Goal: Task Accomplishment & Management: Manage account settings

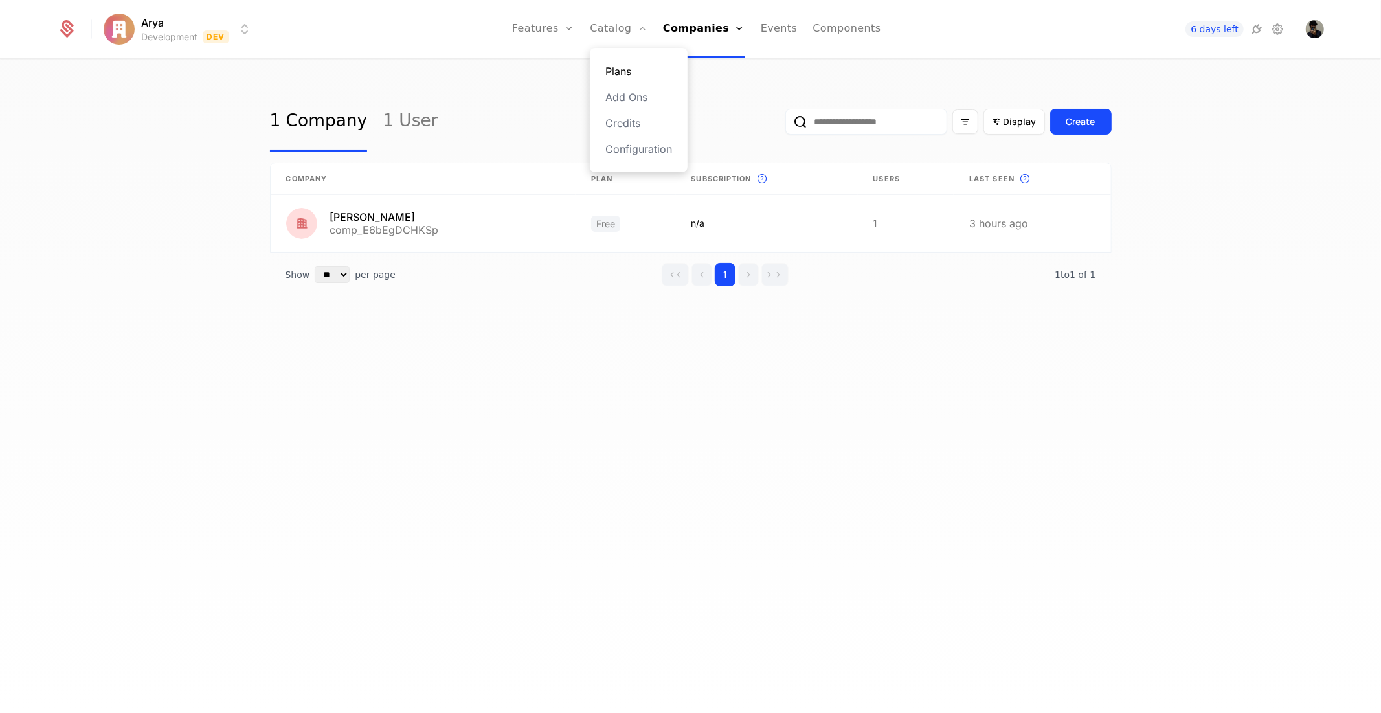
click at [631, 76] on link "Plans" at bounding box center [639, 71] width 67 height 16
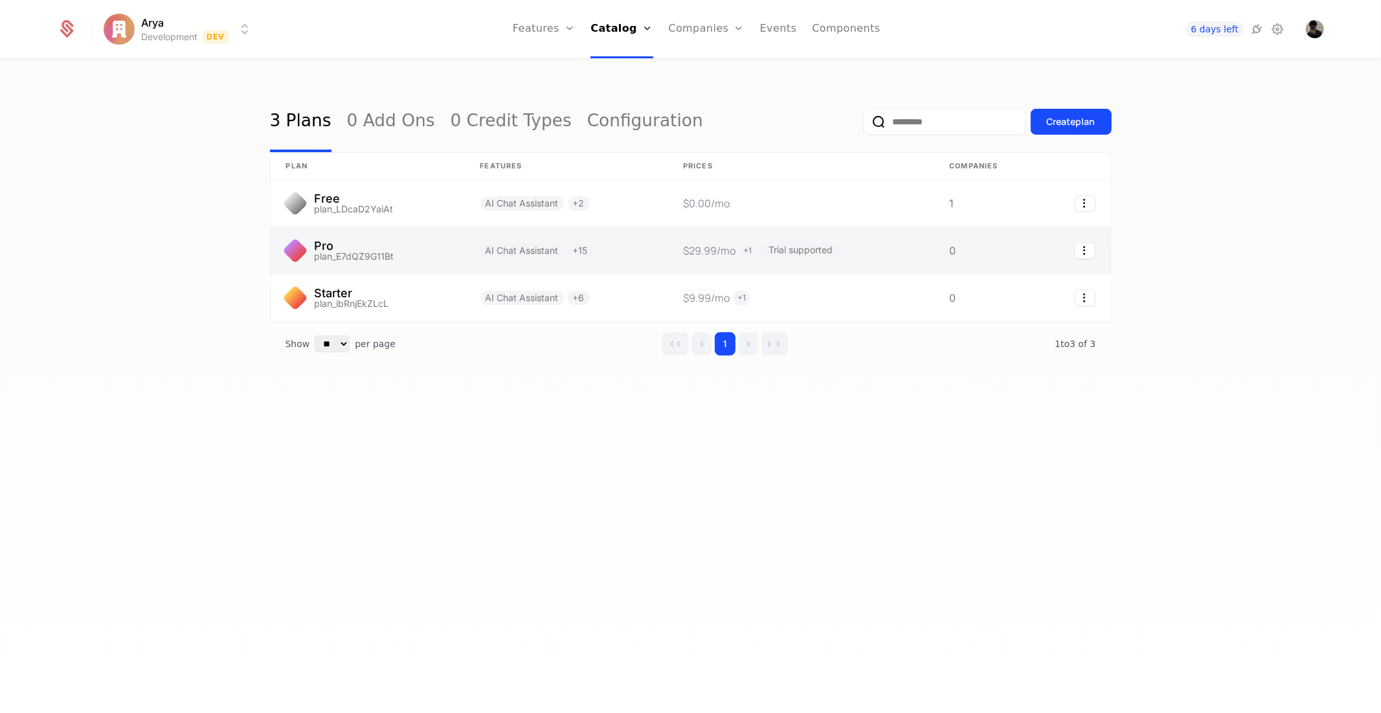
click at [352, 249] on link at bounding box center [368, 250] width 194 height 47
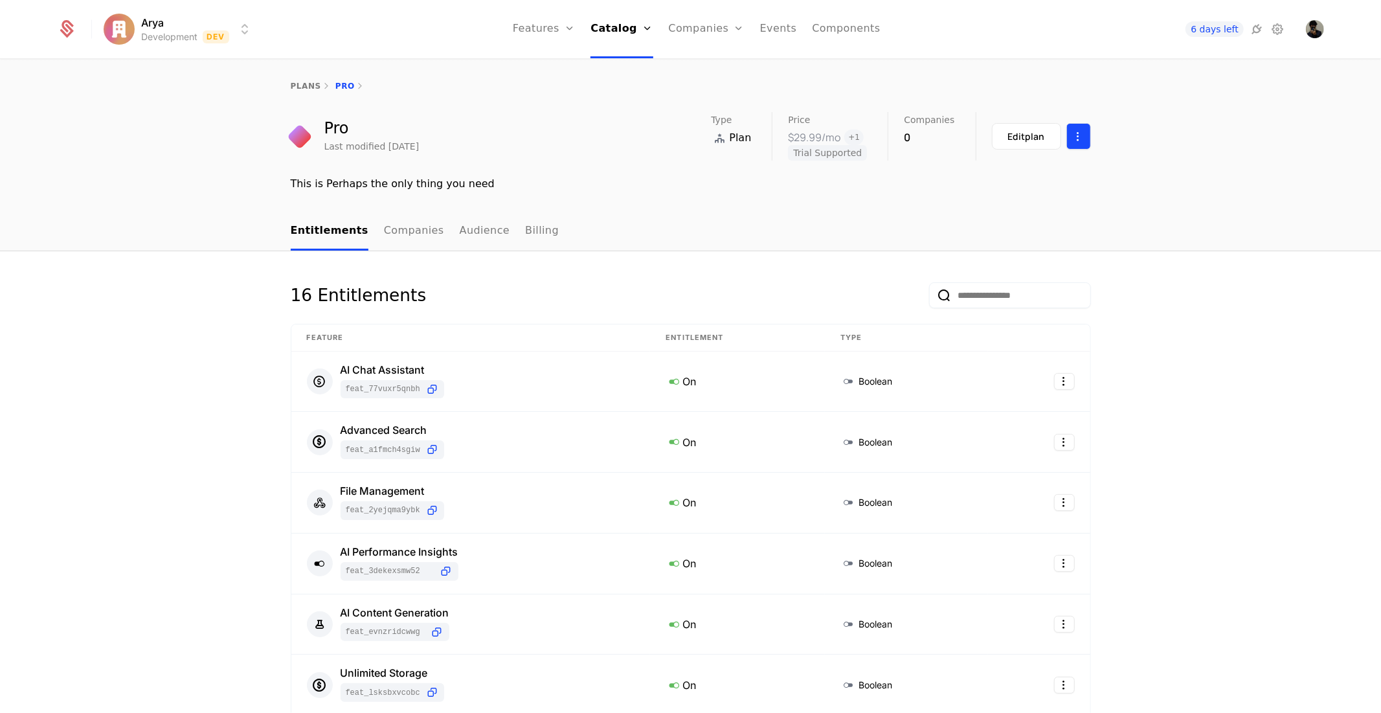
click at [1073, 135] on html "Arya Development Dev Features Features Flags Catalog Plans Add Ons Credits Conf…" at bounding box center [690, 356] width 1381 height 713
click at [833, 150] on html "Arya Development Dev Features Features Flags Catalog Plans Add Ons Credits Conf…" at bounding box center [690, 356] width 1381 height 713
click at [1008, 130] on div "Edit plan" at bounding box center [1026, 136] width 37 height 13
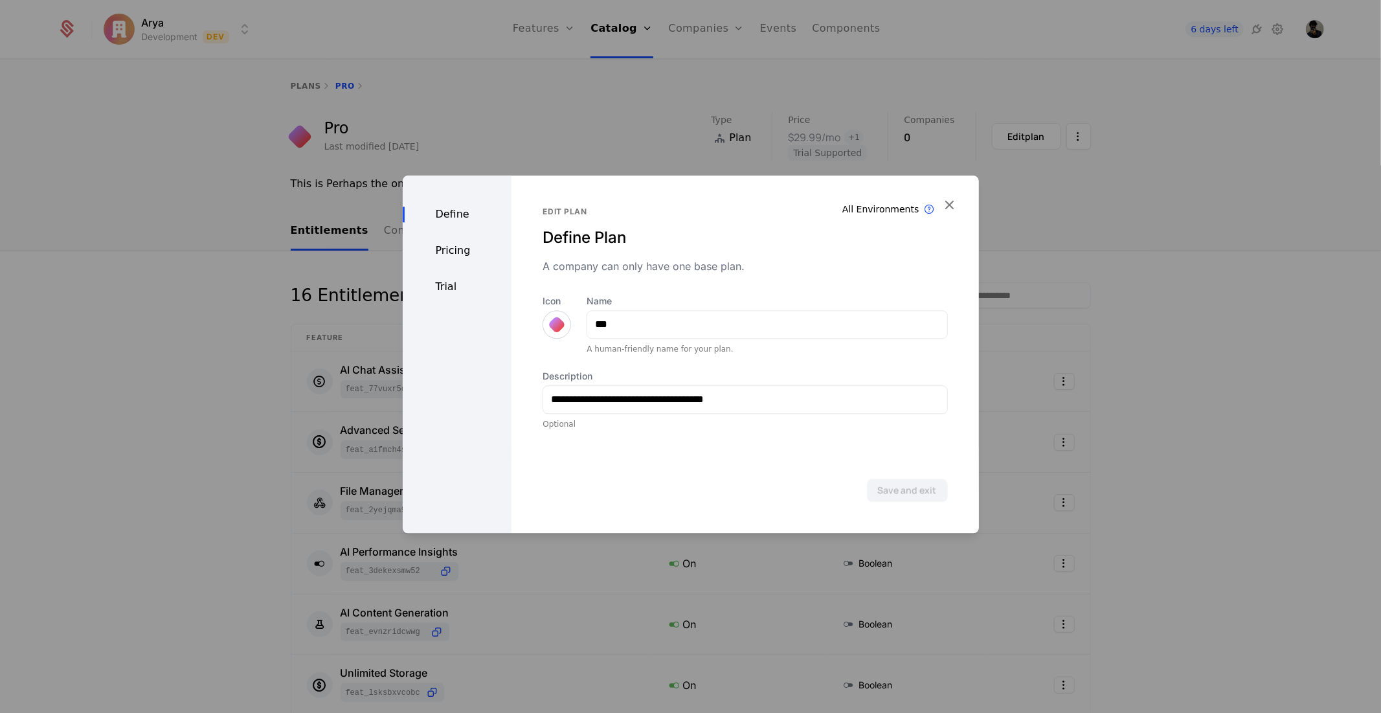
click at [463, 256] on div "Pricing" at bounding box center [457, 251] width 109 height 16
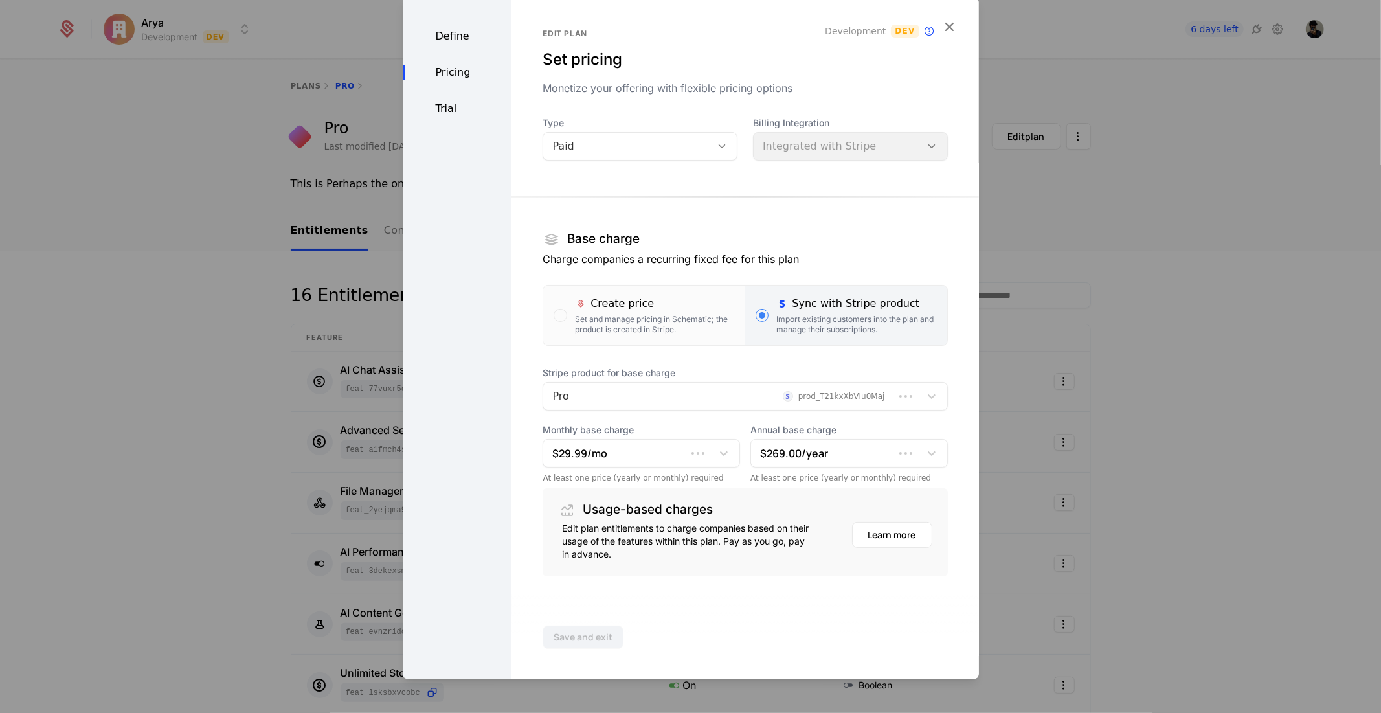
click at [716, 141] on icon at bounding box center [722, 146] width 12 height 12
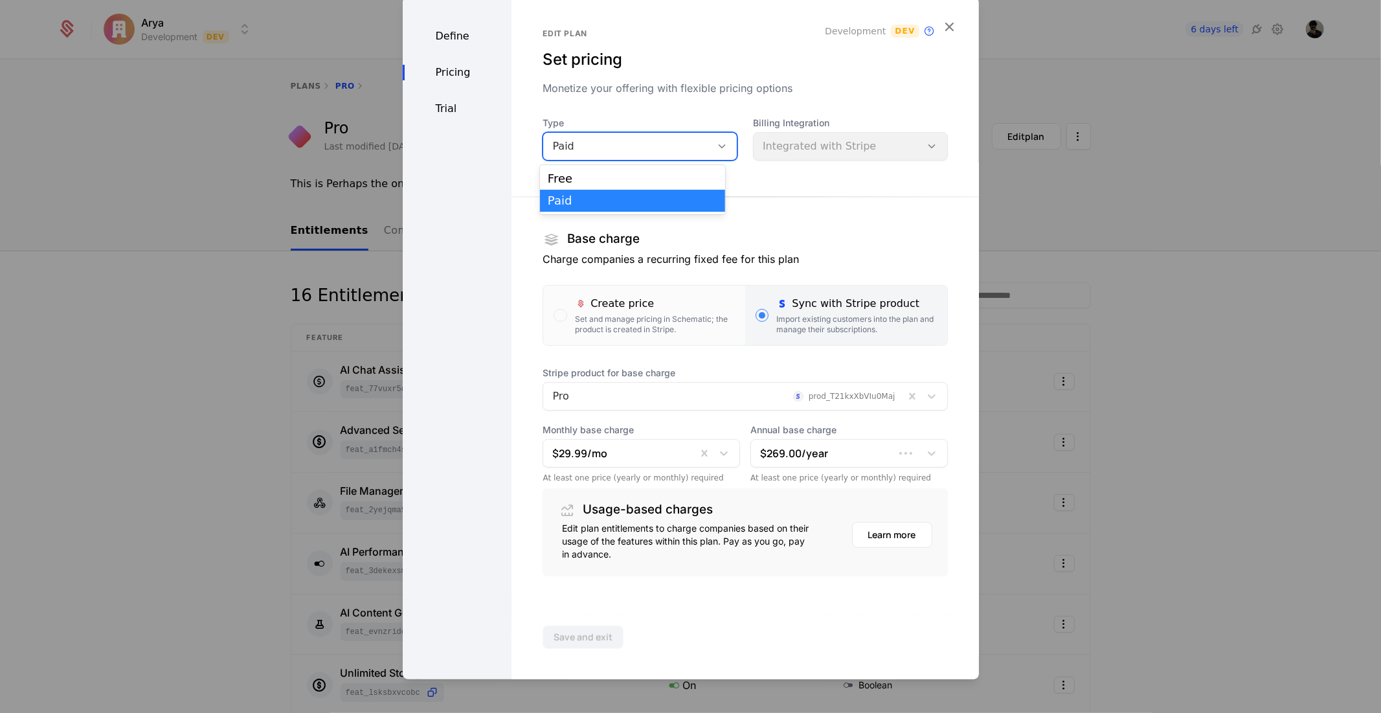
click at [648, 172] on div "Free" at bounding box center [632, 179] width 185 height 22
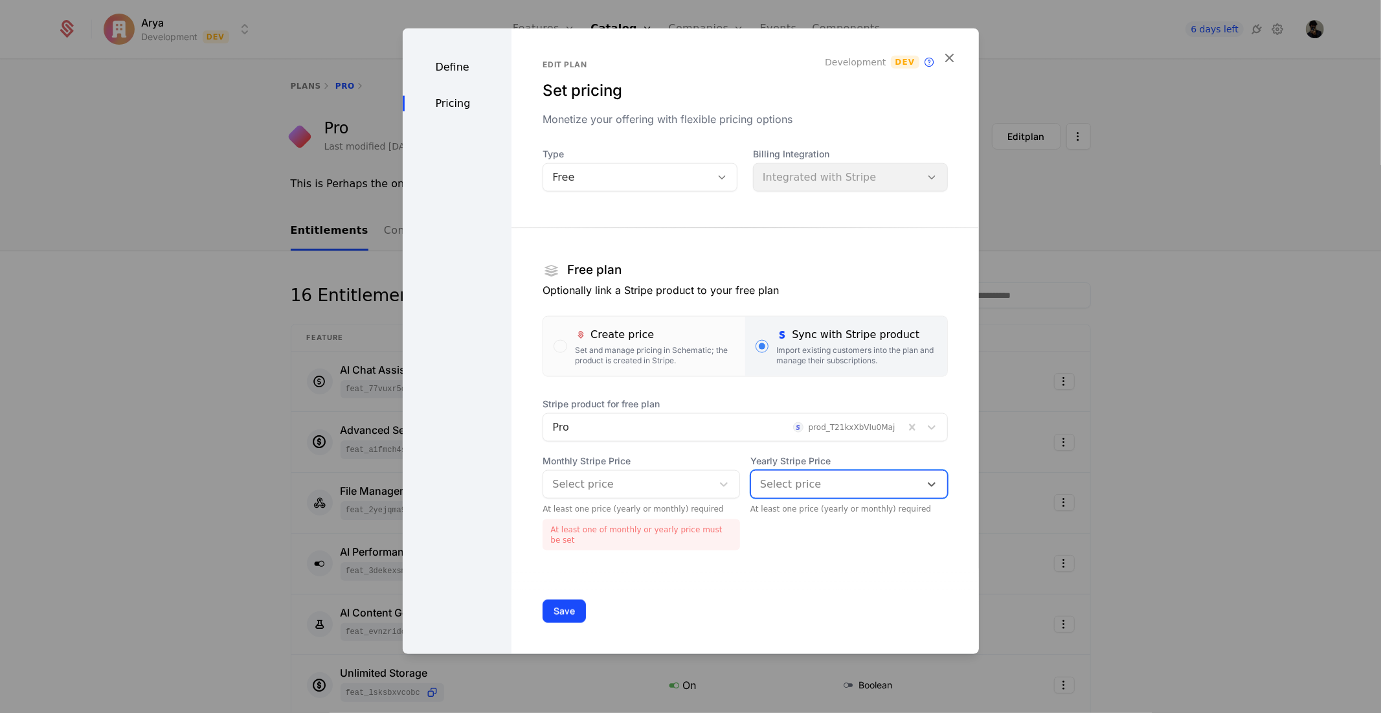
click at [817, 547] on div "Edit plan Set pricing Monetize your offering with flexible pricing options Deve…" at bounding box center [745, 341] width 467 height 626
click at [562, 599] on button "Save" at bounding box center [564, 610] width 43 height 23
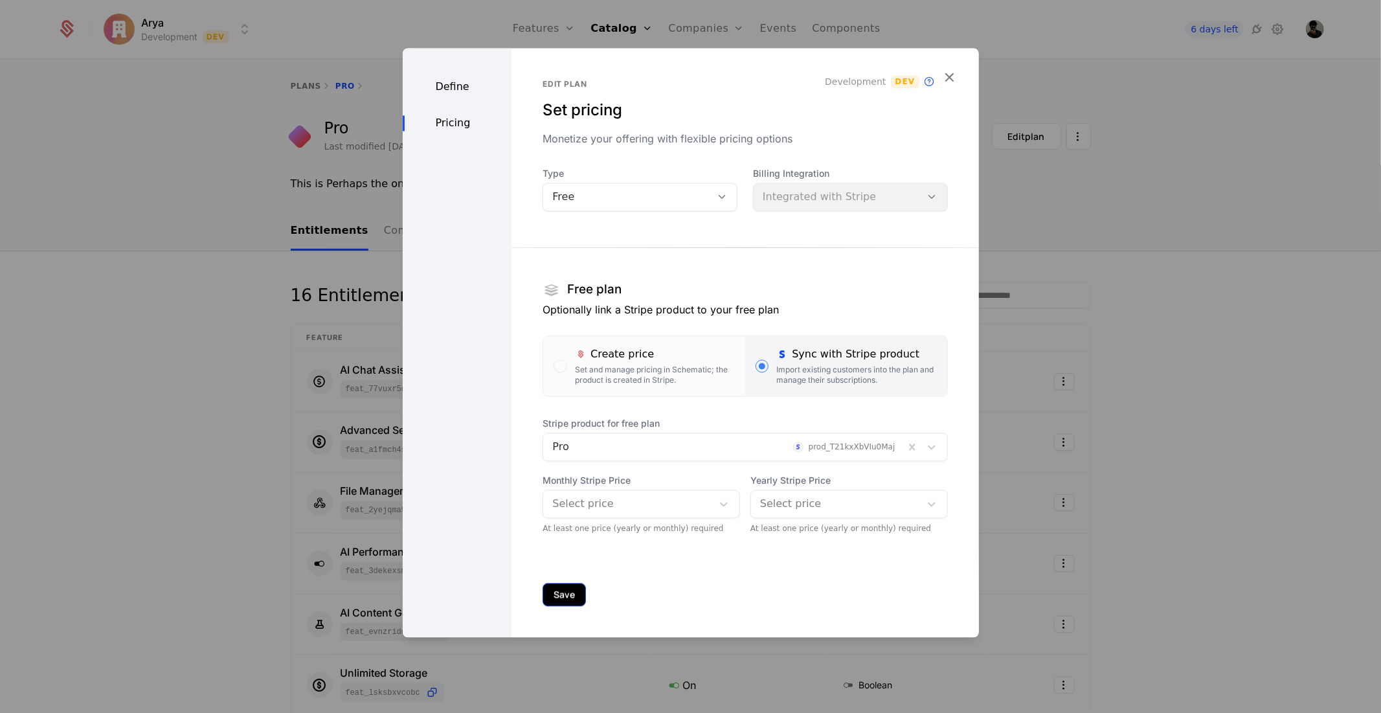
click at [549, 597] on button "Save" at bounding box center [564, 594] width 43 height 23
click at [948, 80] on icon "button" at bounding box center [950, 77] width 17 height 17
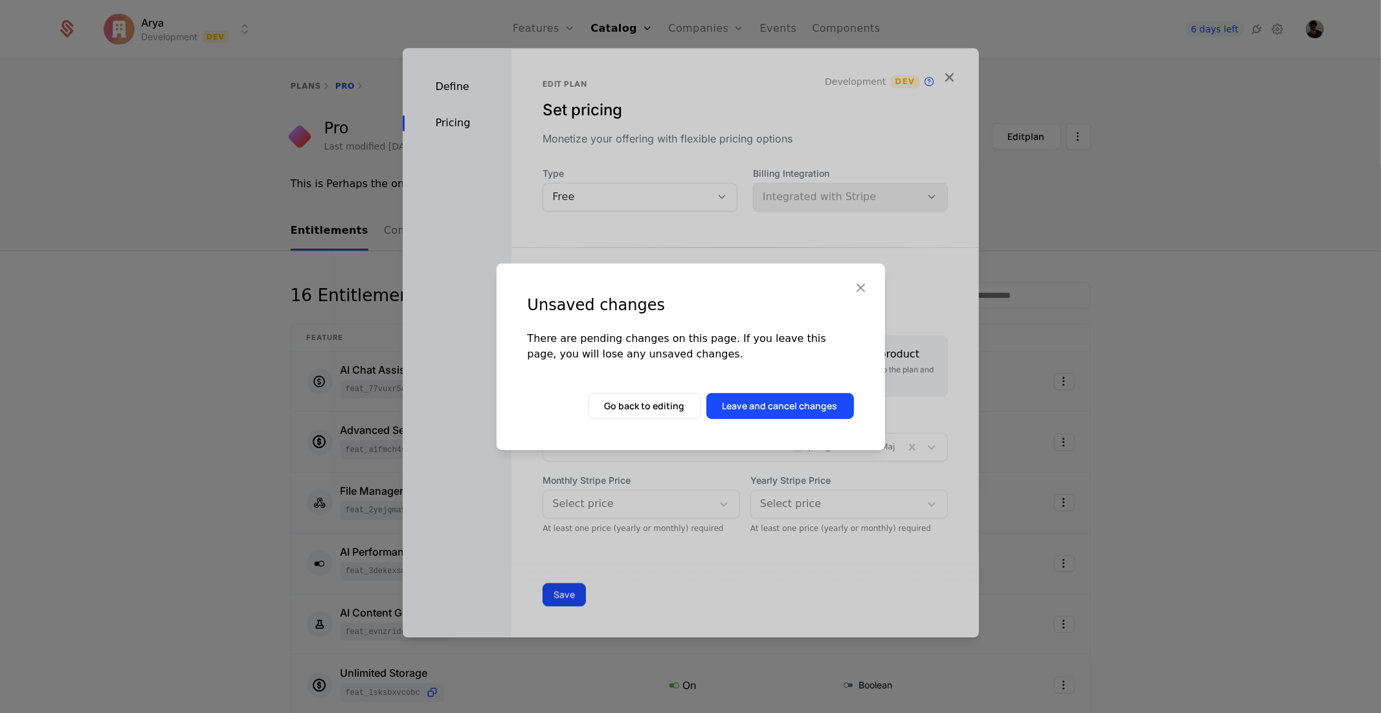
click at [872, 283] on div "Unsaved changes There are pending changes on this page. If you leave this page,…" at bounding box center [691, 357] width 389 height 187
click at [863, 279] on icon "button" at bounding box center [861, 287] width 17 height 17
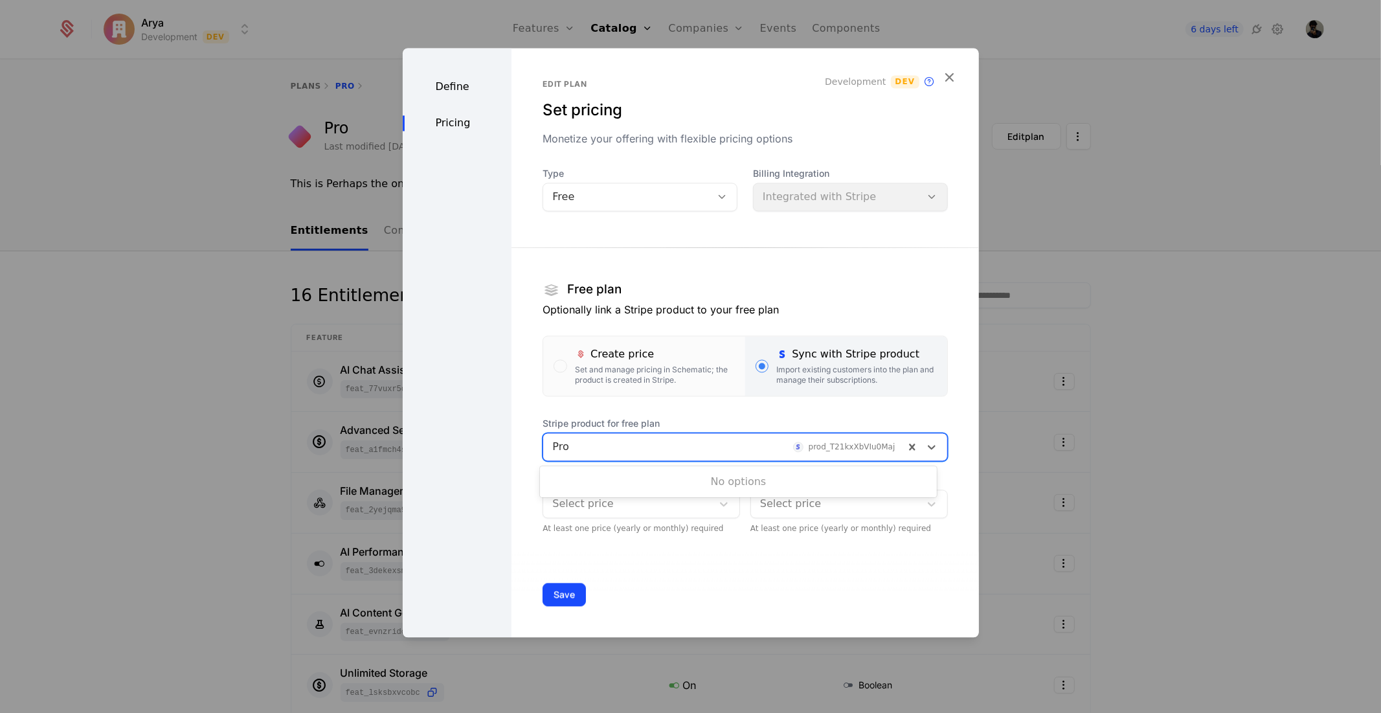
click at [875, 449] on div at bounding box center [723, 447] width 343 height 18
click at [875, 446] on div at bounding box center [723, 447] width 343 height 18
click at [856, 443] on div at bounding box center [723, 447] width 343 height 18
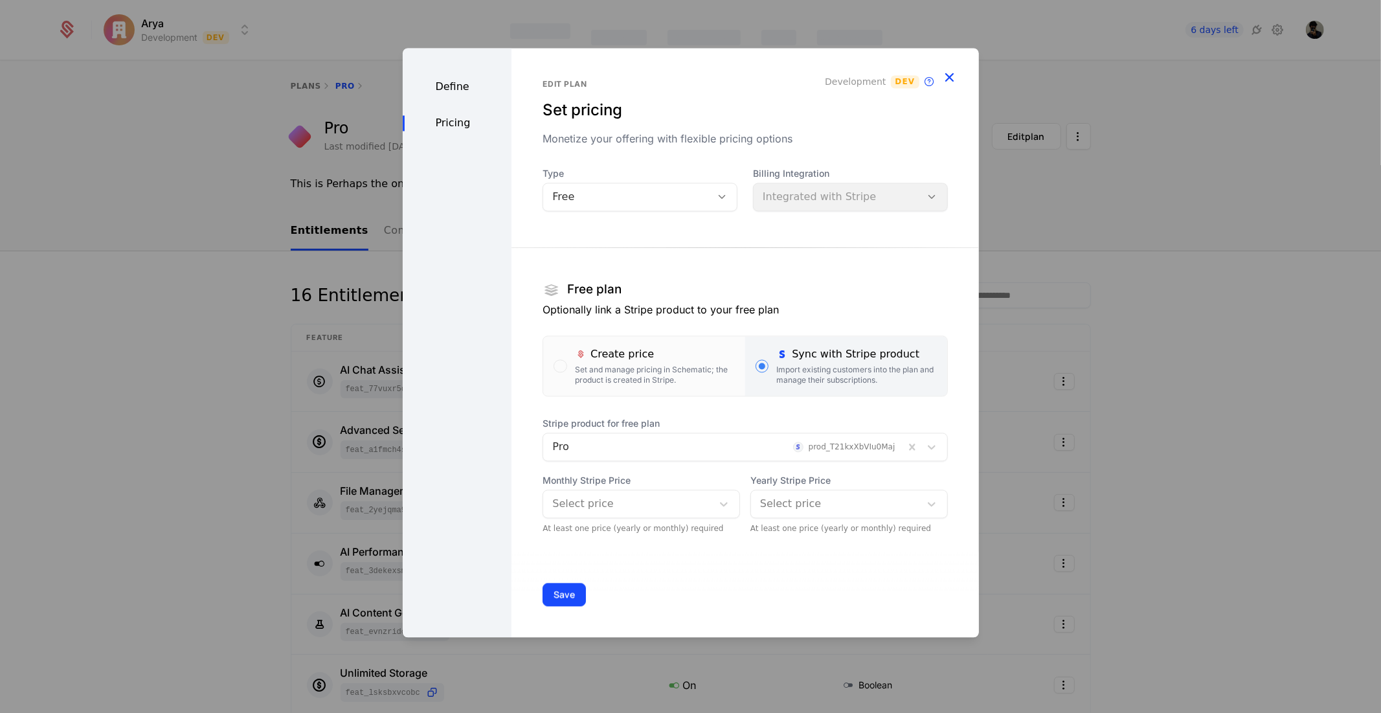
click at [952, 76] on icon "button" at bounding box center [950, 77] width 17 height 17
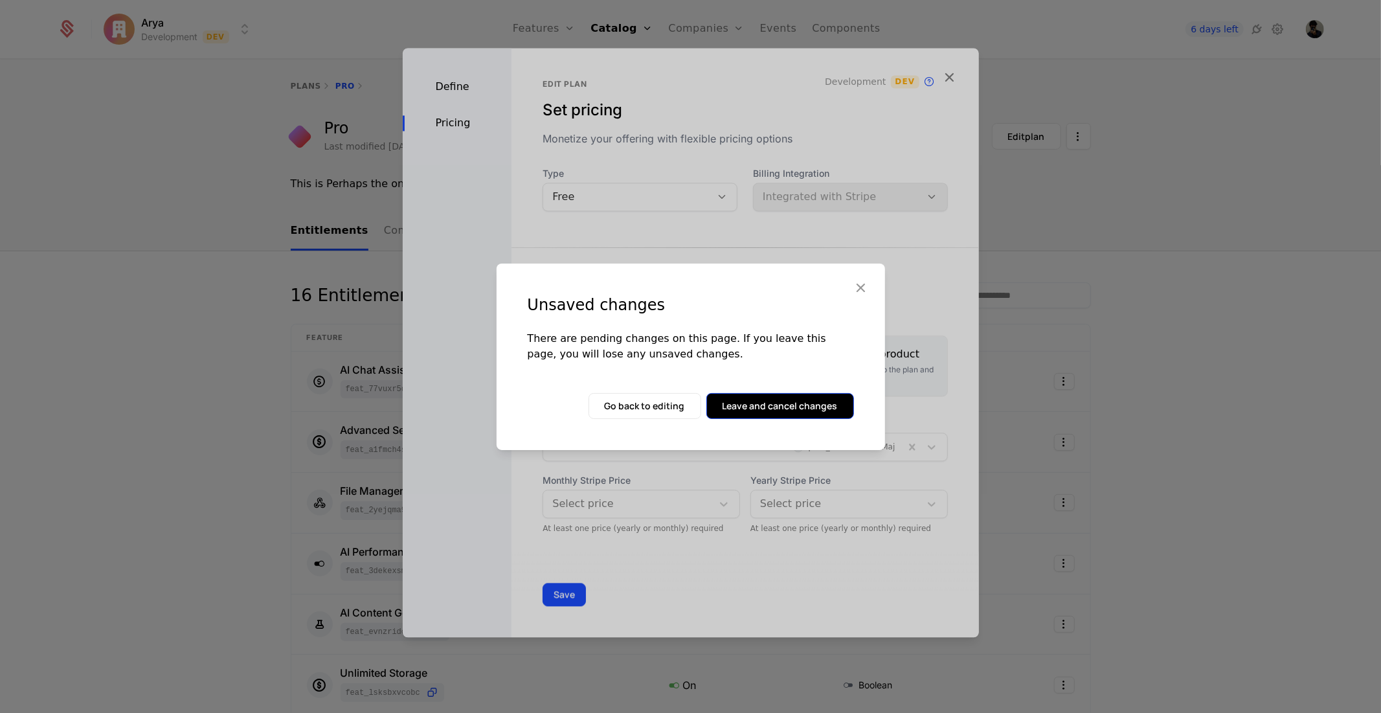
click at [791, 397] on button "Leave and cancel changes" at bounding box center [781, 406] width 148 height 26
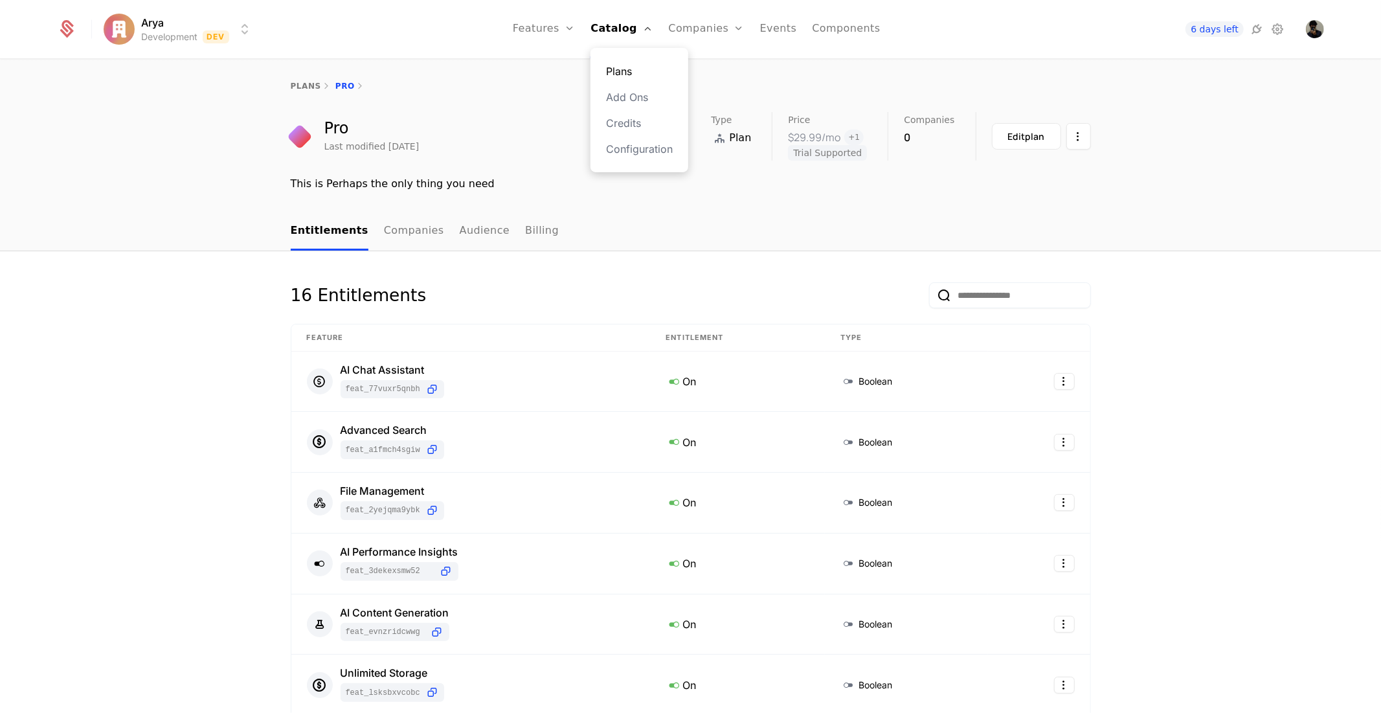
click at [642, 71] on link "Plans" at bounding box center [639, 71] width 67 height 16
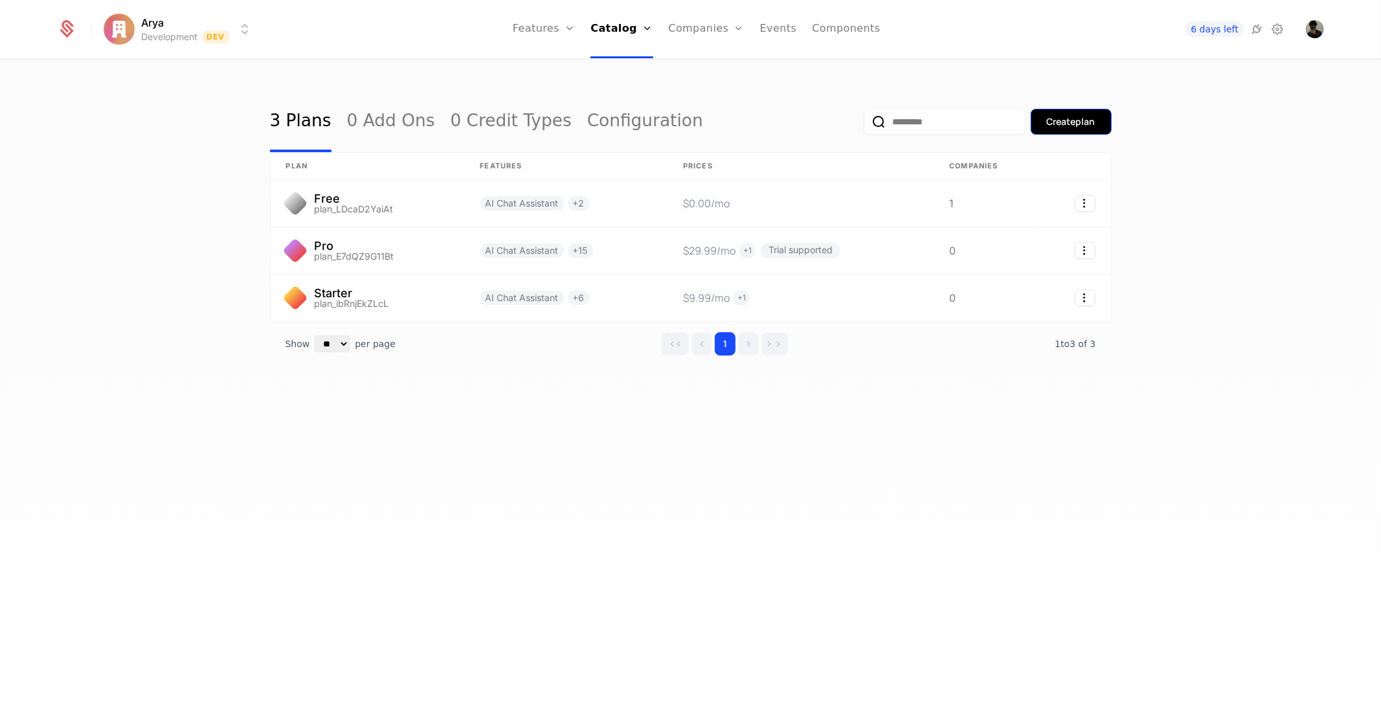
click at [1076, 120] on div "Create plan" at bounding box center [1071, 121] width 49 height 13
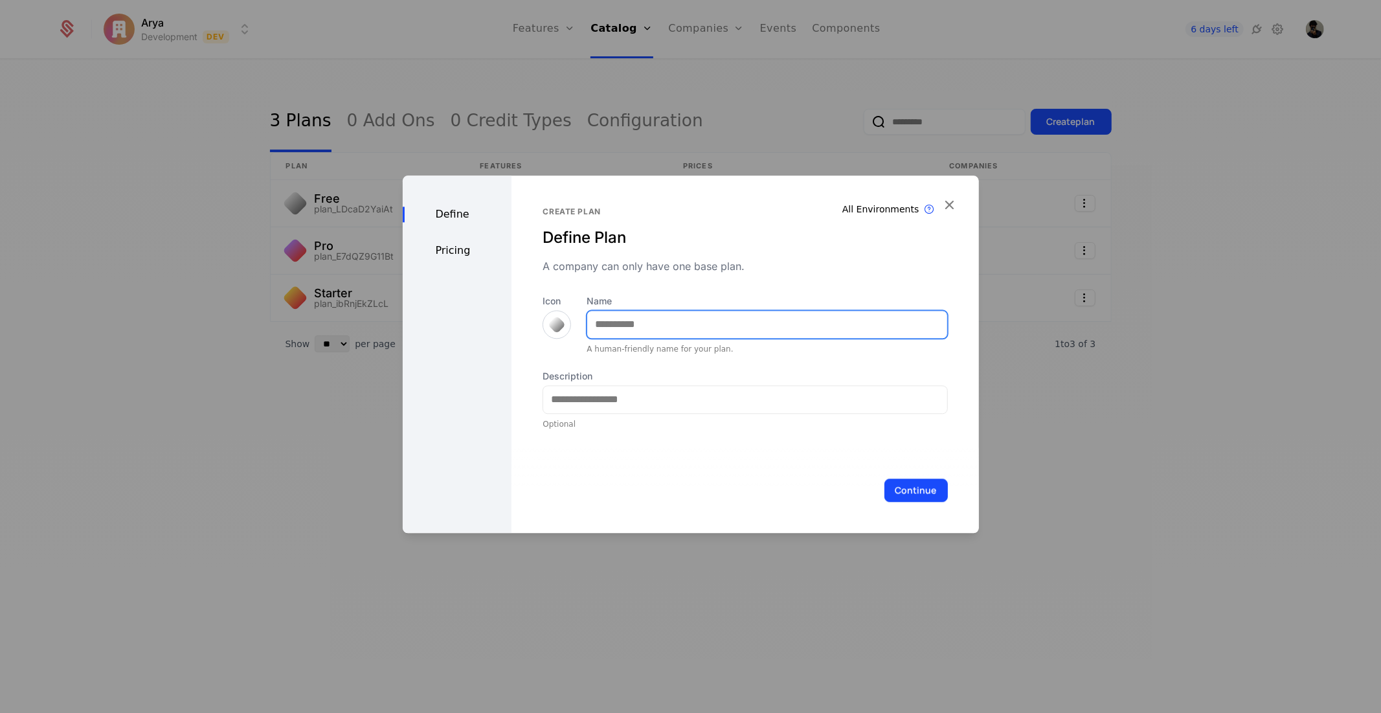
click at [654, 326] on input "Name" at bounding box center [766, 324] width 359 height 27
type input "**********"
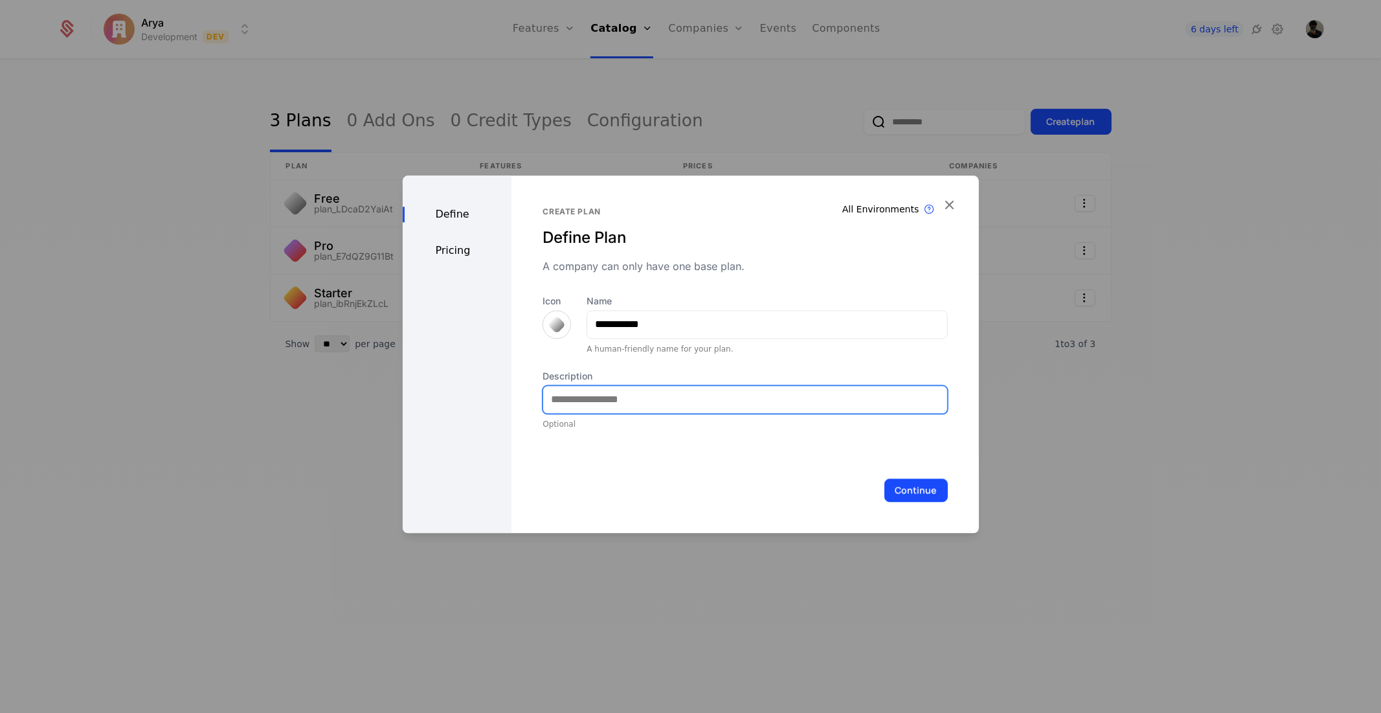
click at [653, 392] on input "Description" at bounding box center [745, 399] width 404 height 27
type input "**********"
click at [564, 421] on div "Optional" at bounding box center [745, 424] width 405 height 10
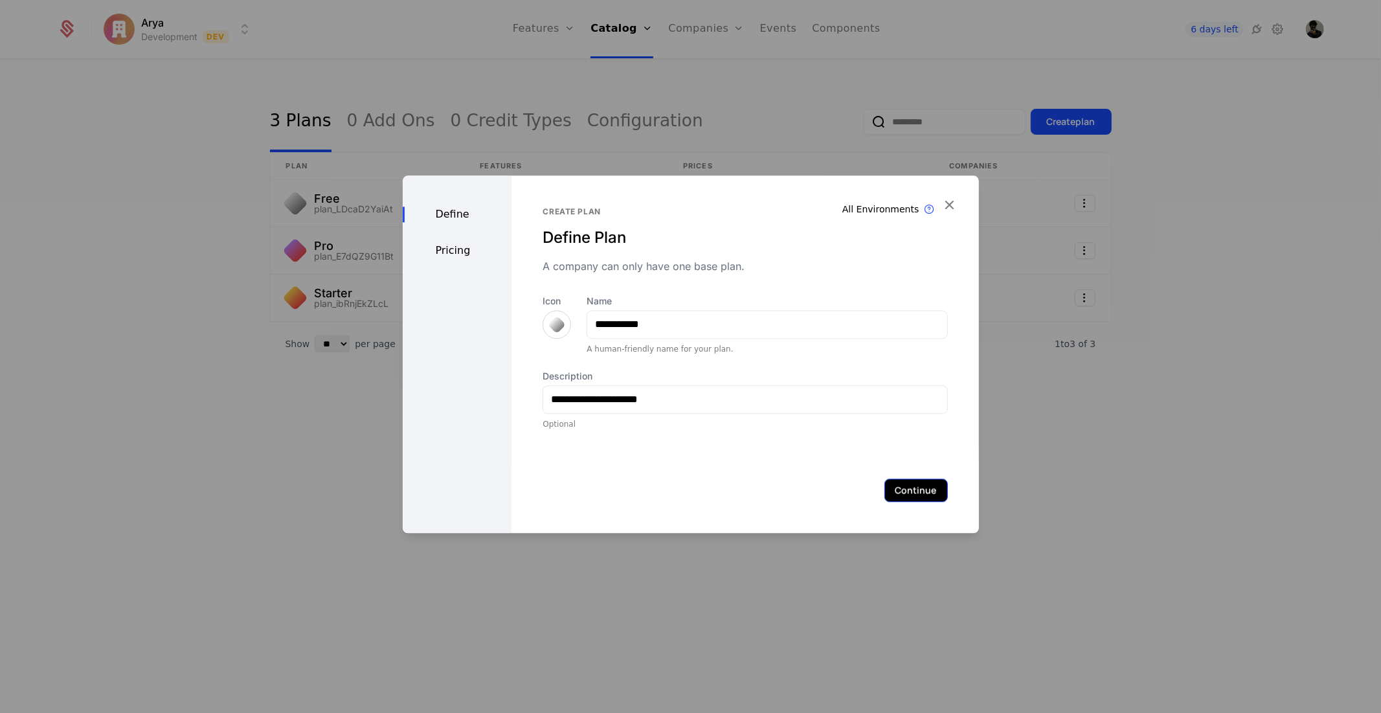
click at [915, 491] on button "Continue" at bounding box center [916, 490] width 63 height 23
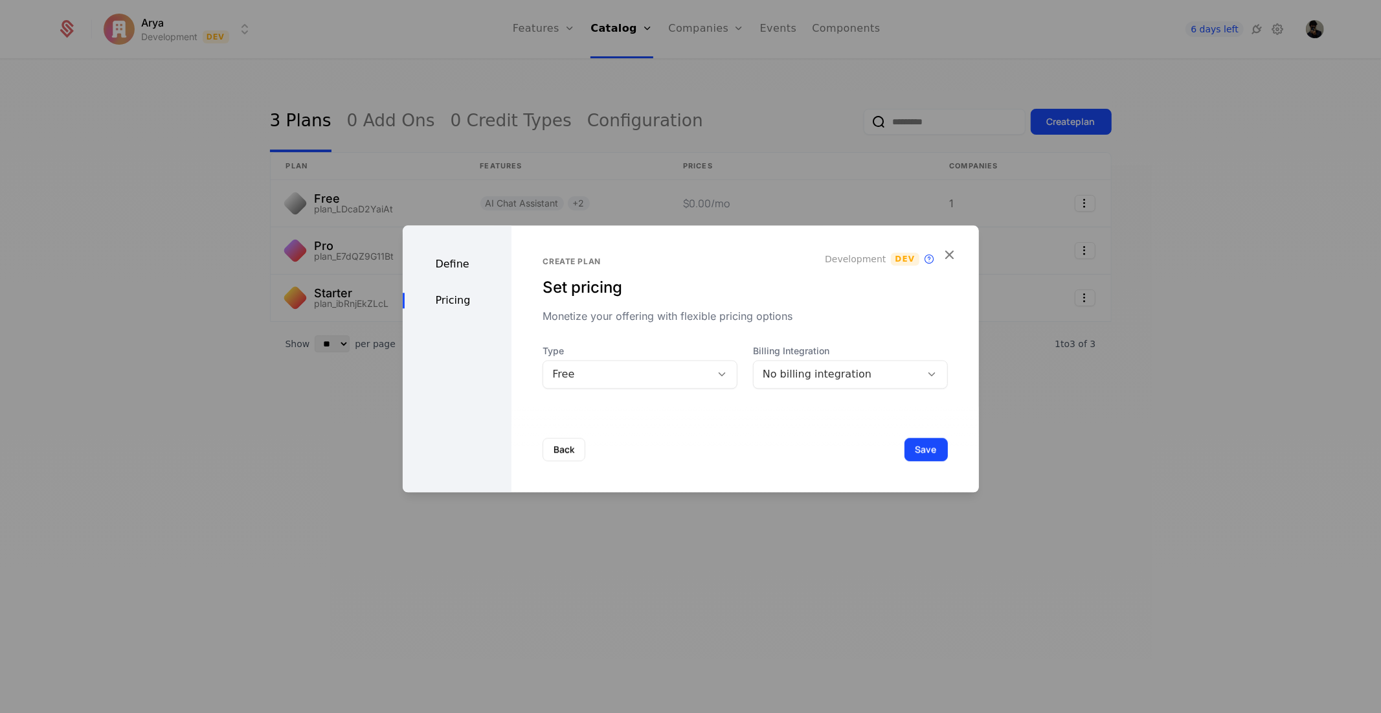
click at [820, 373] on div "No billing integration" at bounding box center [838, 375] width 150 height 16
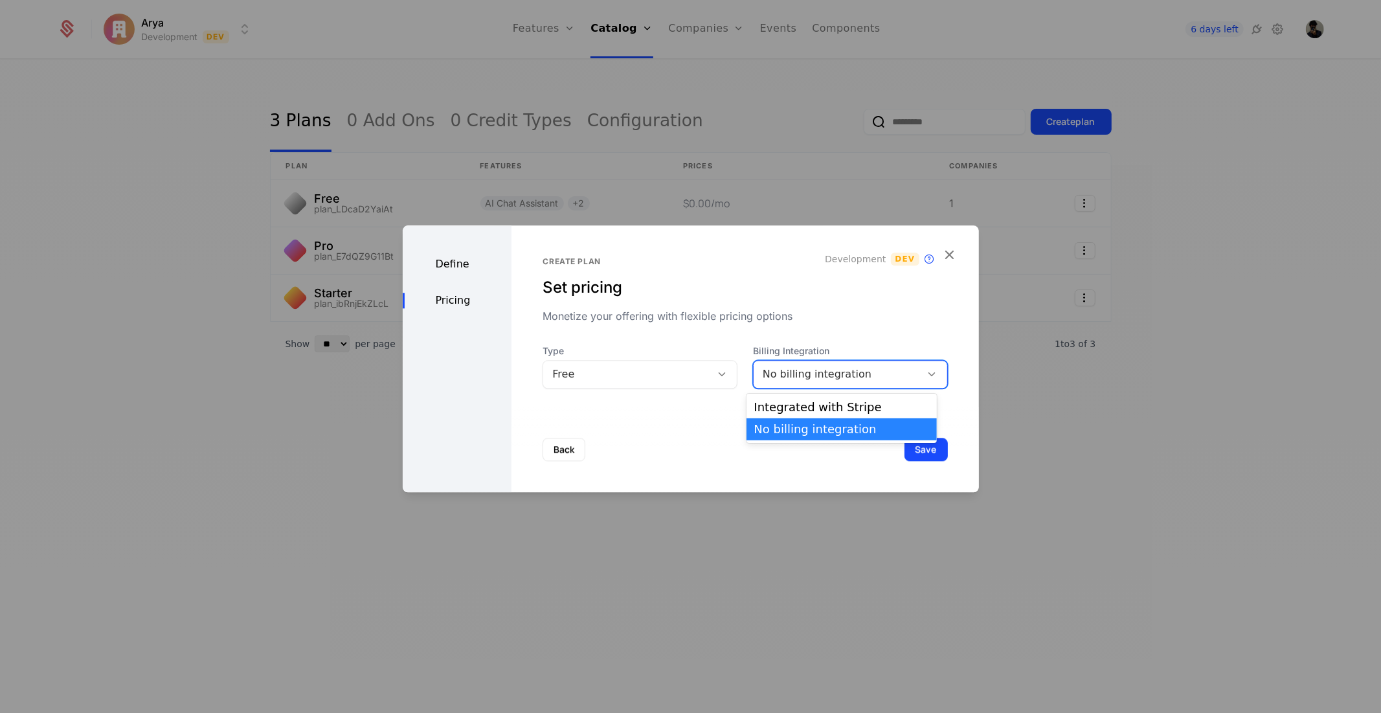
click at [820, 373] on div "No billing integration" at bounding box center [838, 375] width 150 height 16
click at [819, 405] on div "Integrated with Stripe" at bounding box center [843, 408] width 176 height 12
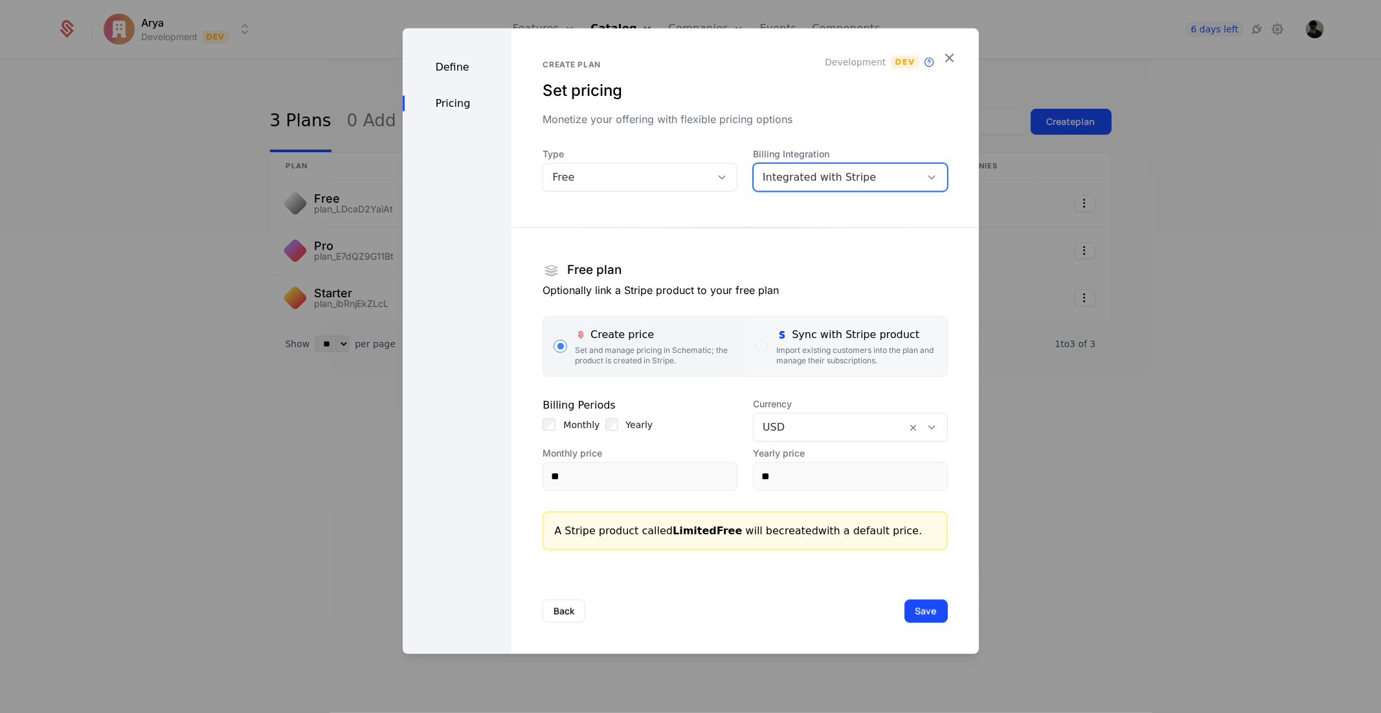
click at [817, 359] on div "Import existing customers into the plan and manage their subscriptions." at bounding box center [857, 355] width 160 height 21
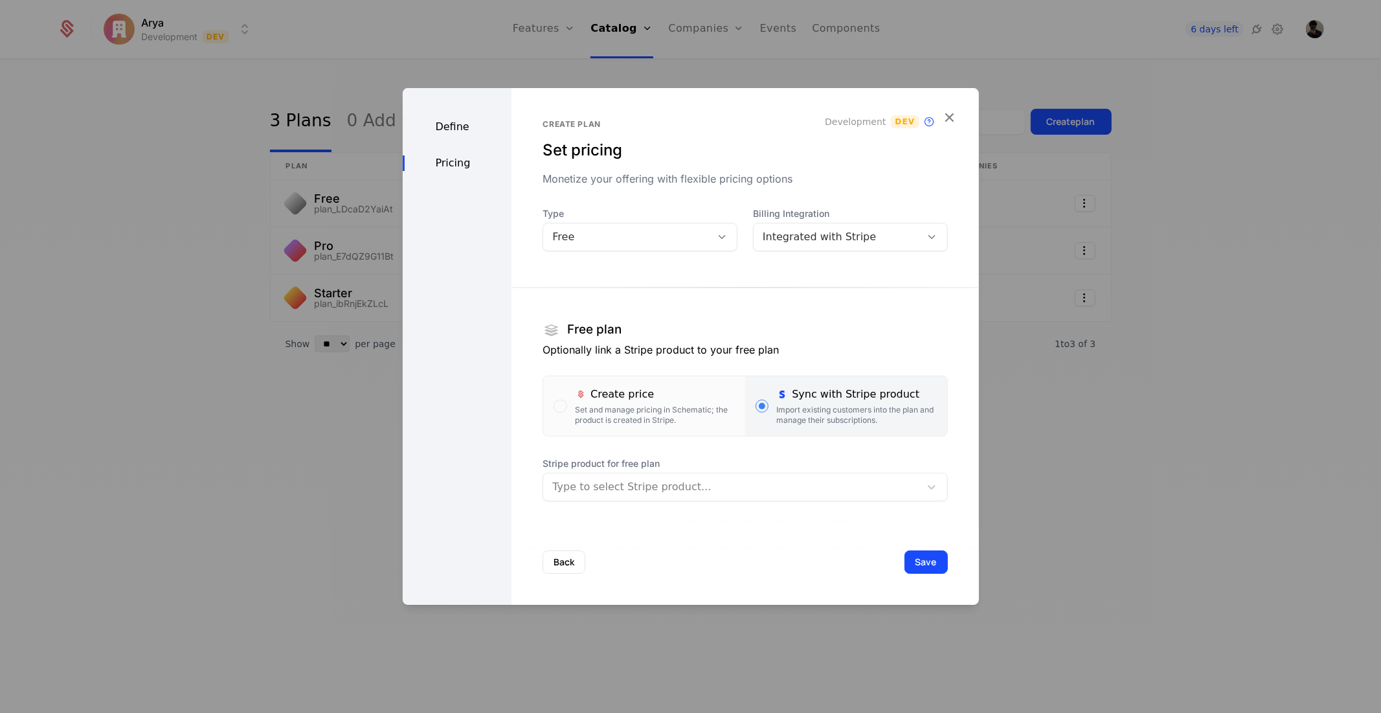
click at [747, 487] on div at bounding box center [731, 487] width 358 height 18
click at [742, 484] on div at bounding box center [731, 487] width 358 height 18
click at [713, 408] on div "Set and manage pricing in Schematic; the product is created in Stripe." at bounding box center [655, 415] width 160 height 21
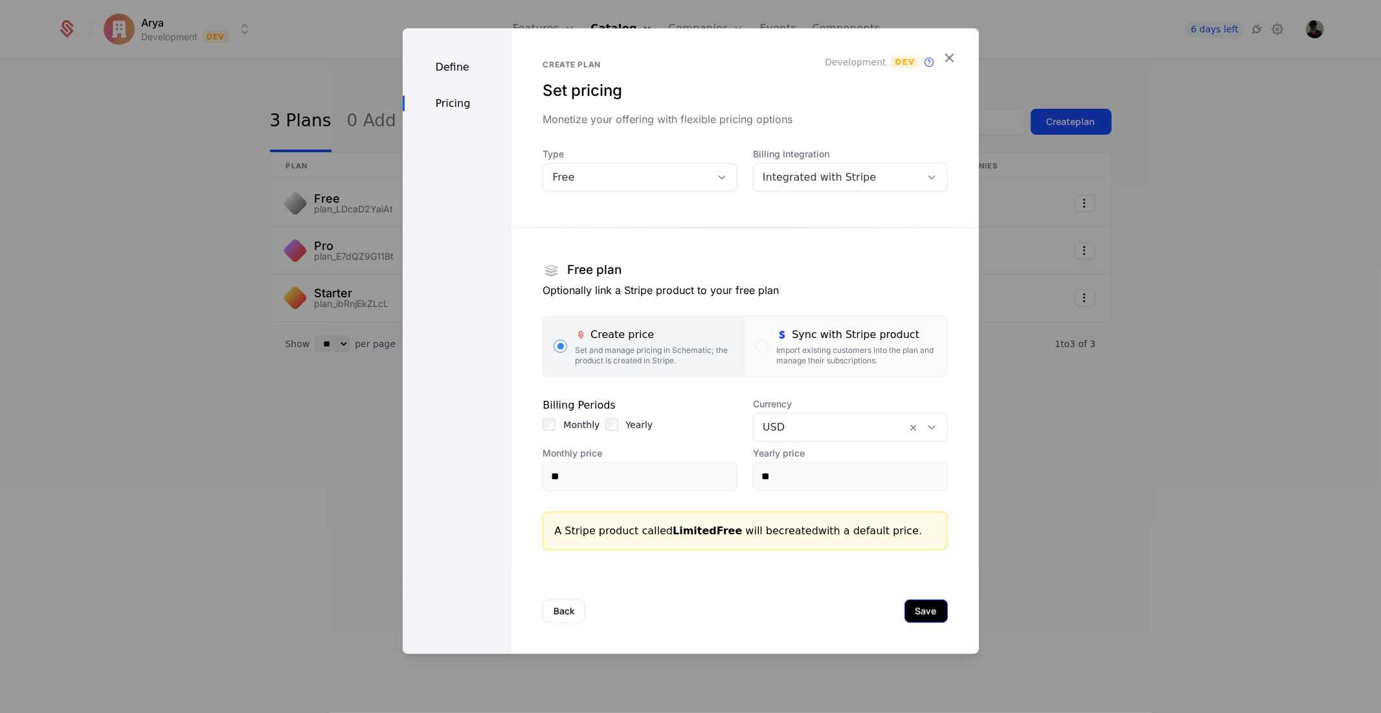
click at [905, 606] on button "Save" at bounding box center [926, 610] width 43 height 23
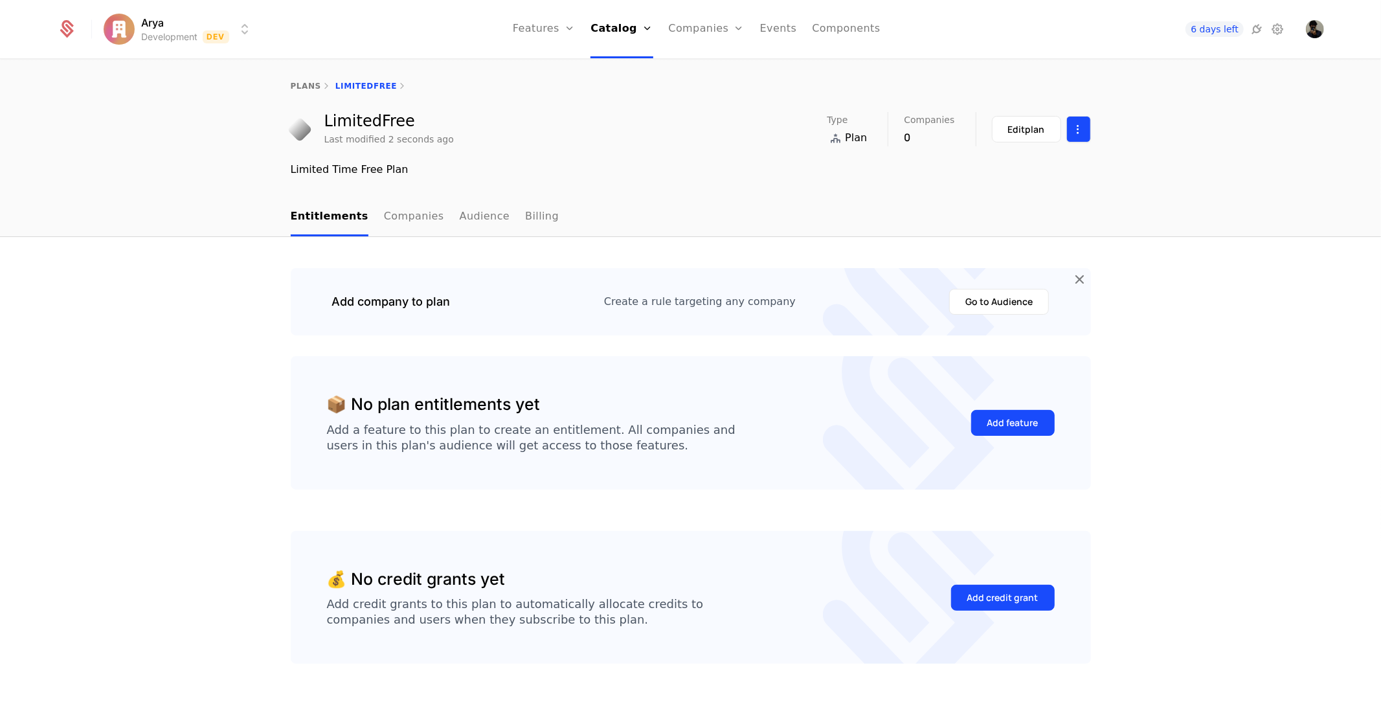
click at [1072, 123] on html "Arya Development Dev Features Features Flags Catalog Plans Add Ons Credits Conf…" at bounding box center [690, 356] width 1381 height 713
click at [600, 33] on link "Catalog" at bounding box center [622, 29] width 62 height 58
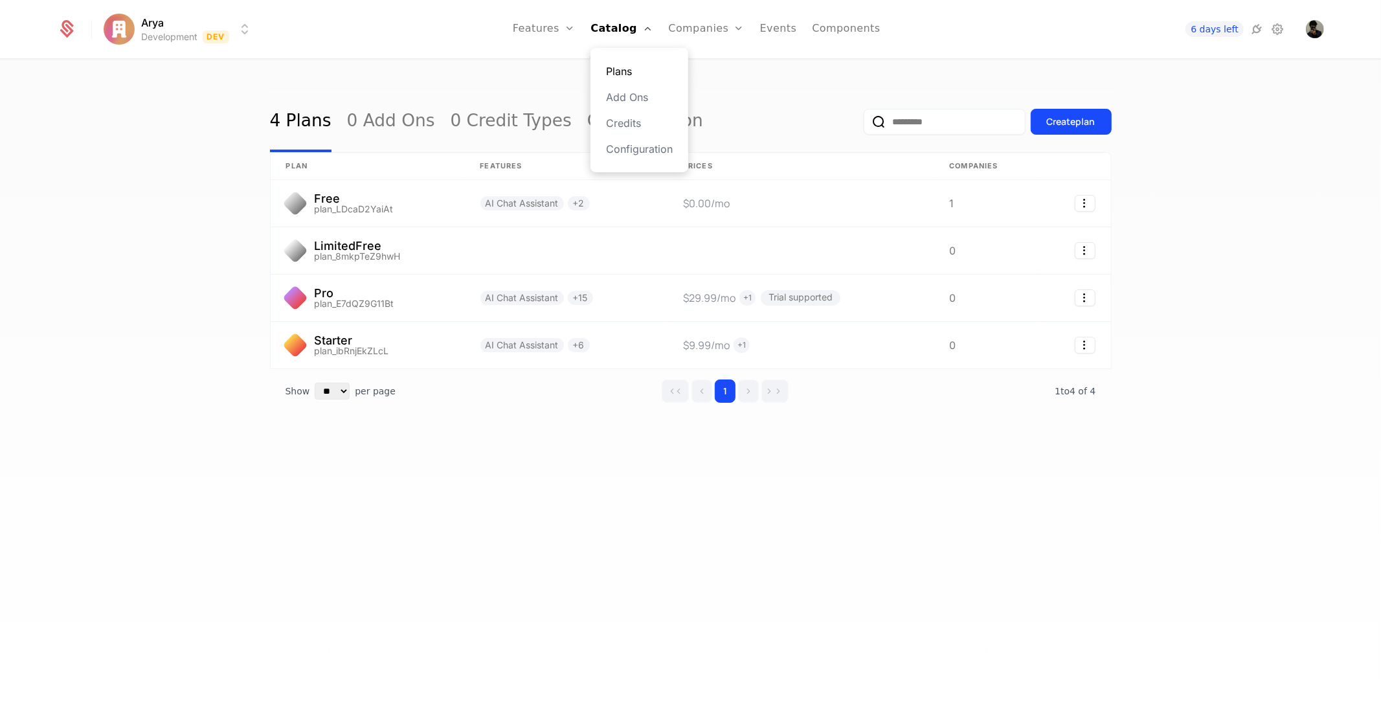
click at [623, 63] on link "Plans" at bounding box center [639, 71] width 67 height 16
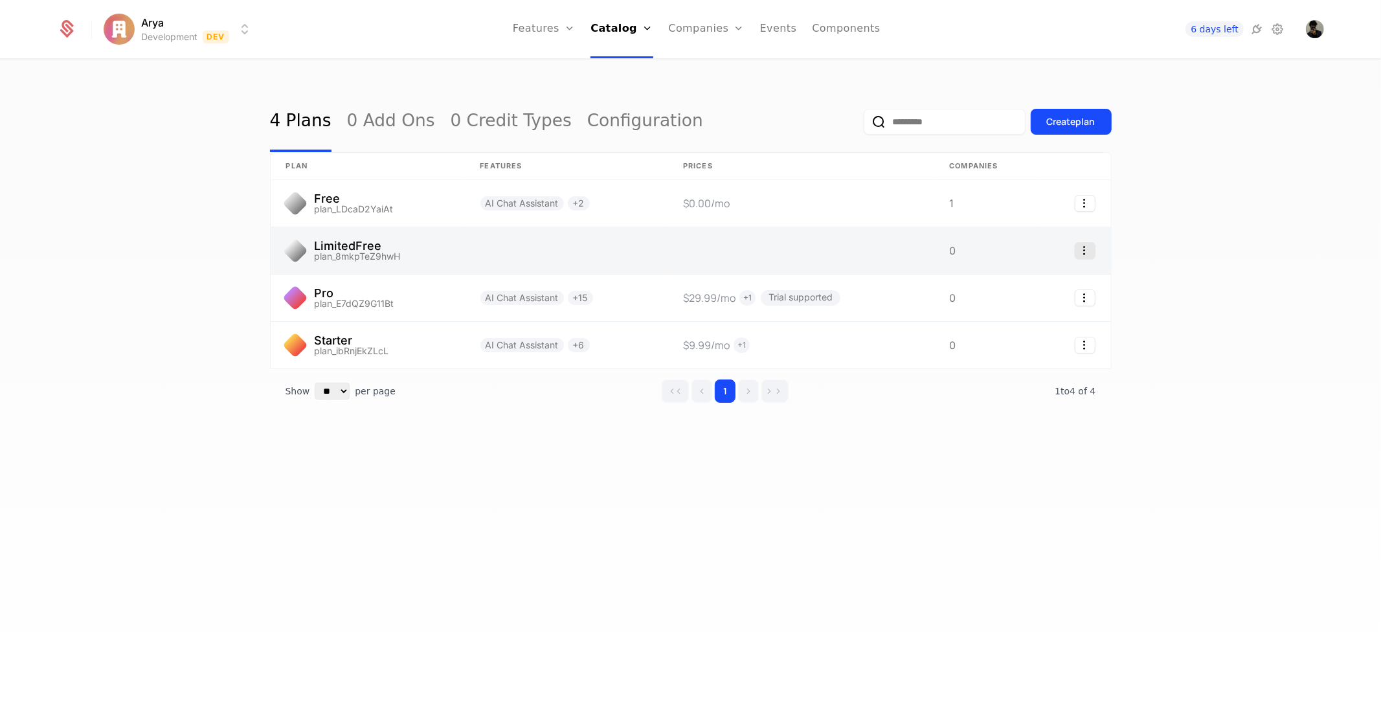
click at [1077, 250] on icon "Select action" at bounding box center [1085, 250] width 21 height 17
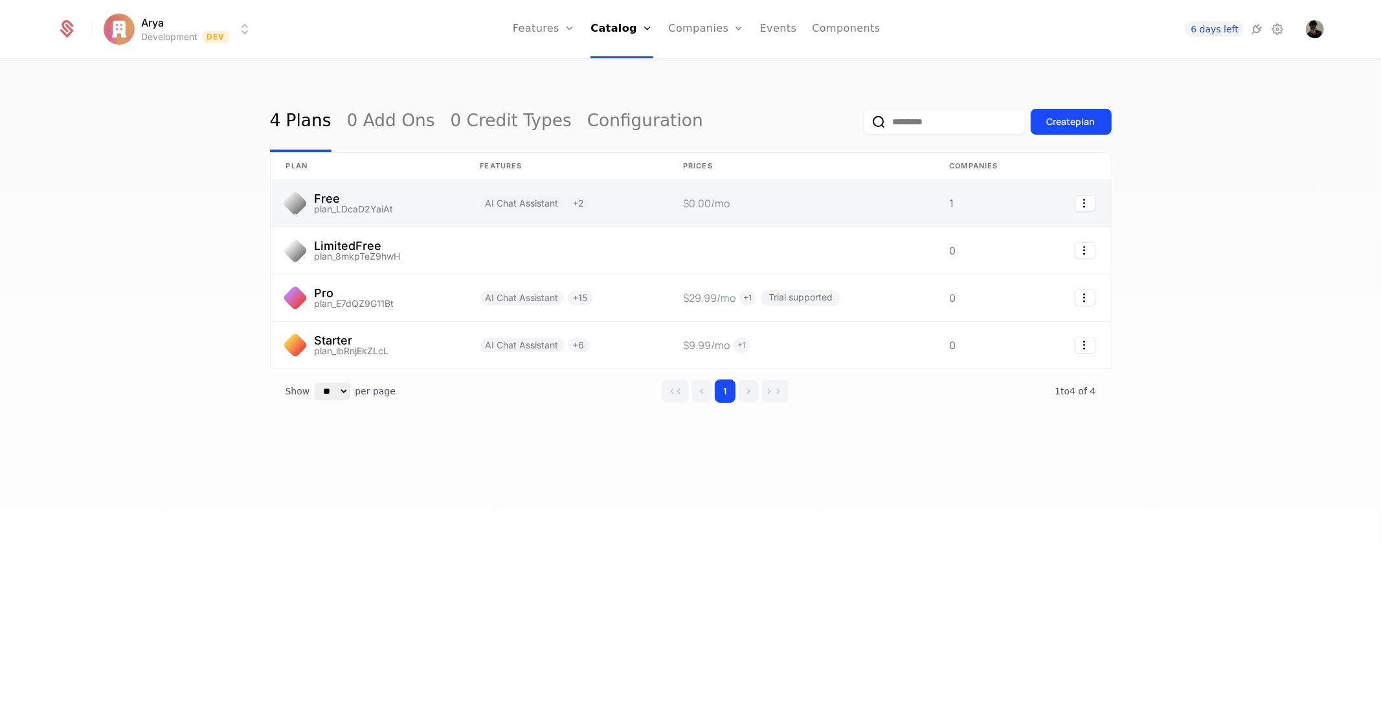
click at [965, 188] on link at bounding box center [986, 203] width 104 height 47
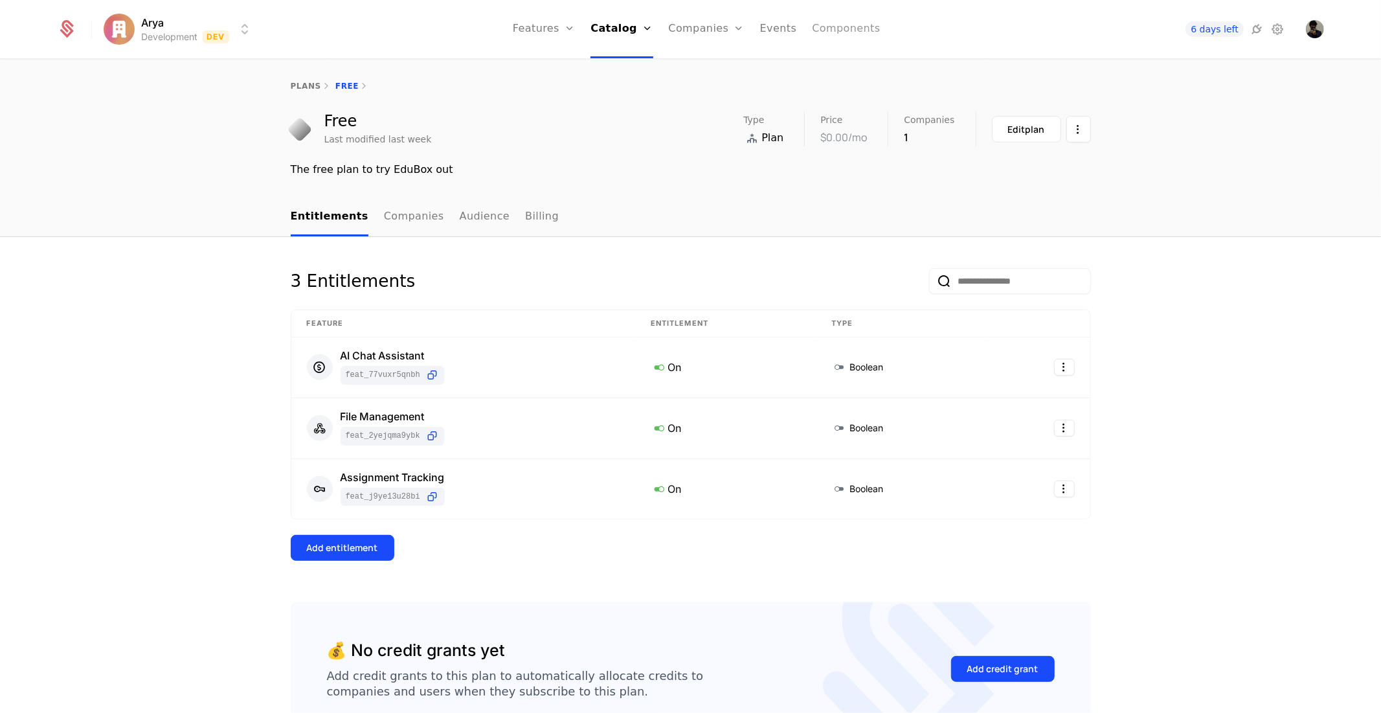
click at [824, 24] on link "Components" at bounding box center [846, 29] width 68 height 58
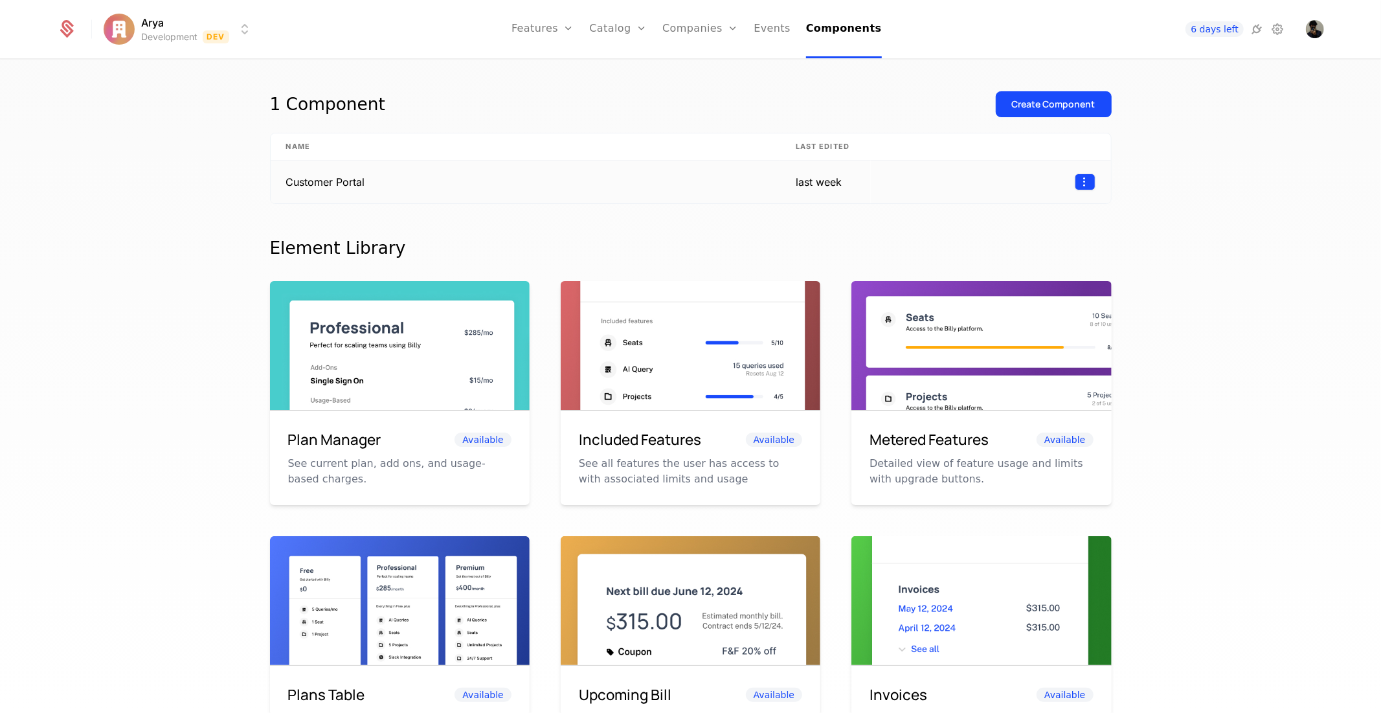
click at [1079, 184] on html "Arya Development Dev Features Features Flags Catalog Plans Add Ons Credits Conf…" at bounding box center [690, 356] width 1381 height 713
click at [769, 19] on html "Arya Development Dev Features Features Flags Catalog Plans Add Ons Credits Conf…" at bounding box center [690, 356] width 1381 height 713
click at [769, 30] on link "Events" at bounding box center [772, 29] width 37 height 58
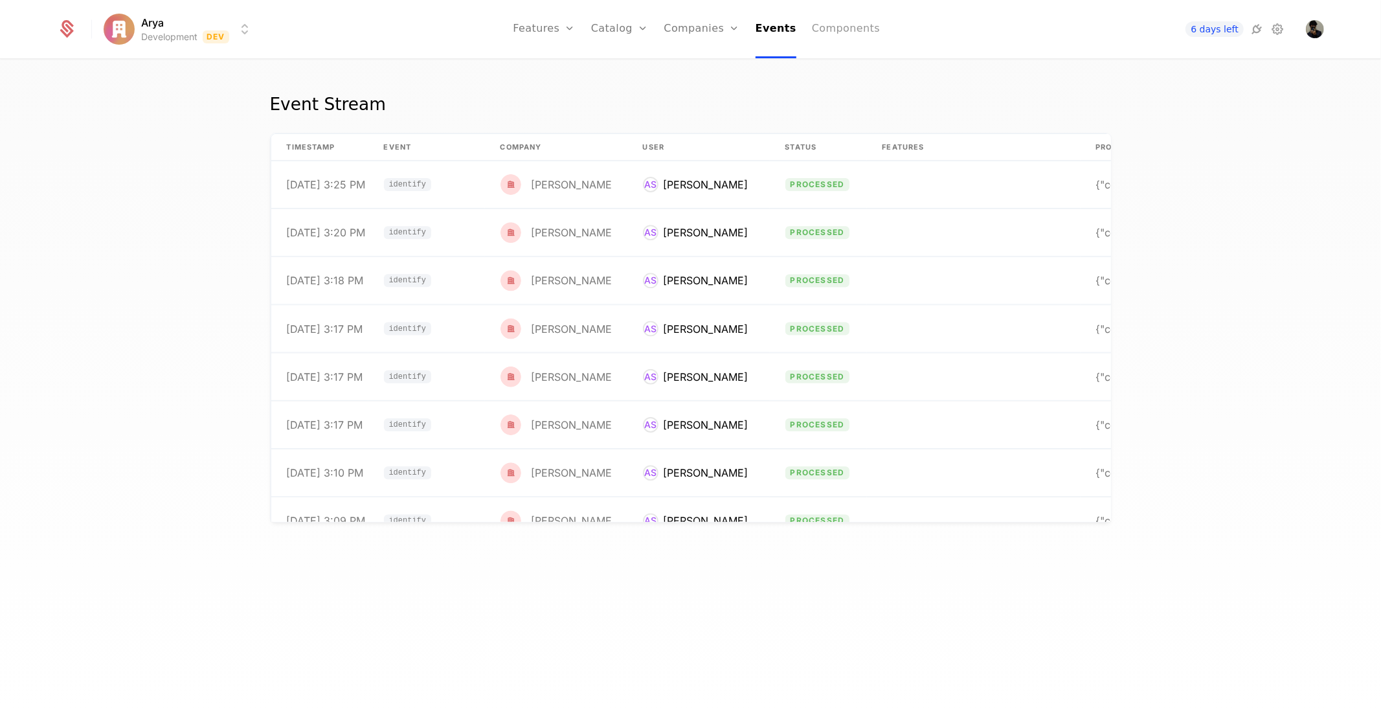
click at [841, 22] on link "Components" at bounding box center [846, 29] width 68 height 58
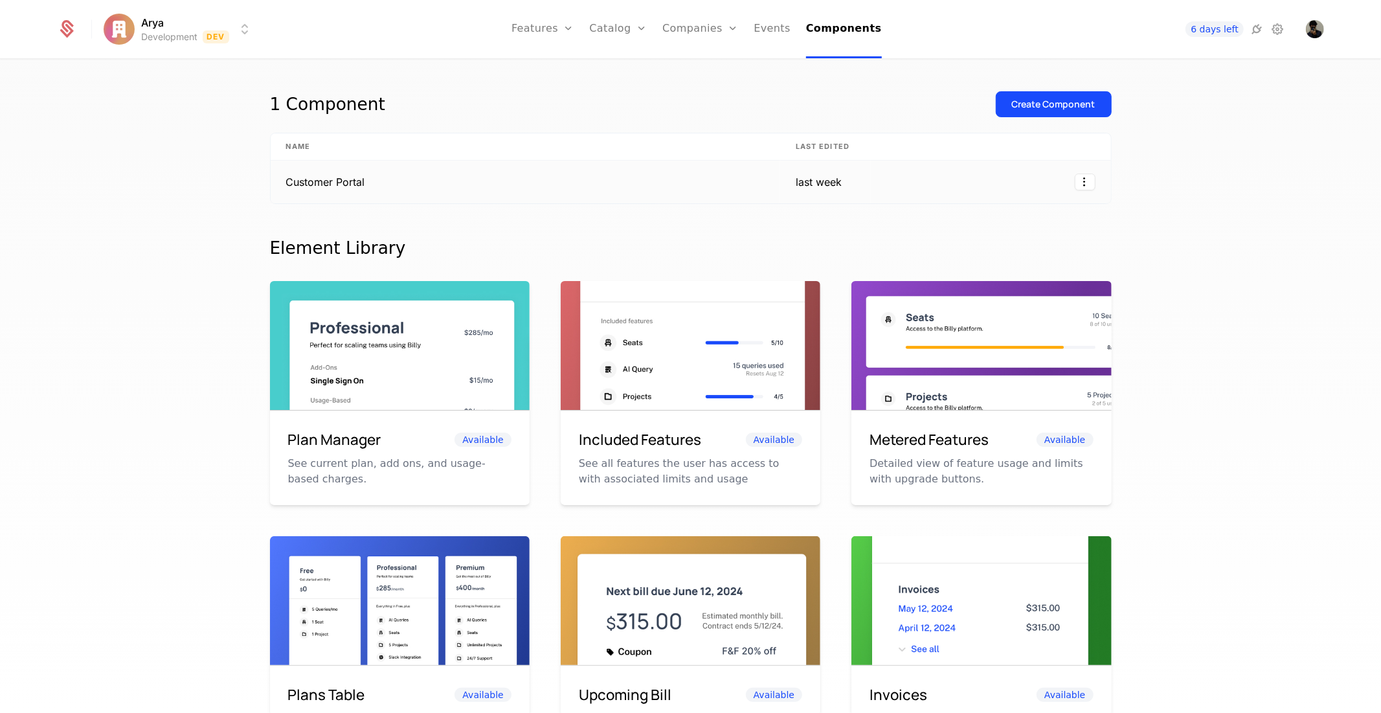
click at [1076, 172] on td at bounding box center [991, 182] width 240 height 43
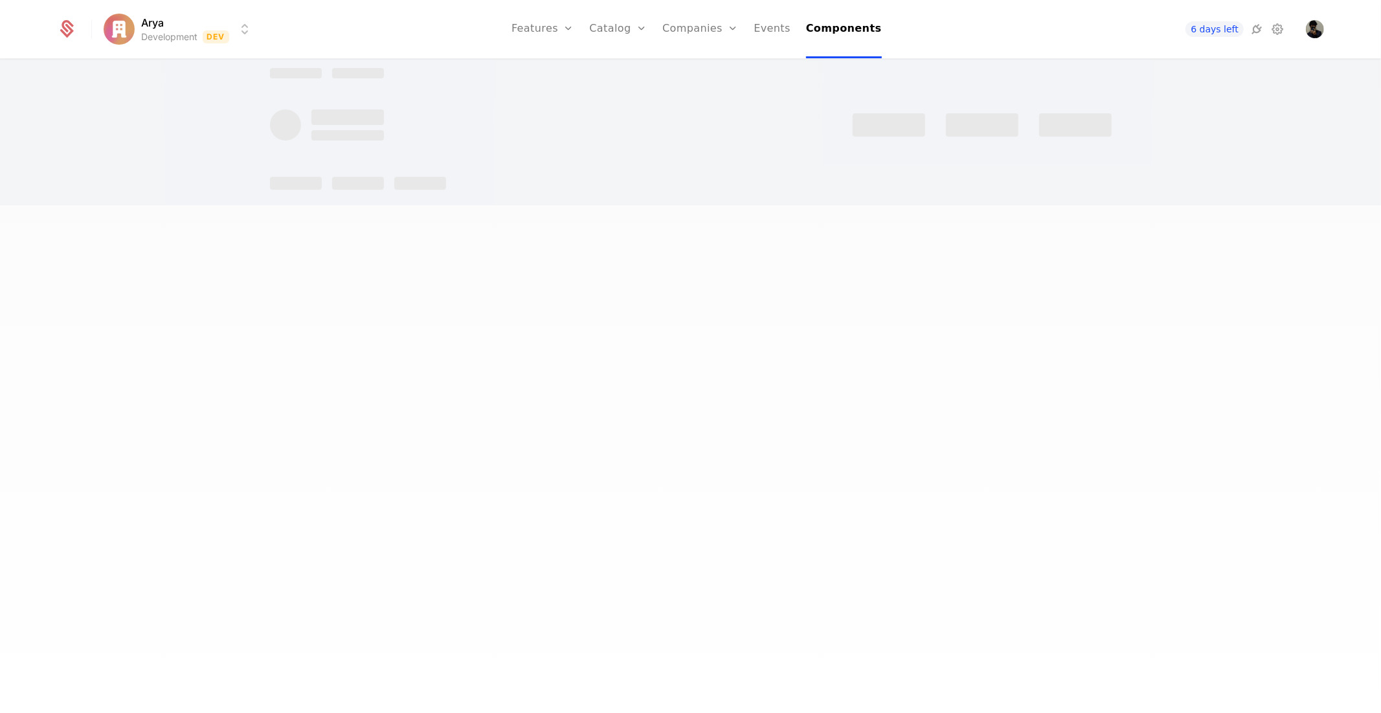
click at [1079, 179] on div at bounding box center [691, 183] width 842 height 13
click at [841, 60] on div "Arya Development Dev Features Features Flags Catalog Plans Add Ons Credits Conf…" at bounding box center [690, 60] width 1381 height 0
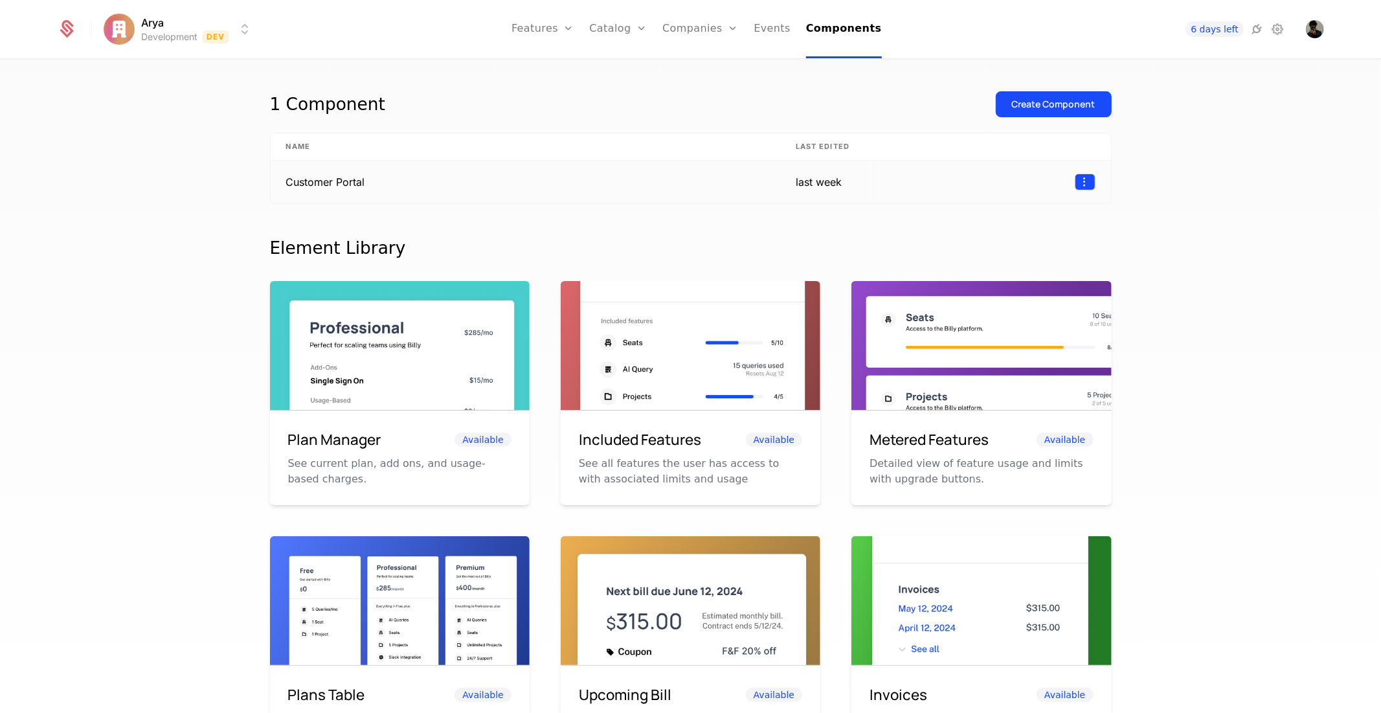
click at [1077, 179] on html "Arya Development Dev Features Features Flags Catalog Plans Add Ons Credits Conf…" at bounding box center [690, 356] width 1381 height 713
click at [1297, 173] on html "Arya Development Dev Features Features Flags Catalog Plans Add Ons Credits Conf…" at bounding box center [690, 356] width 1381 height 713
click at [642, 32] on link "Catalog" at bounding box center [618, 29] width 58 height 58
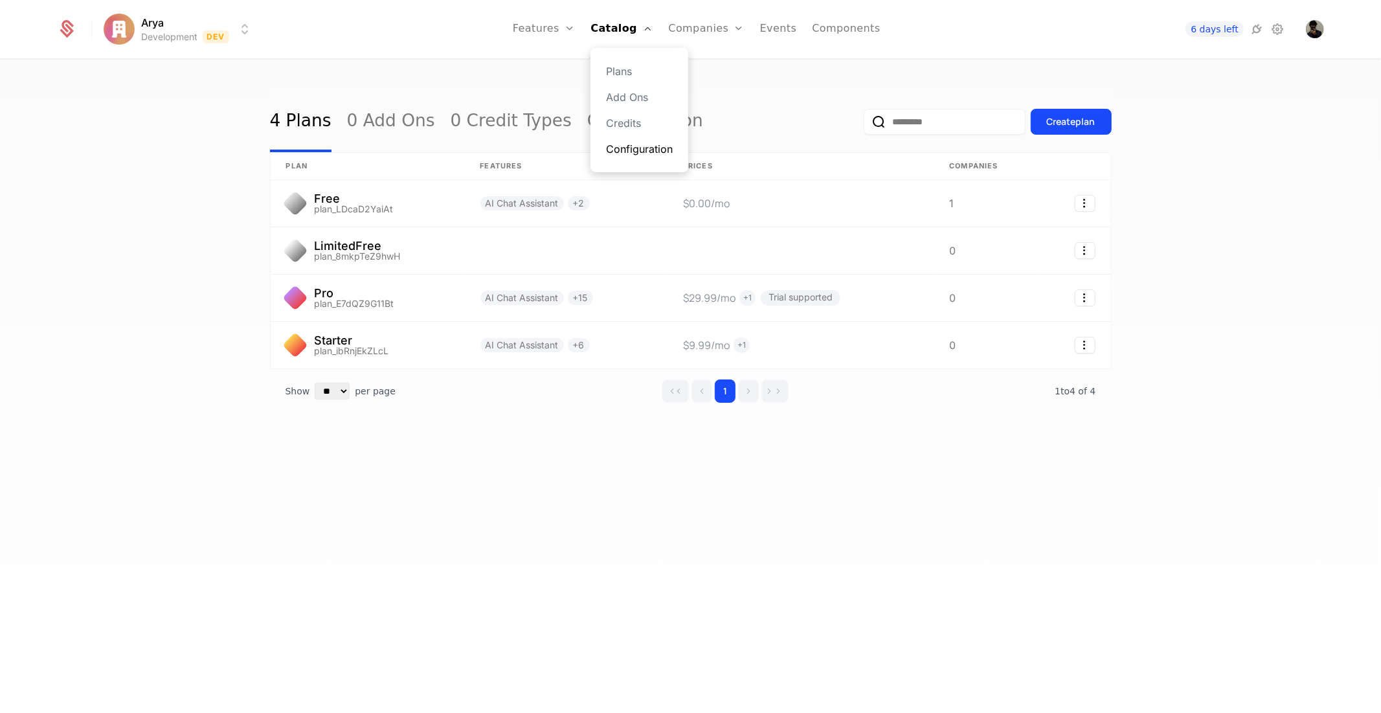
click at [635, 144] on link "Configuration" at bounding box center [639, 149] width 67 height 16
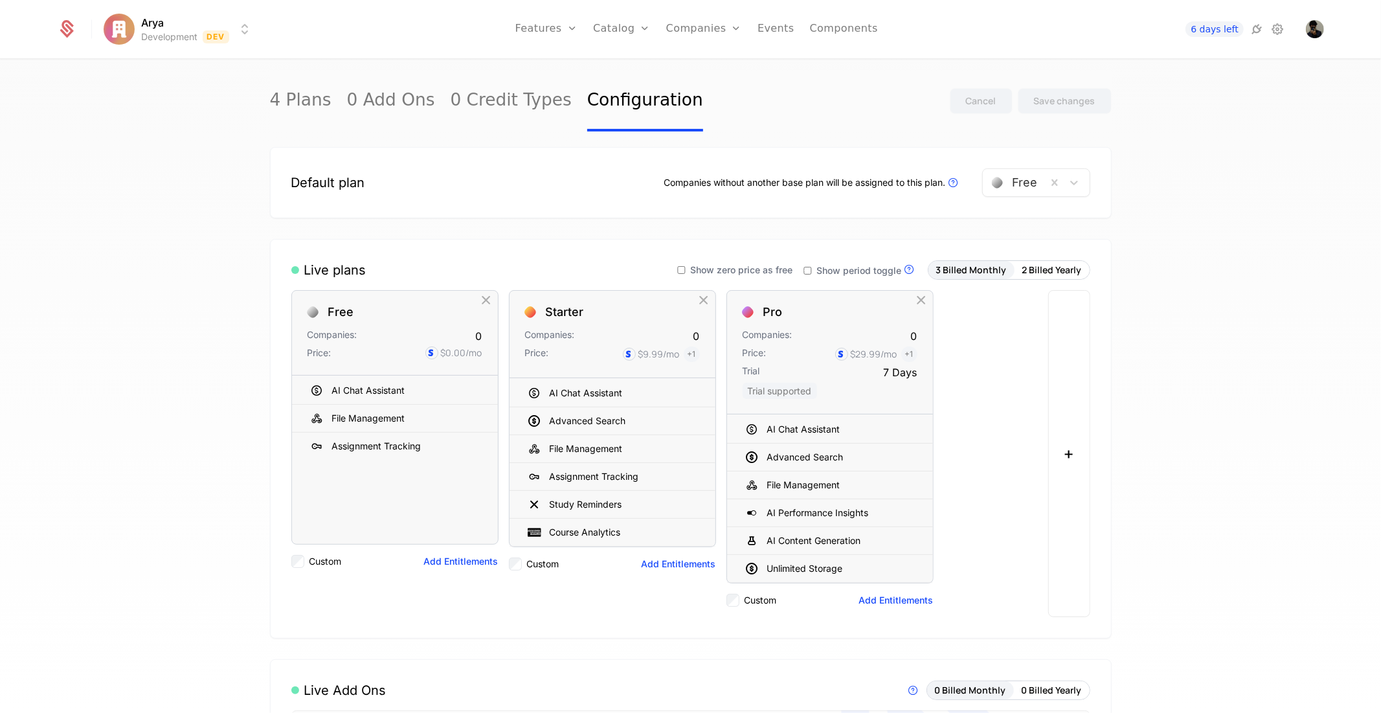
click at [1011, 182] on div at bounding box center [1015, 183] width 46 height 18
click at [1027, 232] on div "LimitedFree" at bounding box center [1040, 238] width 68 height 12
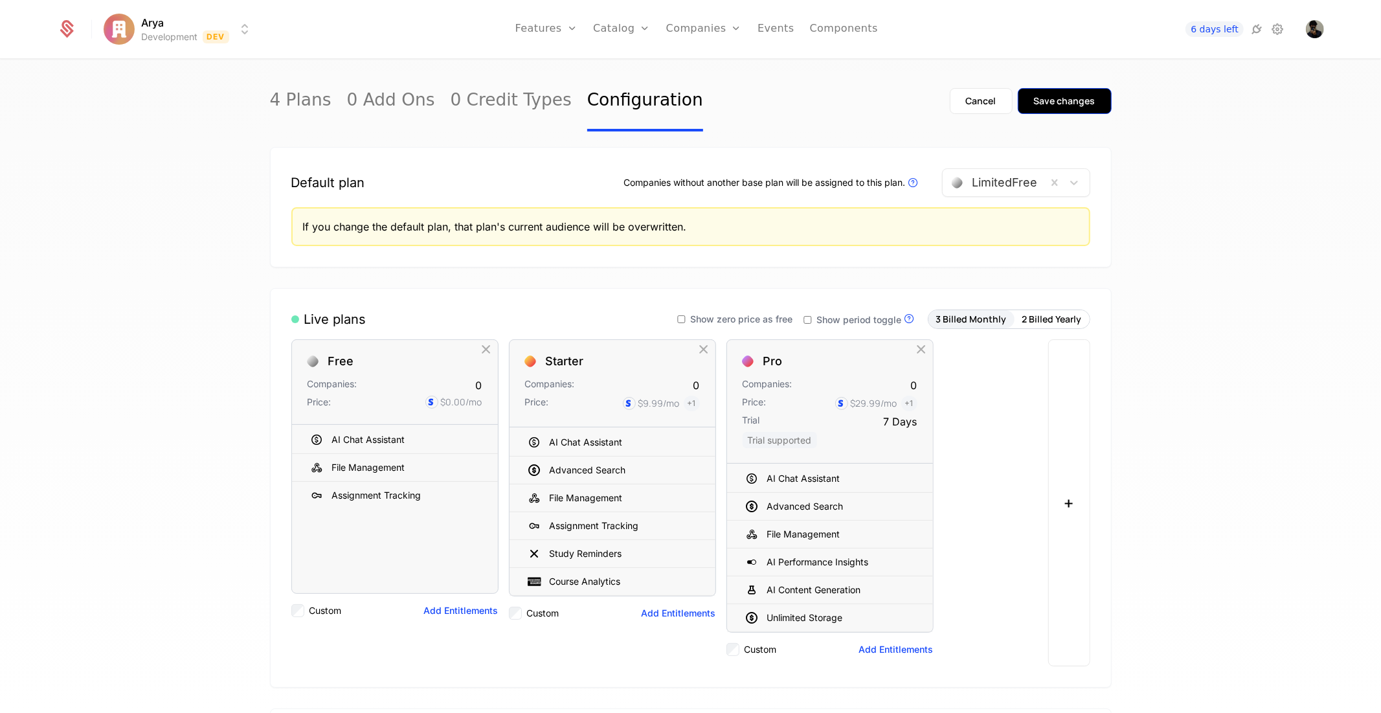
click at [1074, 105] on div "Save changes" at bounding box center [1065, 101] width 62 height 13
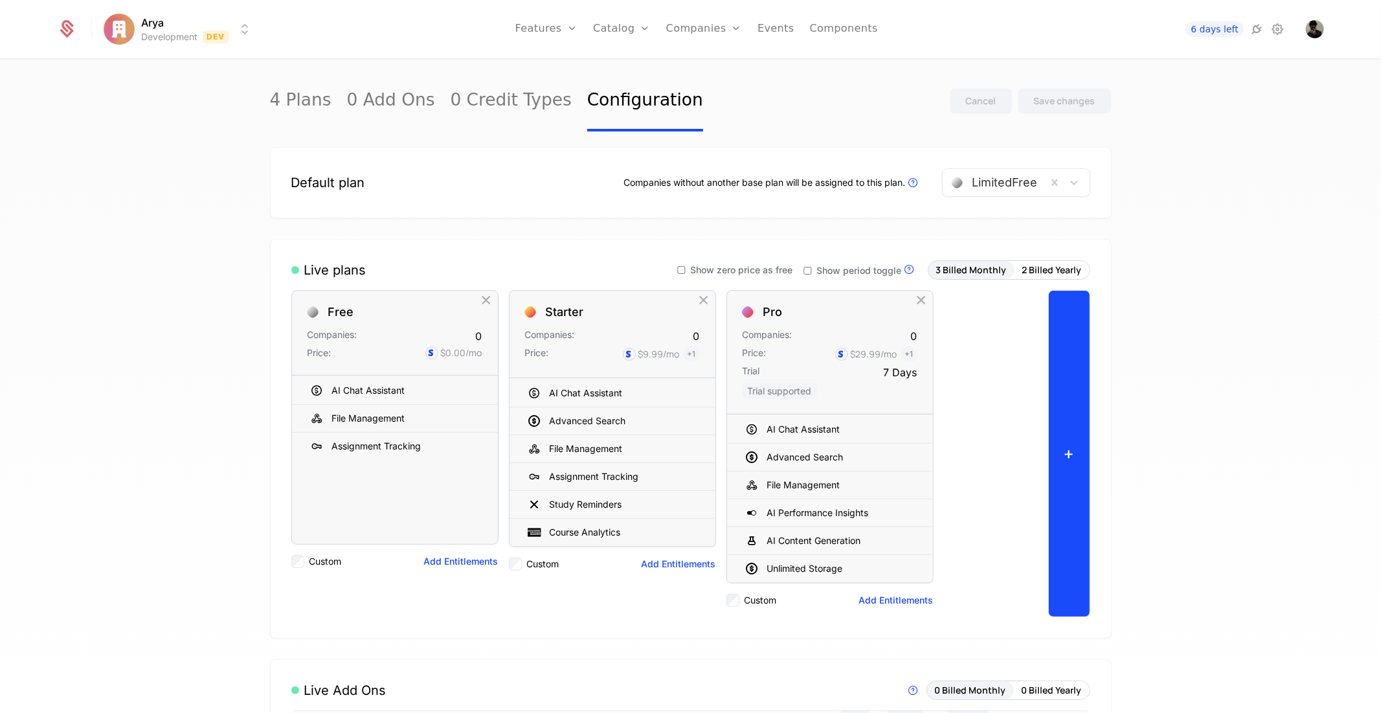
click at [1078, 415] on button "+" at bounding box center [1070, 453] width 42 height 327
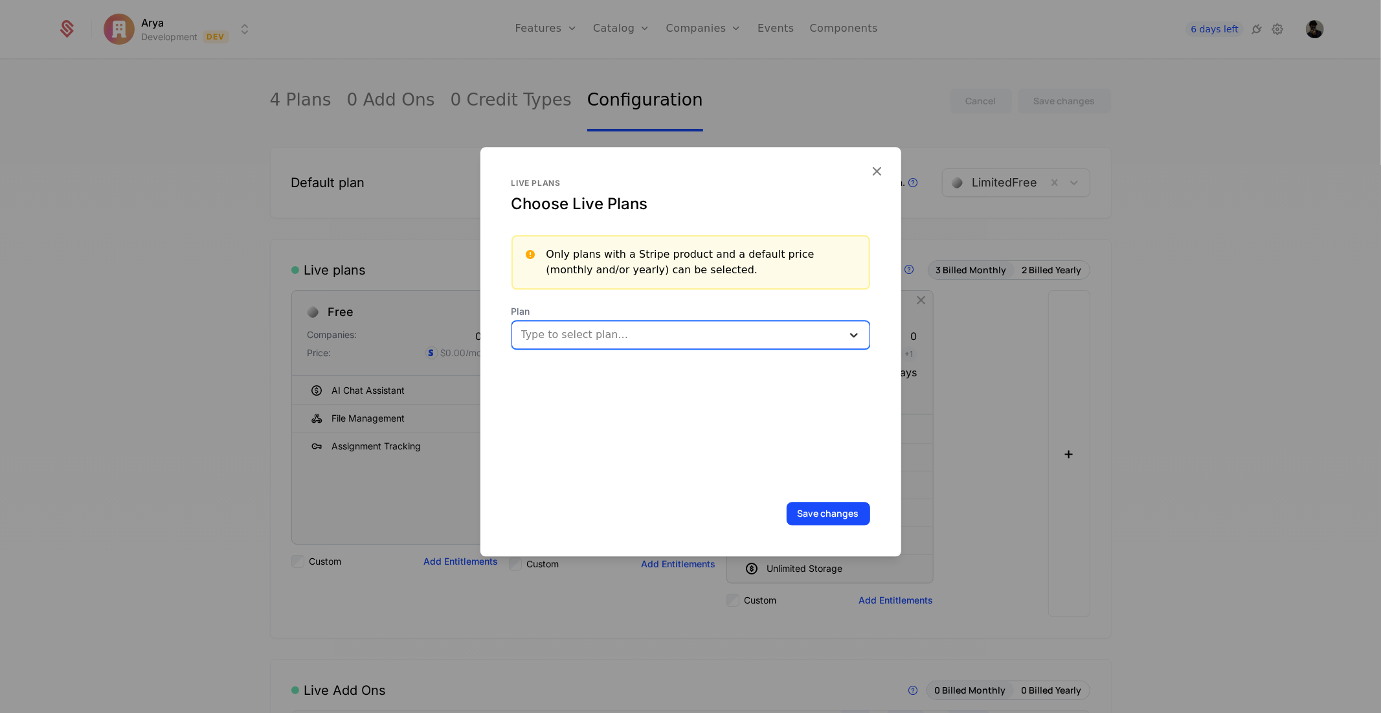
click at [850, 335] on div at bounding box center [854, 335] width 23 height 16
click at [586, 470] on div "Live plans Choose Live Plans Only plans with a Stripe product and a default pri…" at bounding box center [691, 332] width 359 height 308
click at [880, 172] on icon "button" at bounding box center [877, 171] width 17 height 17
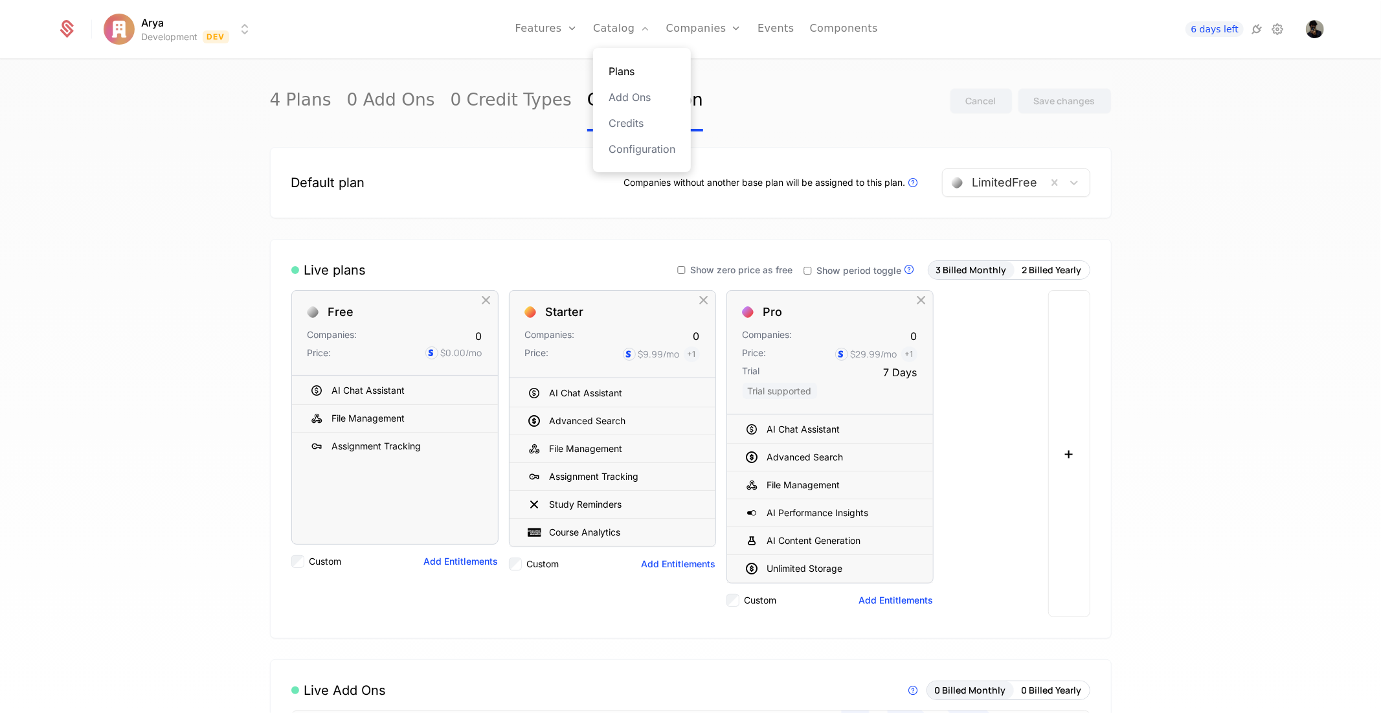
click at [639, 71] on link "Plans" at bounding box center [642, 71] width 67 height 16
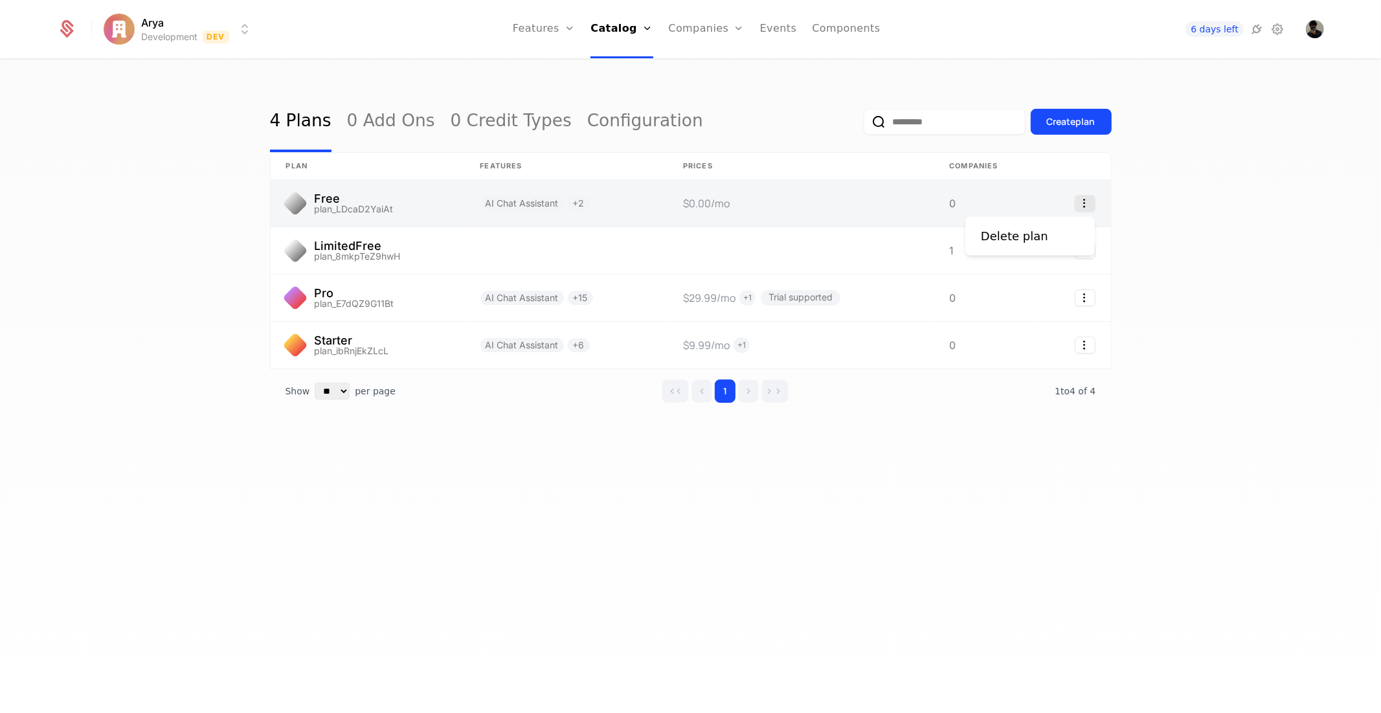
click at [1082, 199] on icon "Select action" at bounding box center [1085, 203] width 21 height 17
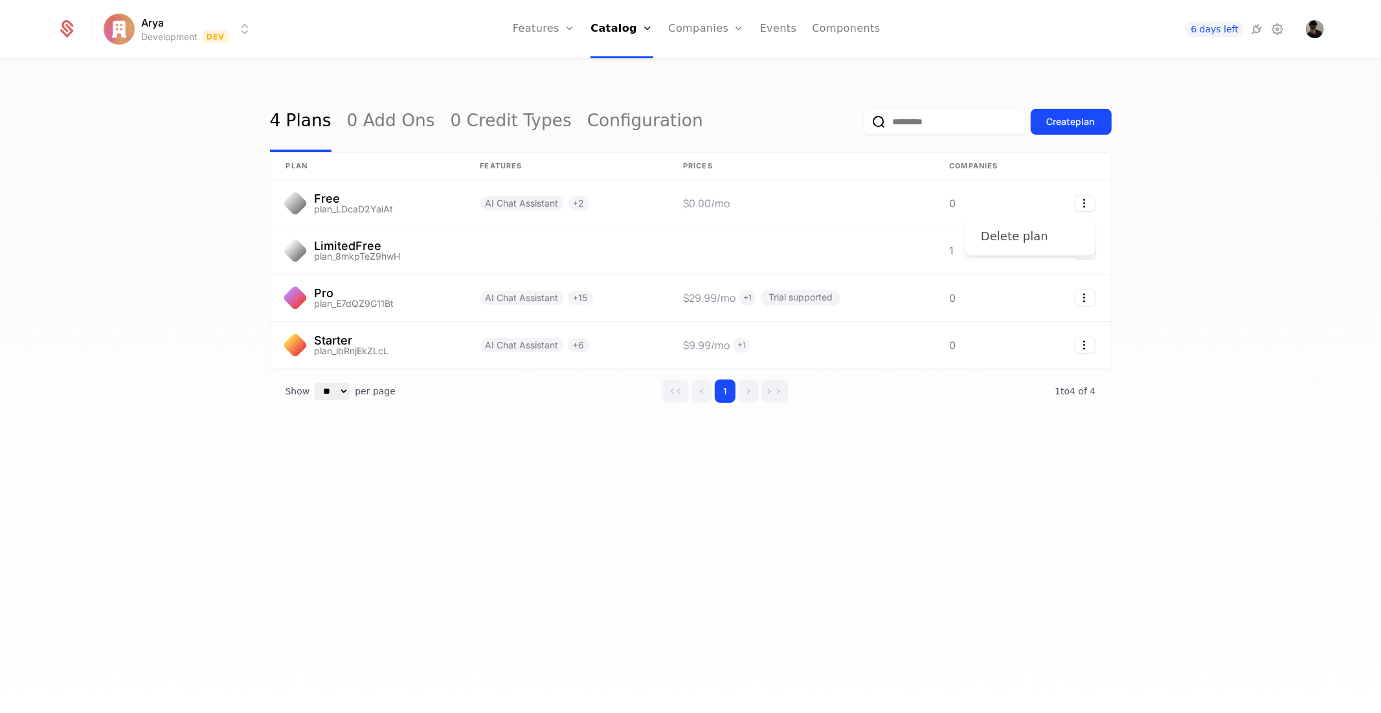
click at [1038, 231] on div "Delete plan" at bounding box center [1014, 236] width 67 height 18
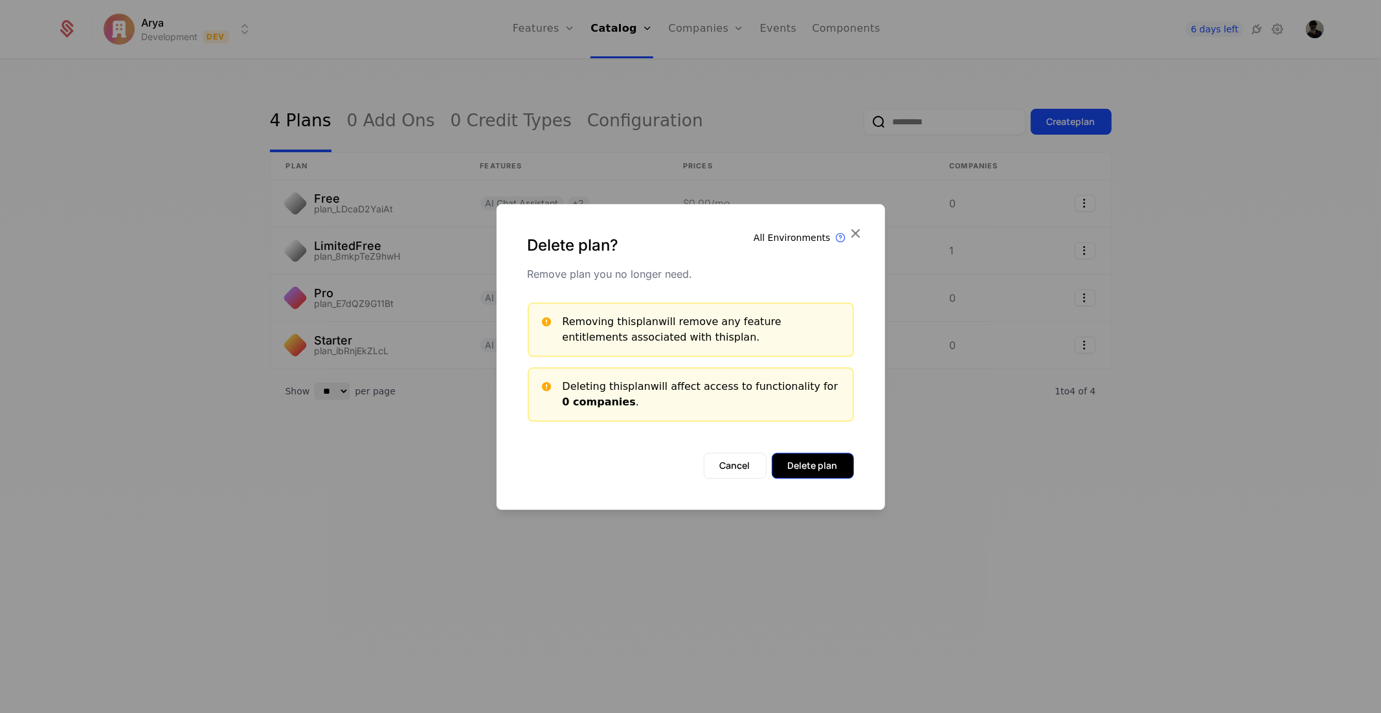
click at [820, 460] on button "Delete plan" at bounding box center [813, 466] width 82 height 26
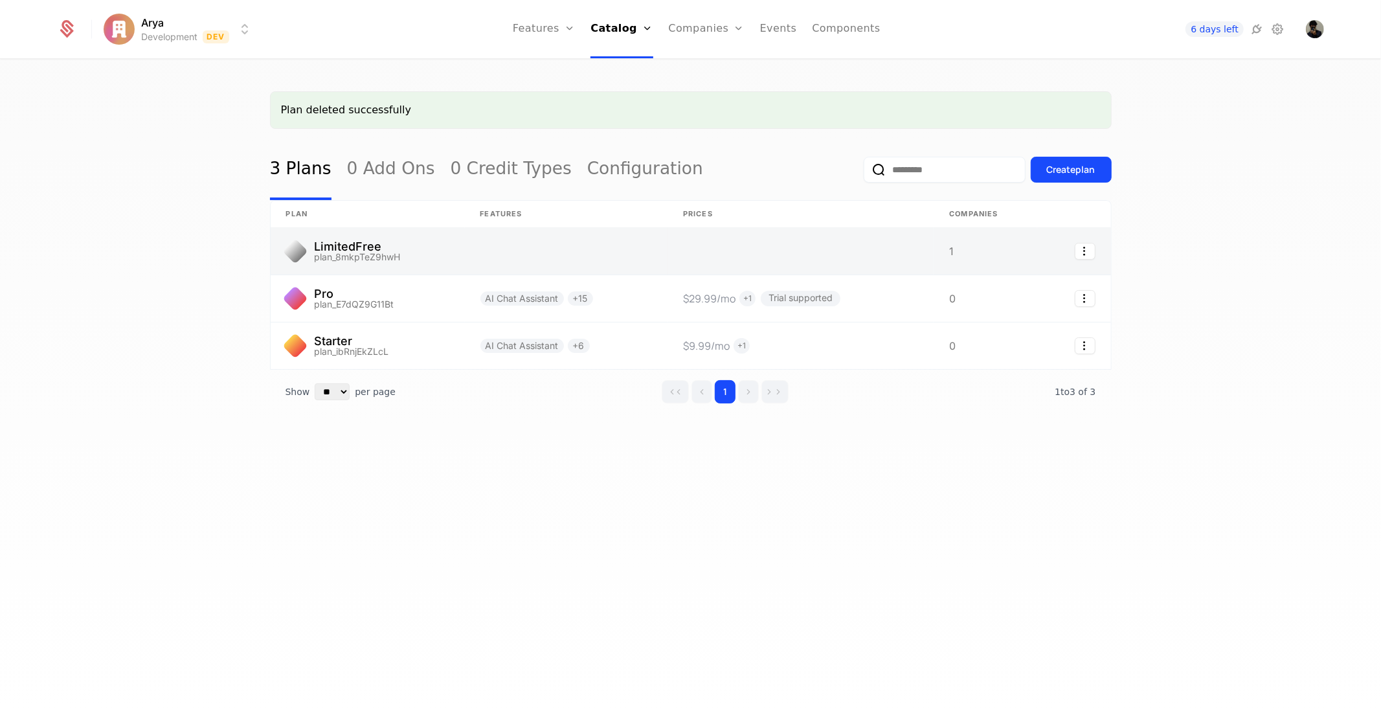
click at [863, 234] on link at bounding box center [801, 251] width 266 height 47
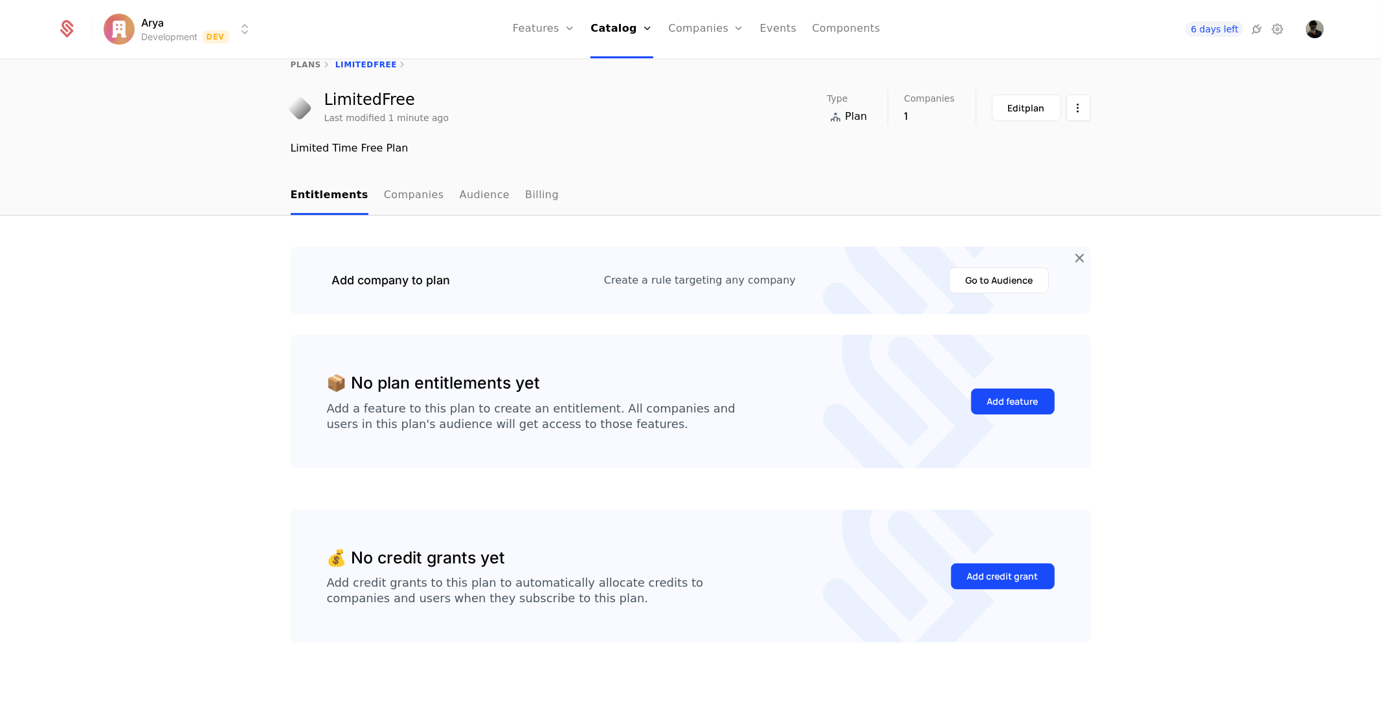
scroll to position [23, 0]
click at [1010, 402] on div "Add feature" at bounding box center [1013, 400] width 51 height 13
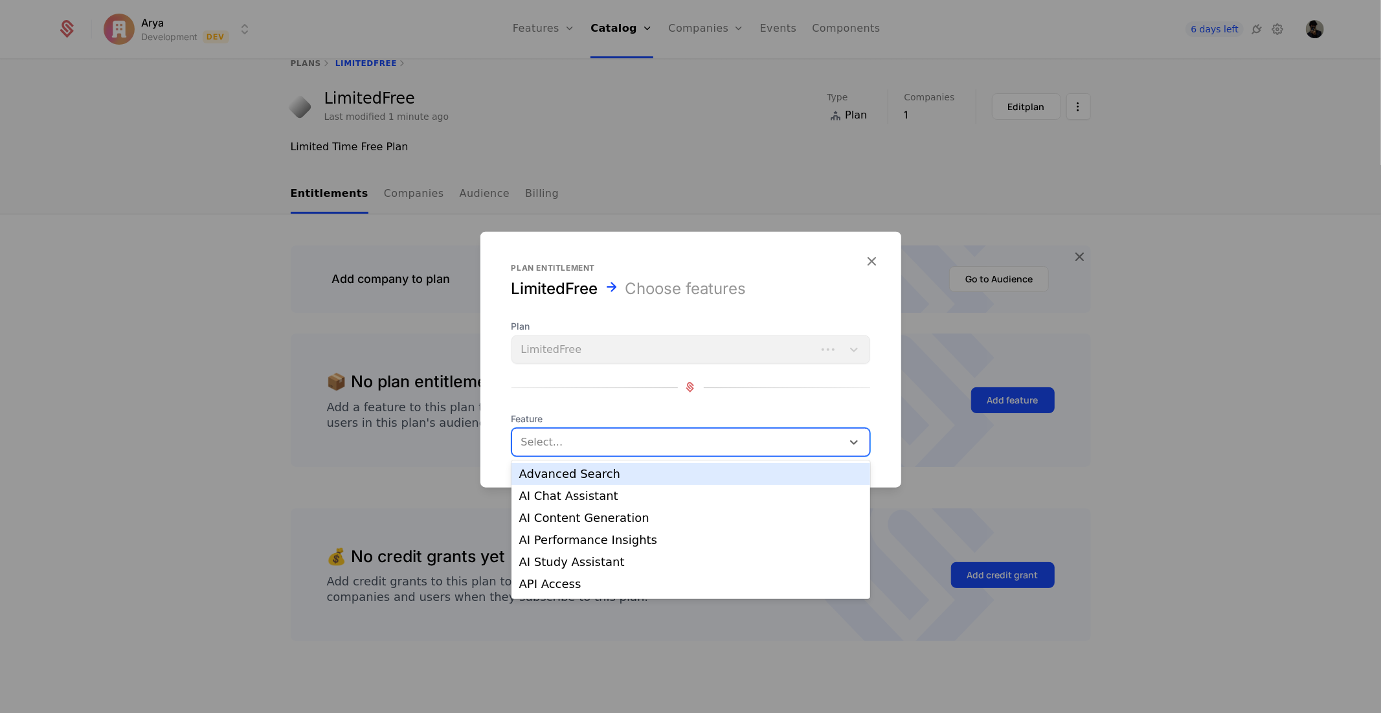
click at [607, 454] on div "Select..." at bounding box center [691, 441] width 359 height 28
click at [576, 484] on div "Advanced Search" at bounding box center [691, 474] width 359 height 22
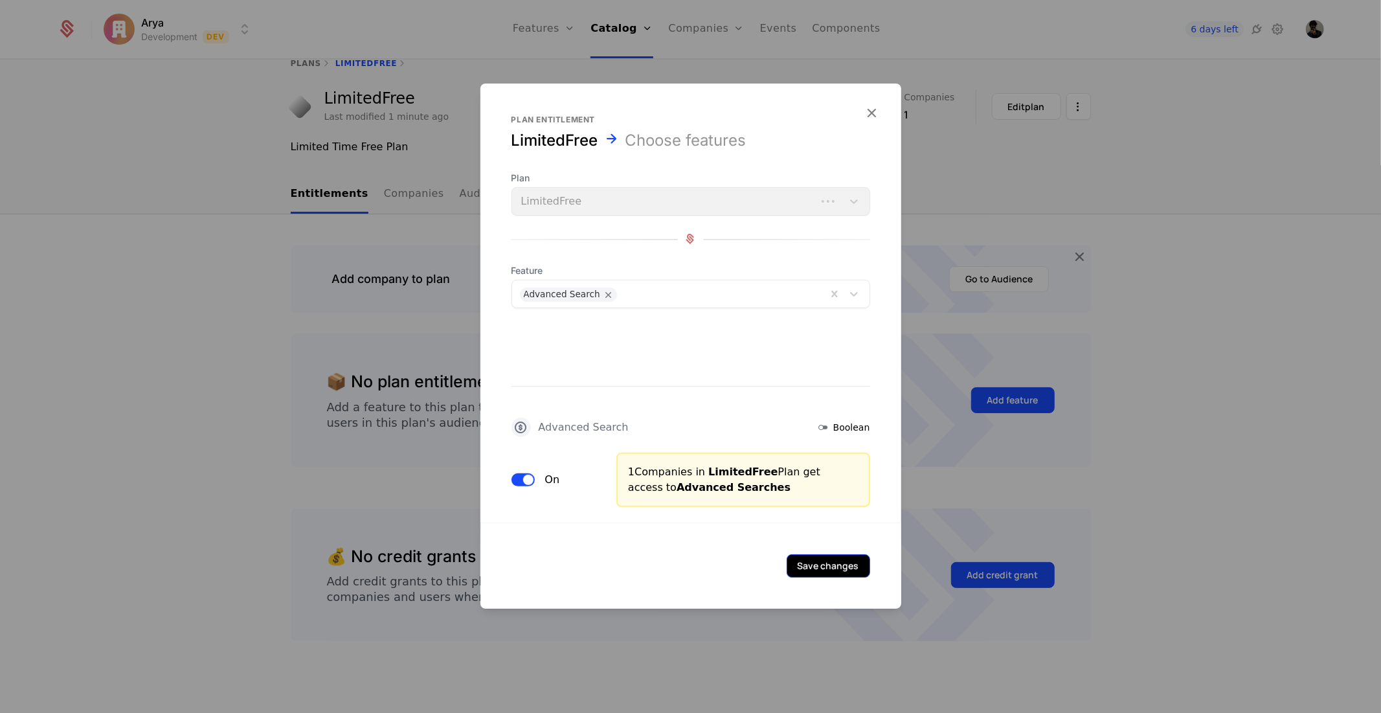
click at [813, 560] on button "Save changes" at bounding box center [829, 565] width 84 height 23
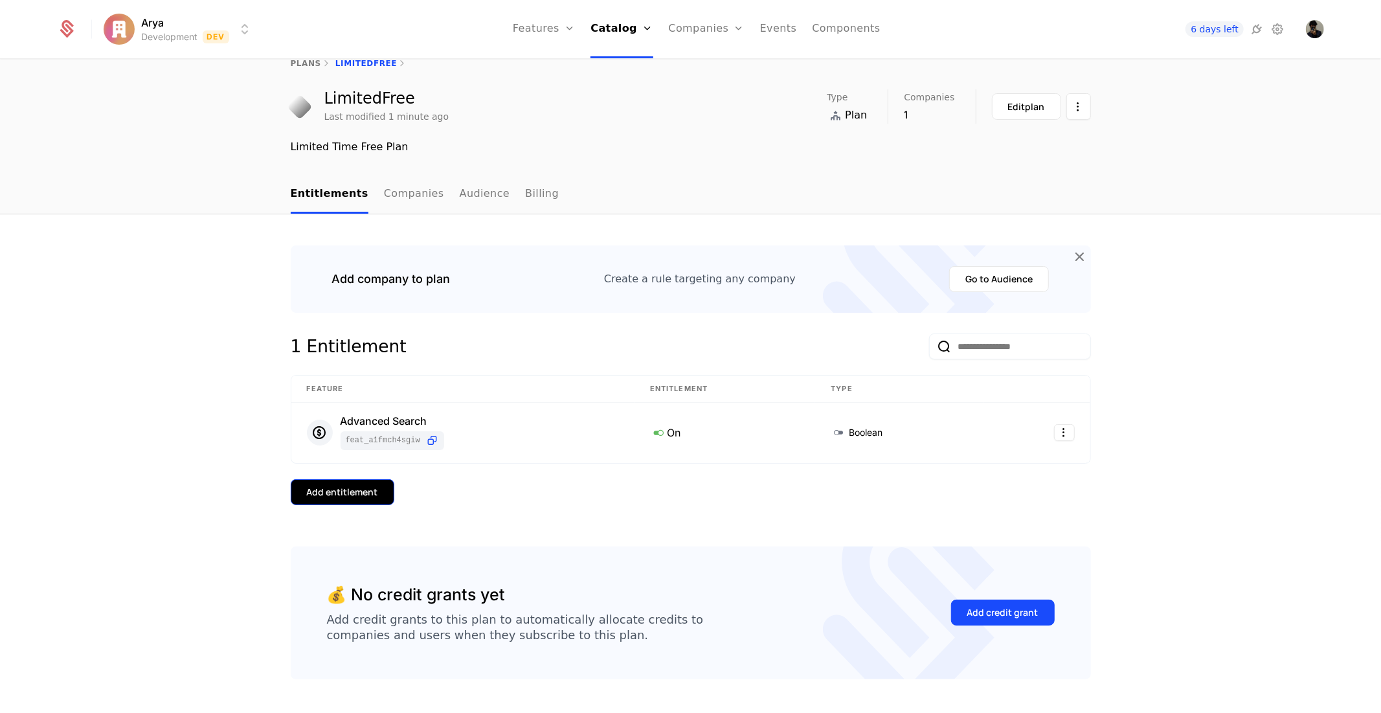
click at [314, 486] on div "Add entitlement" at bounding box center [342, 492] width 71 height 13
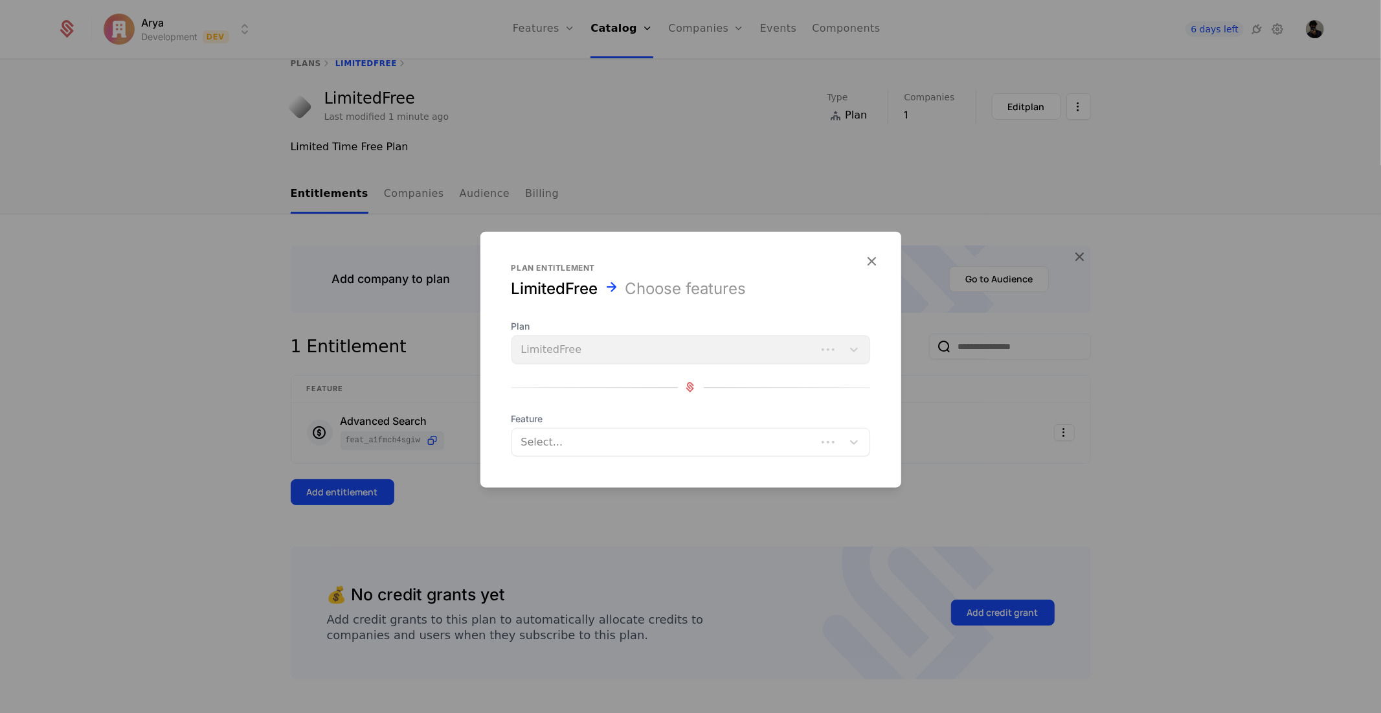
click at [659, 444] on div at bounding box center [666, 442] width 286 height 18
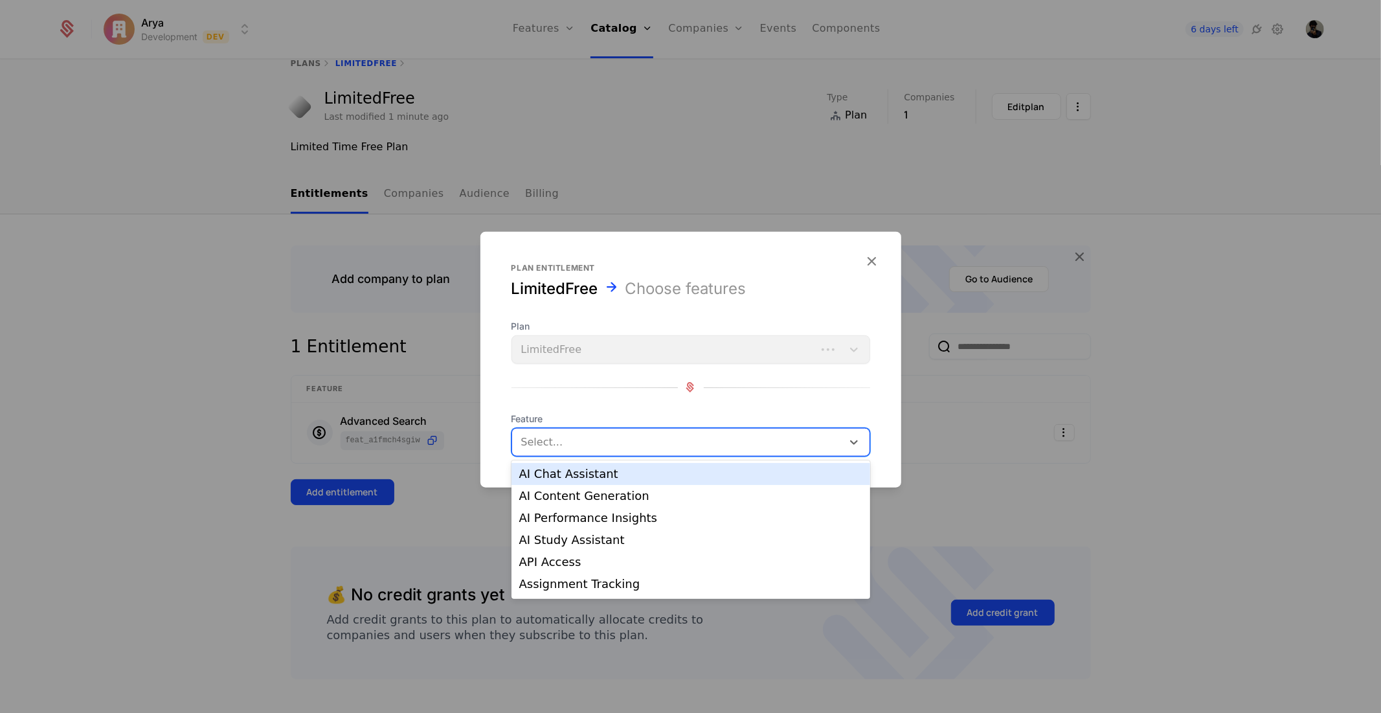
click at [611, 475] on div "AI Chat Assistant" at bounding box center [690, 474] width 343 height 12
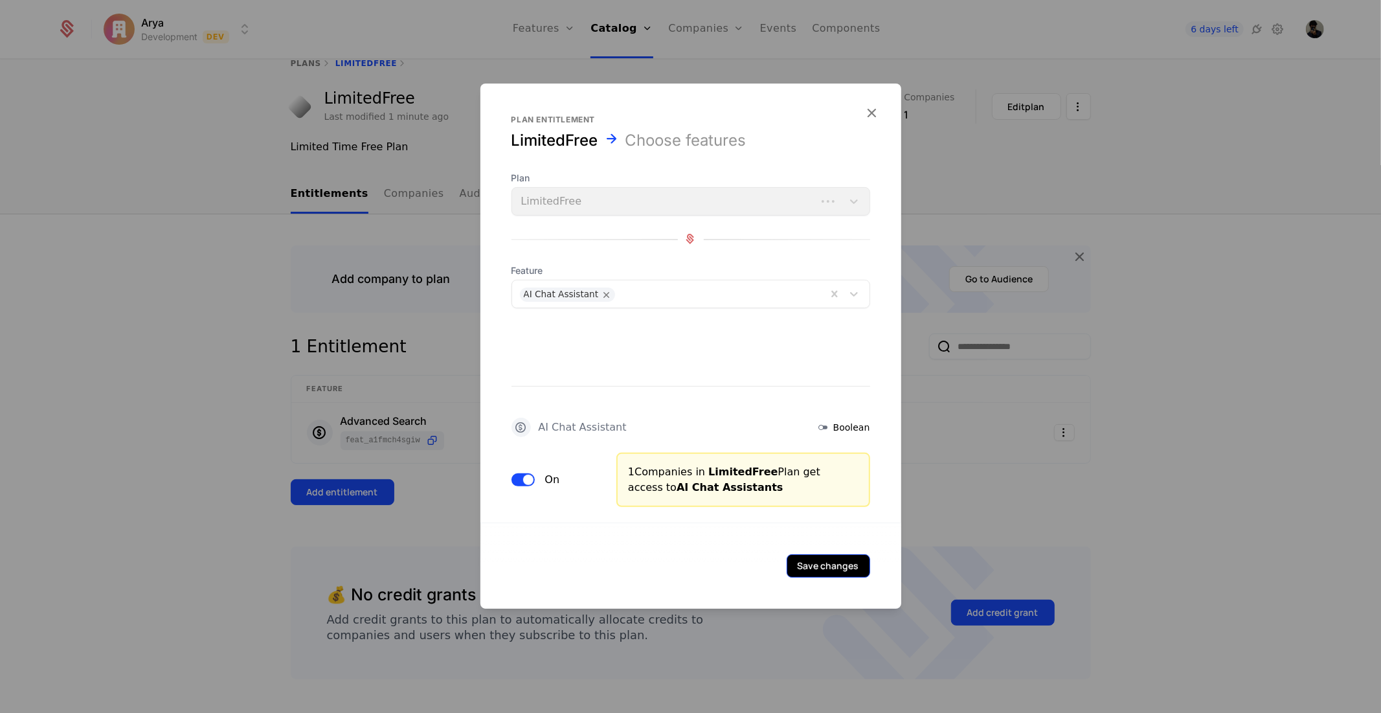
click at [801, 566] on button "Save changes" at bounding box center [829, 565] width 84 height 23
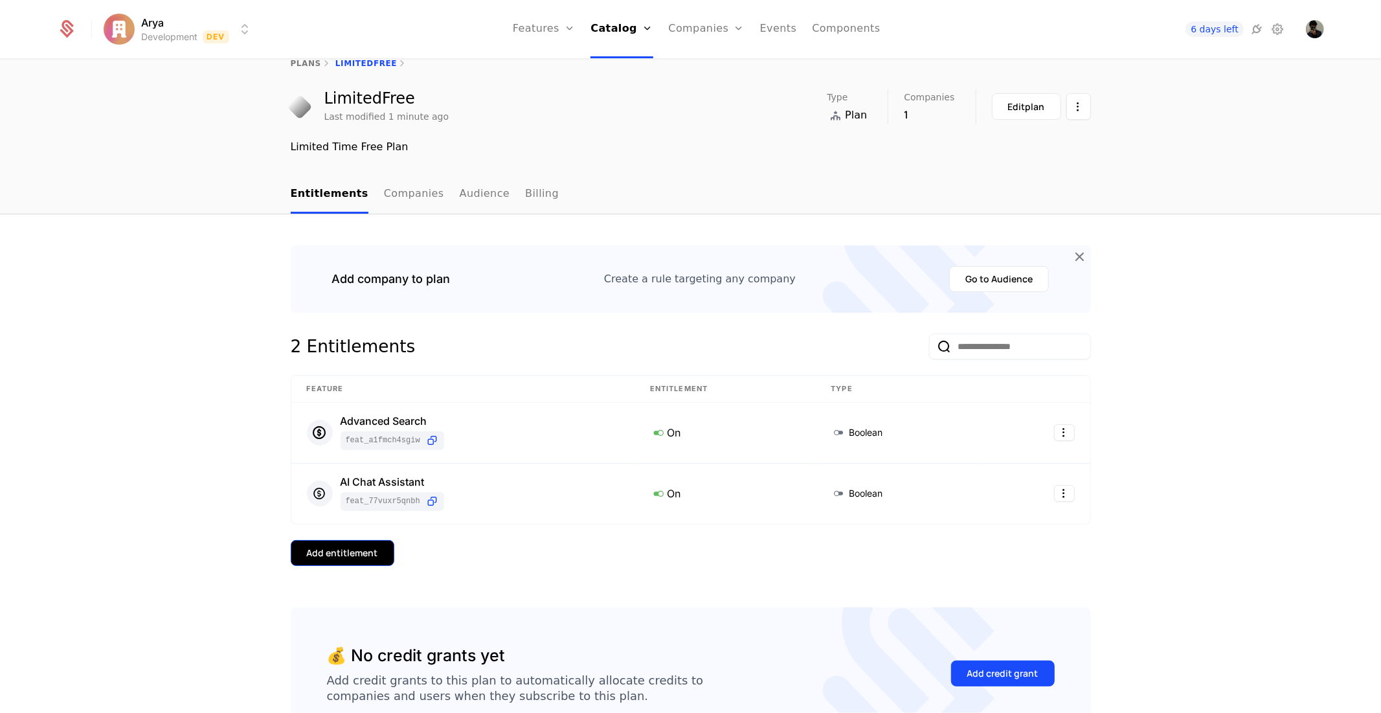
click at [351, 551] on div "Add entitlement" at bounding box center [342, 553] width 71 height 13
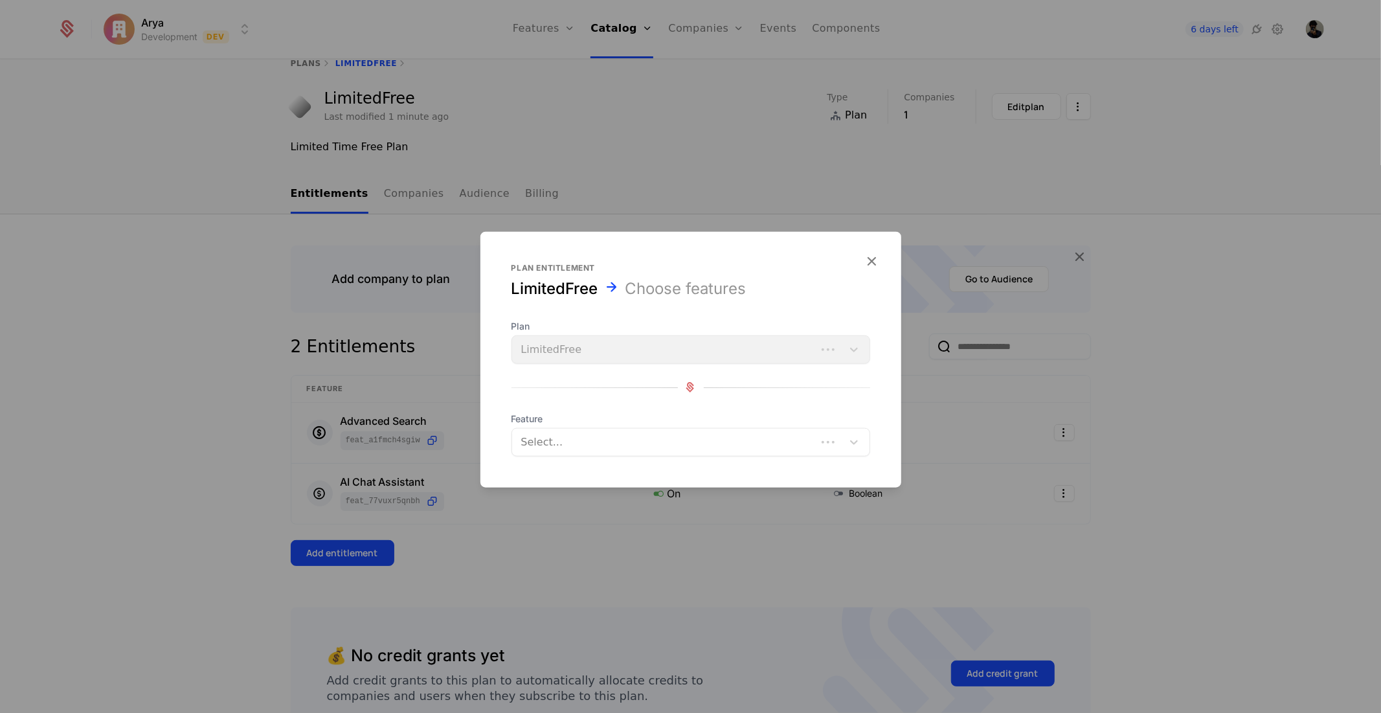
click at [642, 448] on div at bounding box center [666, 442] width 286 height 18
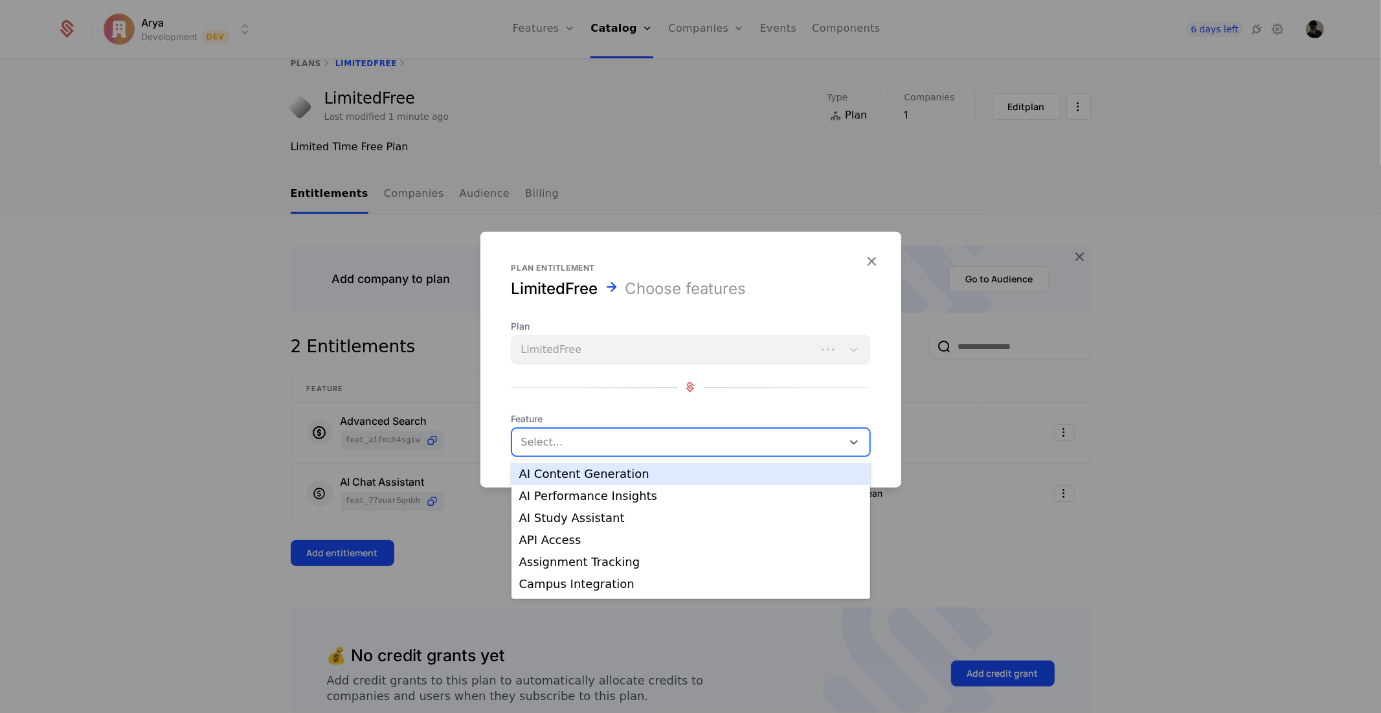
click at [598, 480] on div "AI Content Generation" at bounding box center [690, 474] width 343 height 12
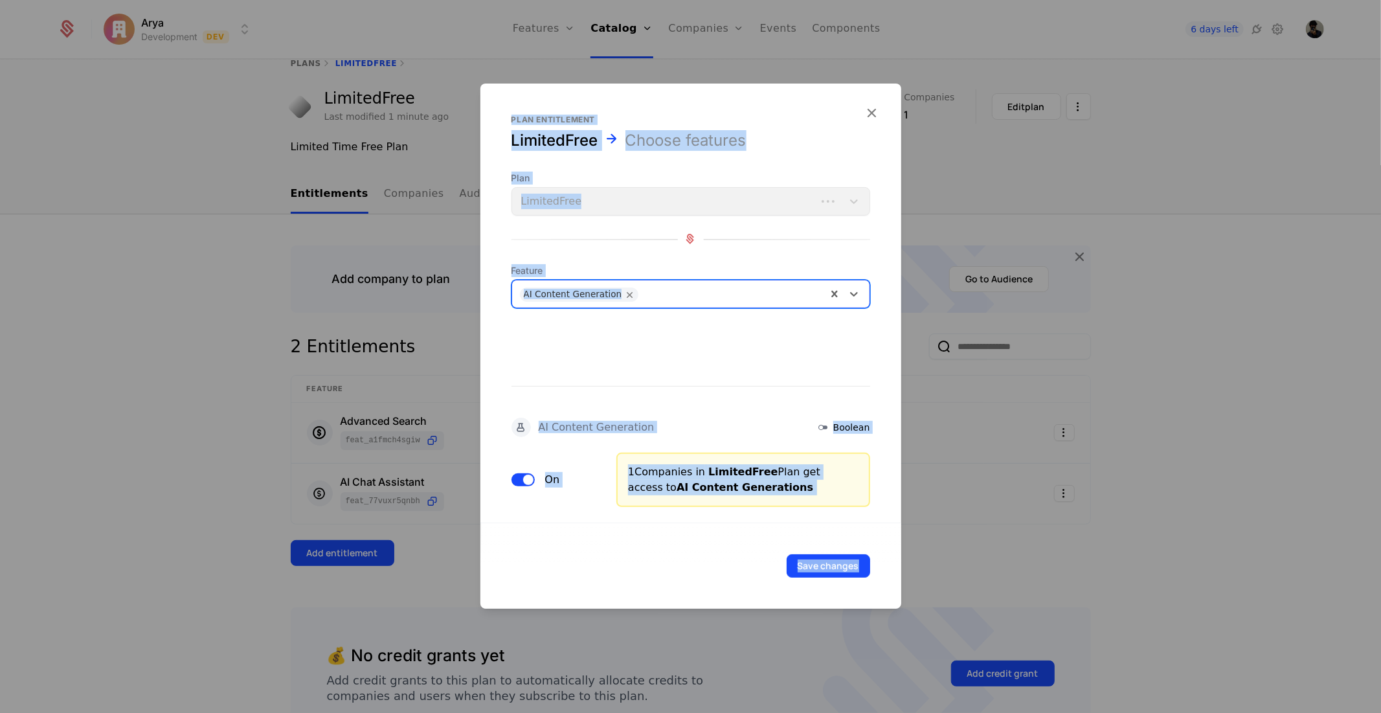
click at [882, 547] on div "Plan entitlement LimitedFree Choose features Plan LimitedFree Feature option AI…" at bounding box center [690, 356] width 1381 height 713
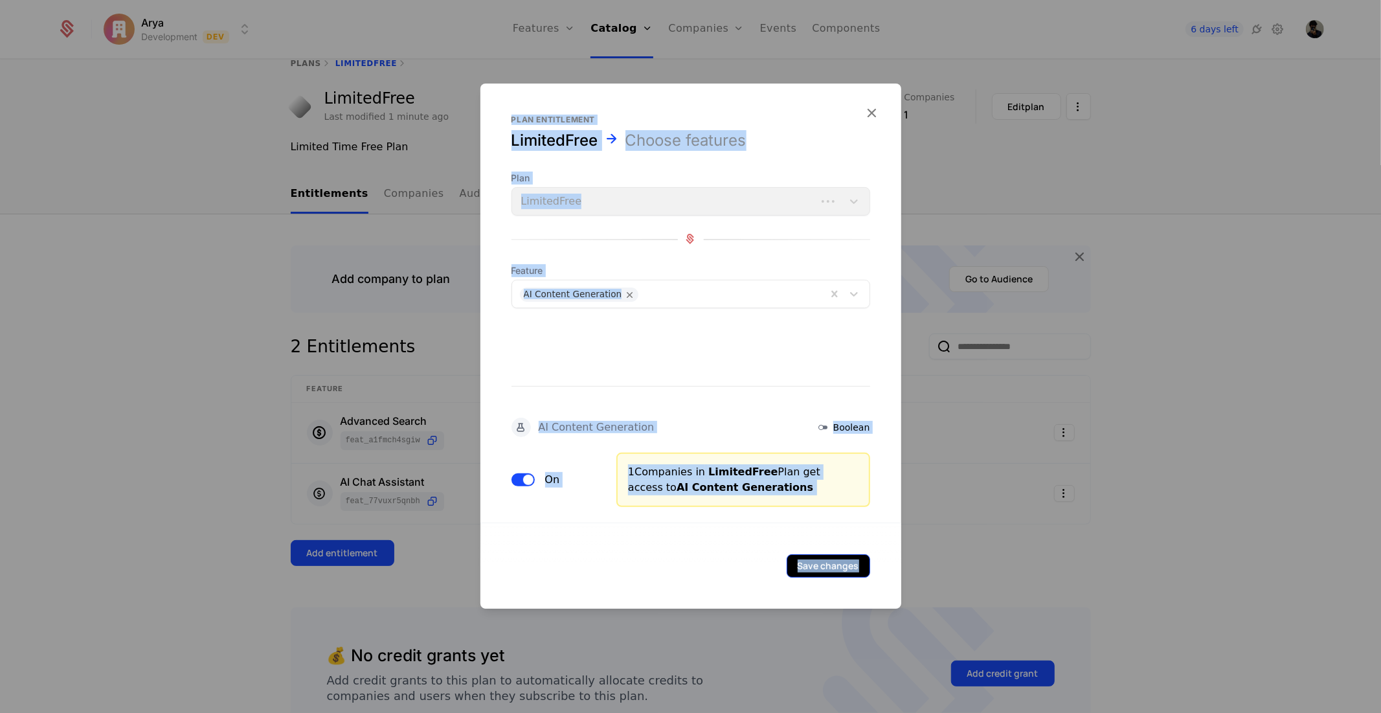
click at [825, 563] on button "Save changes" at bounding box center [829, 565] width 84 height 23
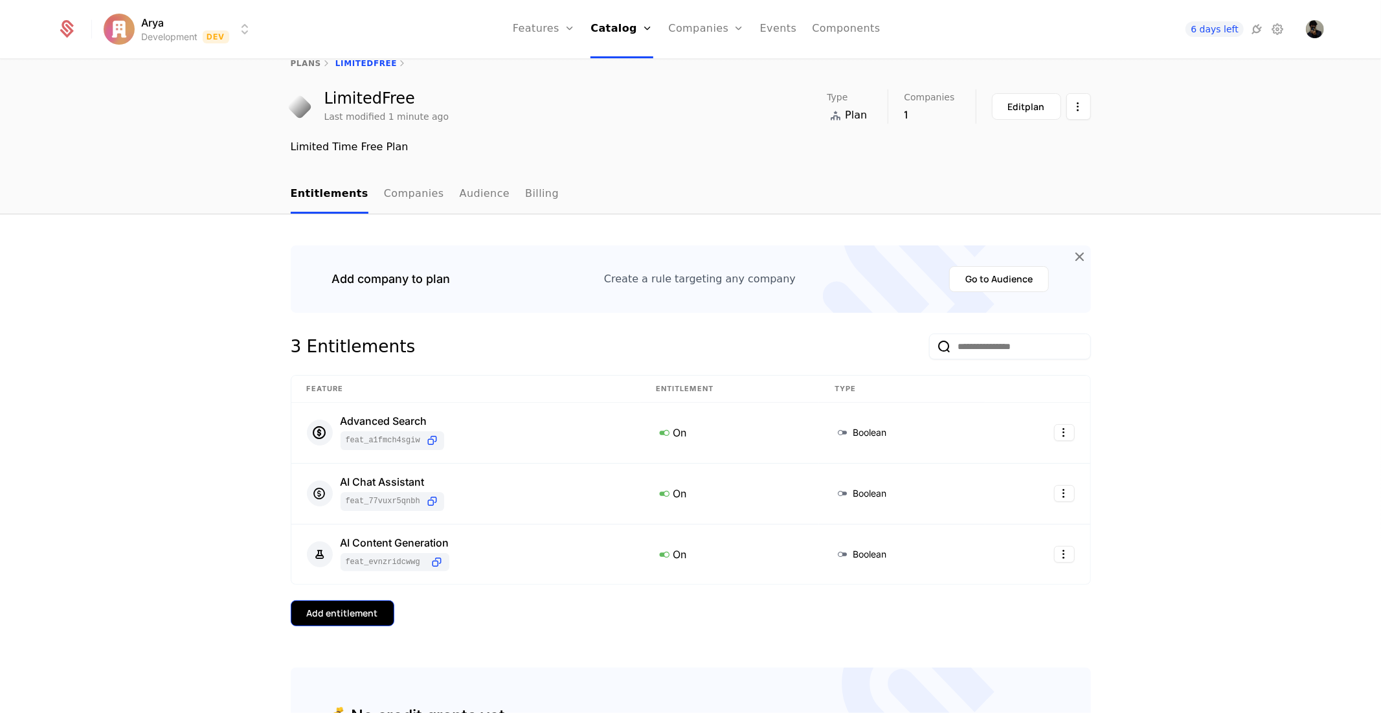
click at [368, 601] on button "Add entitlement" at bounding box center [343, 613] width 104 height 26
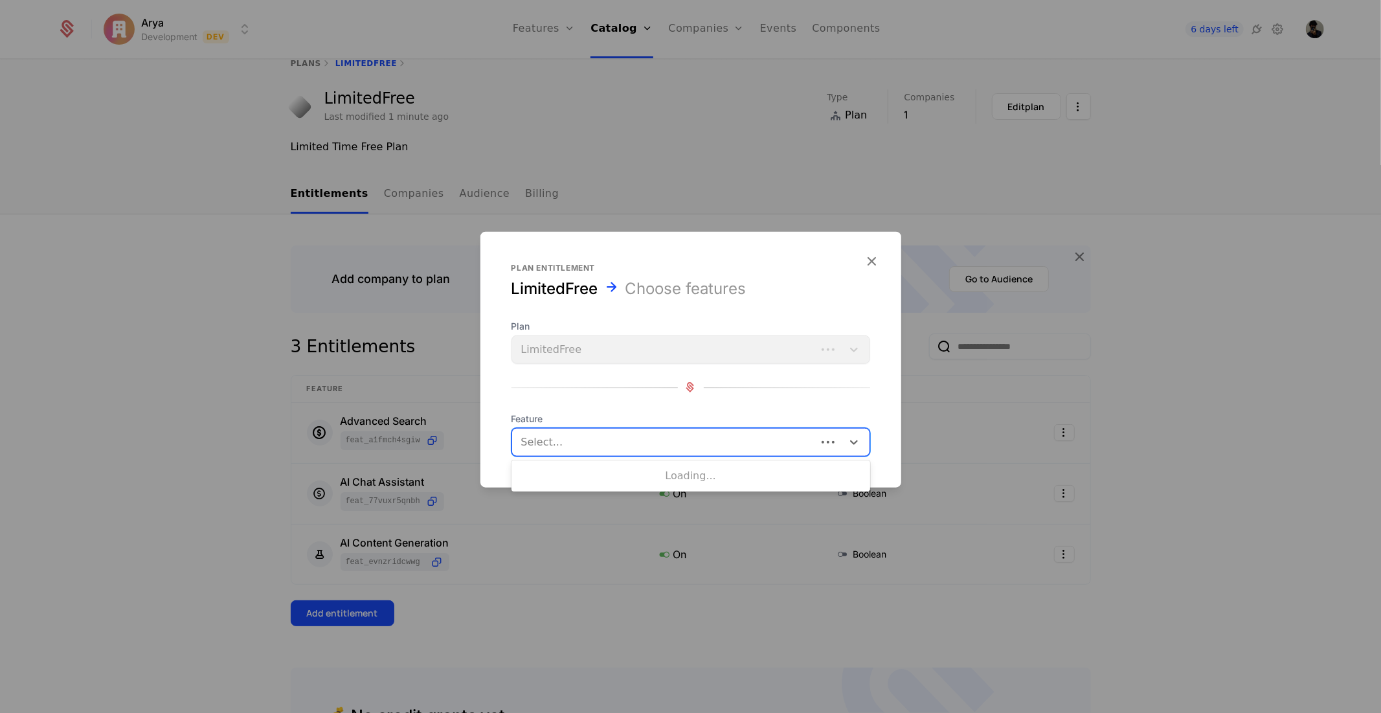
click at [598, 442] on div at bounding box center [666, 442] width 286 height 18
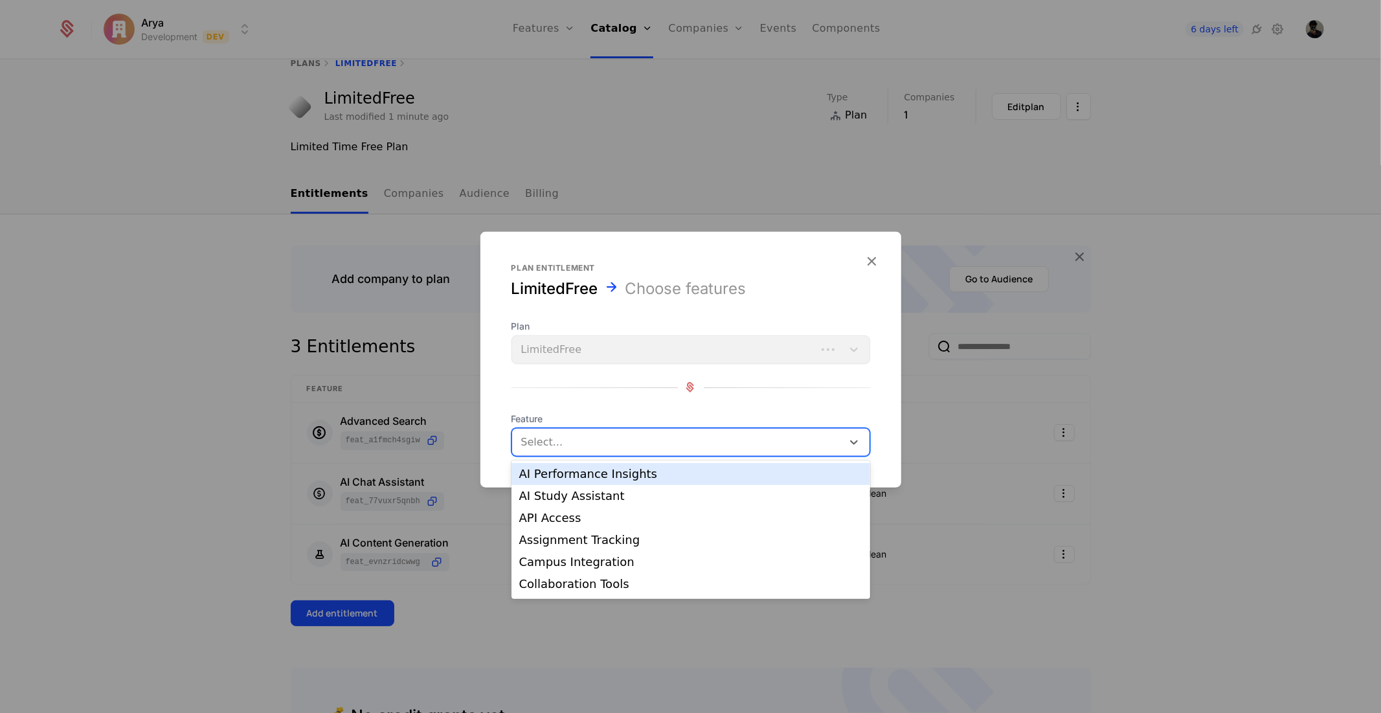
click at [584, 475] on div "AI Performance Insights" at bounding box center [690, 474] width 343 height 12
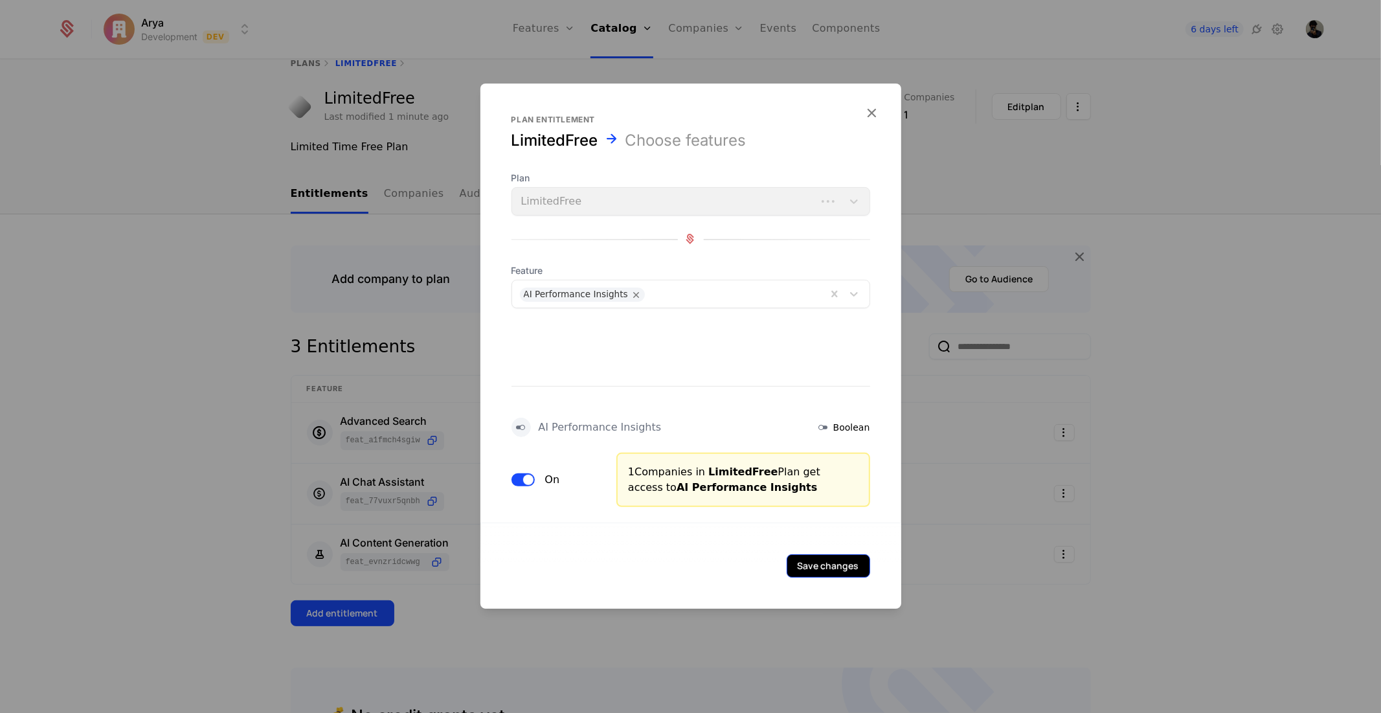
click at [839, 558] on button "Save changes" at bounding box center [829, 565] width 84 height 23
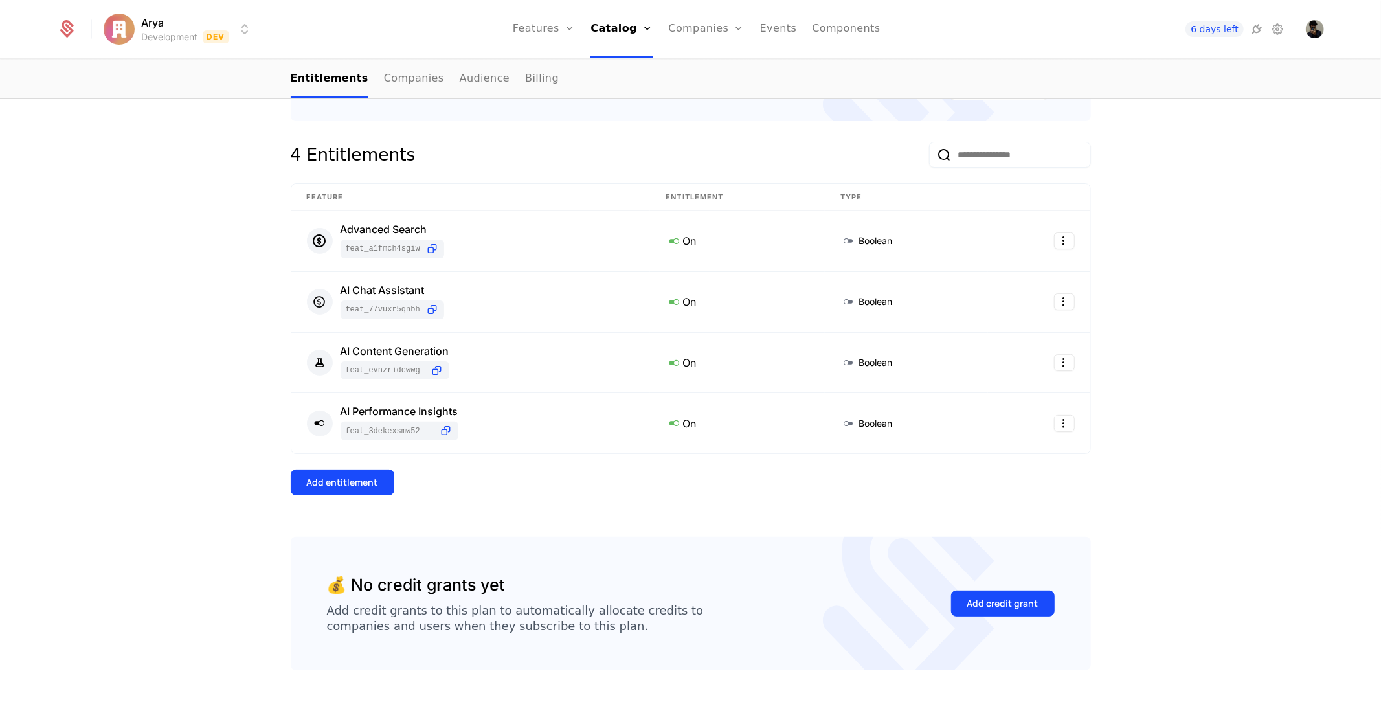
scroll to position [238, 0]
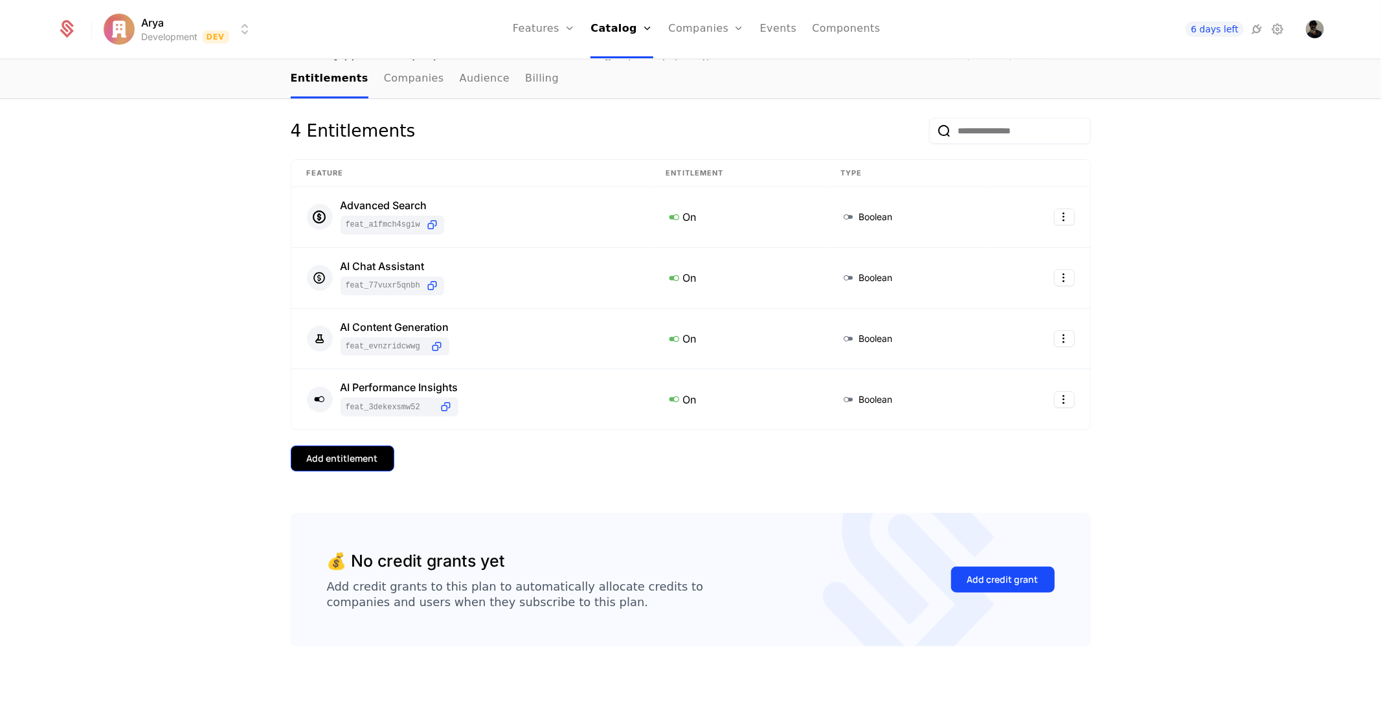
click at [339, 466] on button "Add entitlement" at bounding box center [343, 459] width 104 height 26
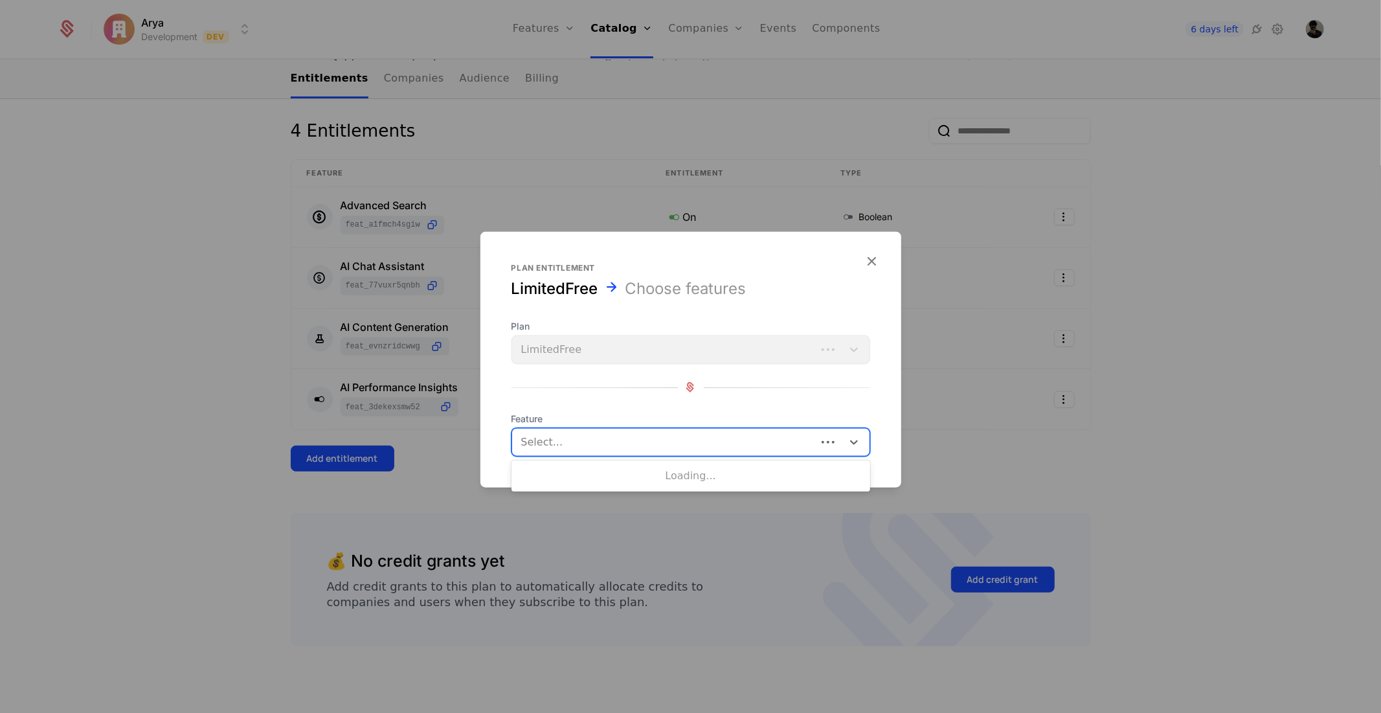
click at [611, 446] on div at bounding box center [666, 442] width 286 height 18
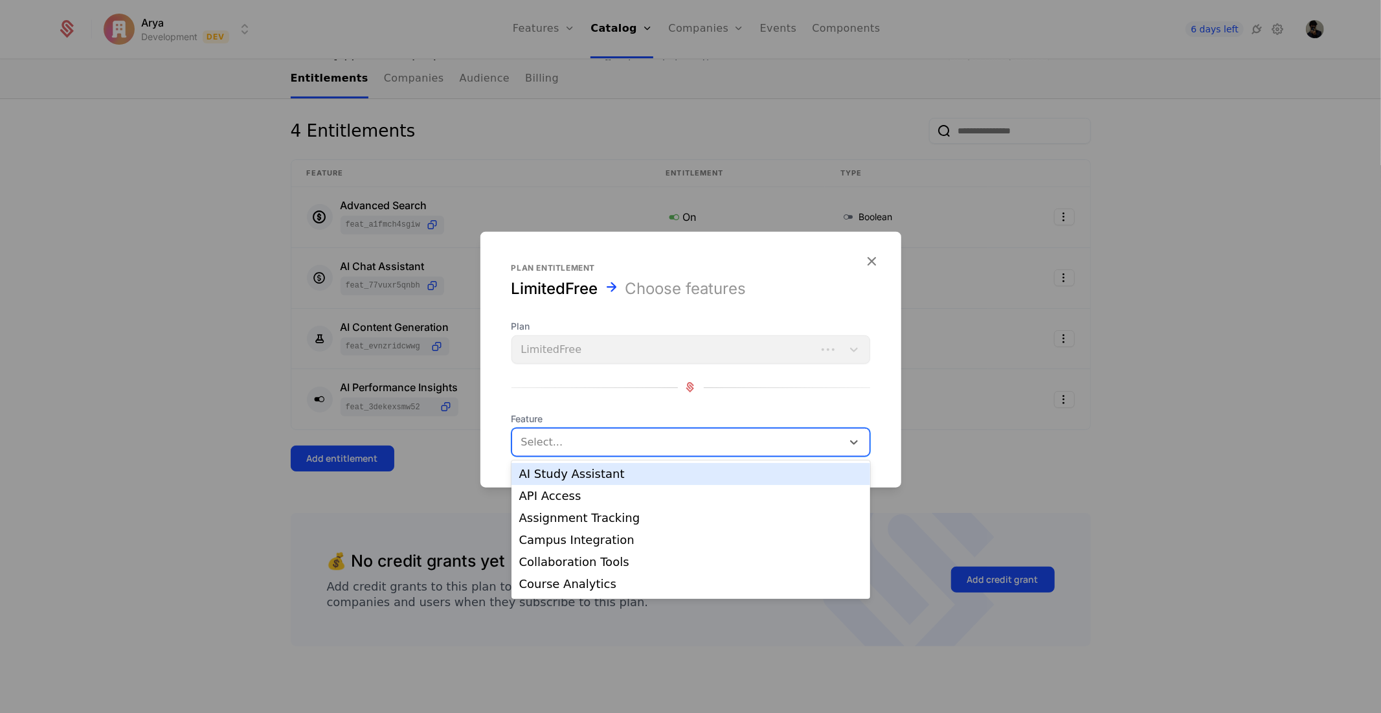
click at [603, 464] on div "AI Study Assistant" at bounding box center [691, 474] width 359 height 22
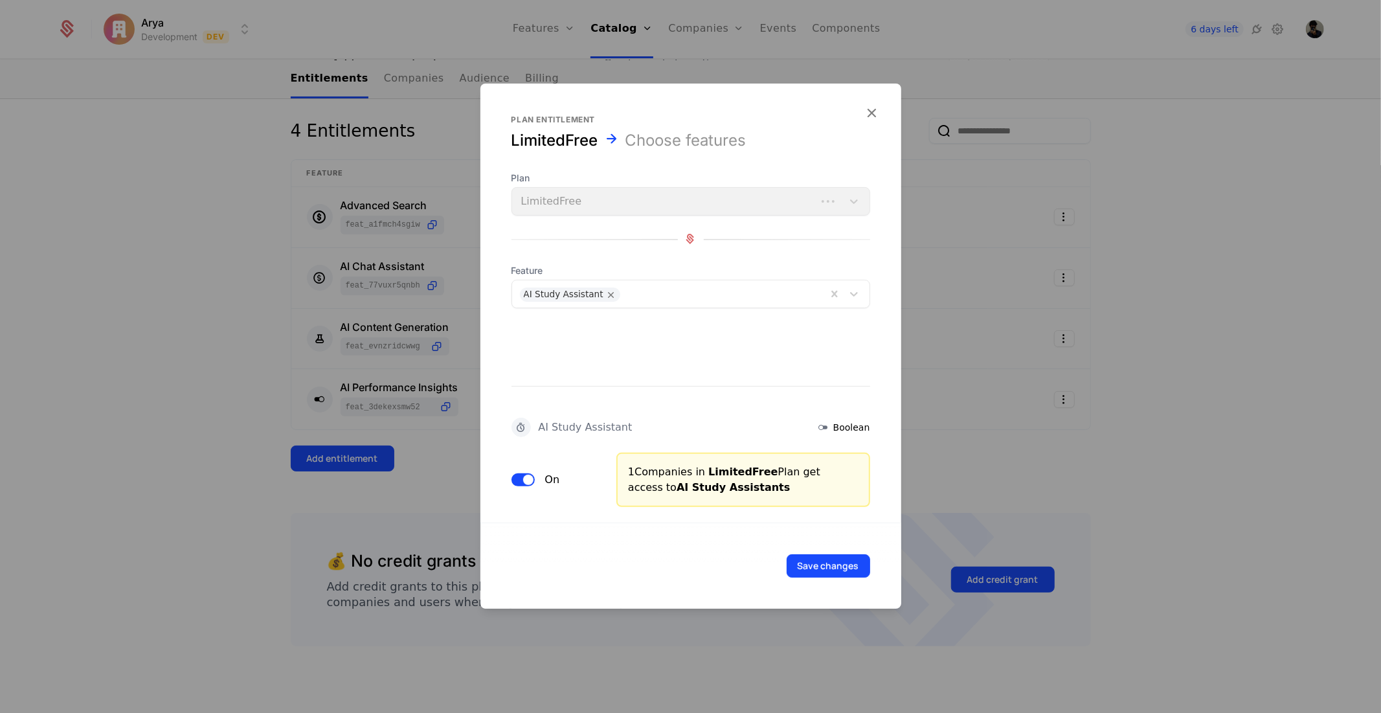
click at [819, 543] on div "Save changes" at bounding box center [691, 565] width 421 height 86
click at [820, 562] on button "Save changes" at bounding box center [829, 565] width 84 height 23
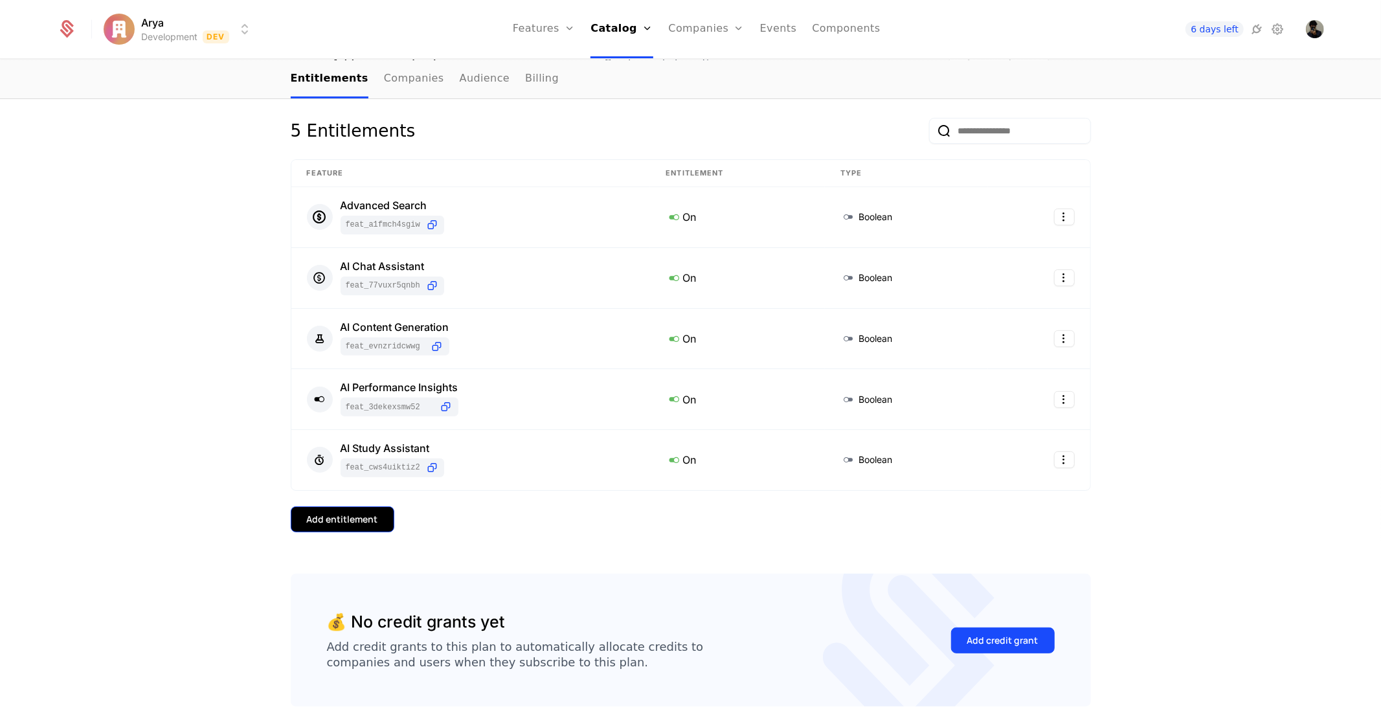
click at [351, 512] on button "Add entitlement" at bounding box center [343, 519] width 104 height 26
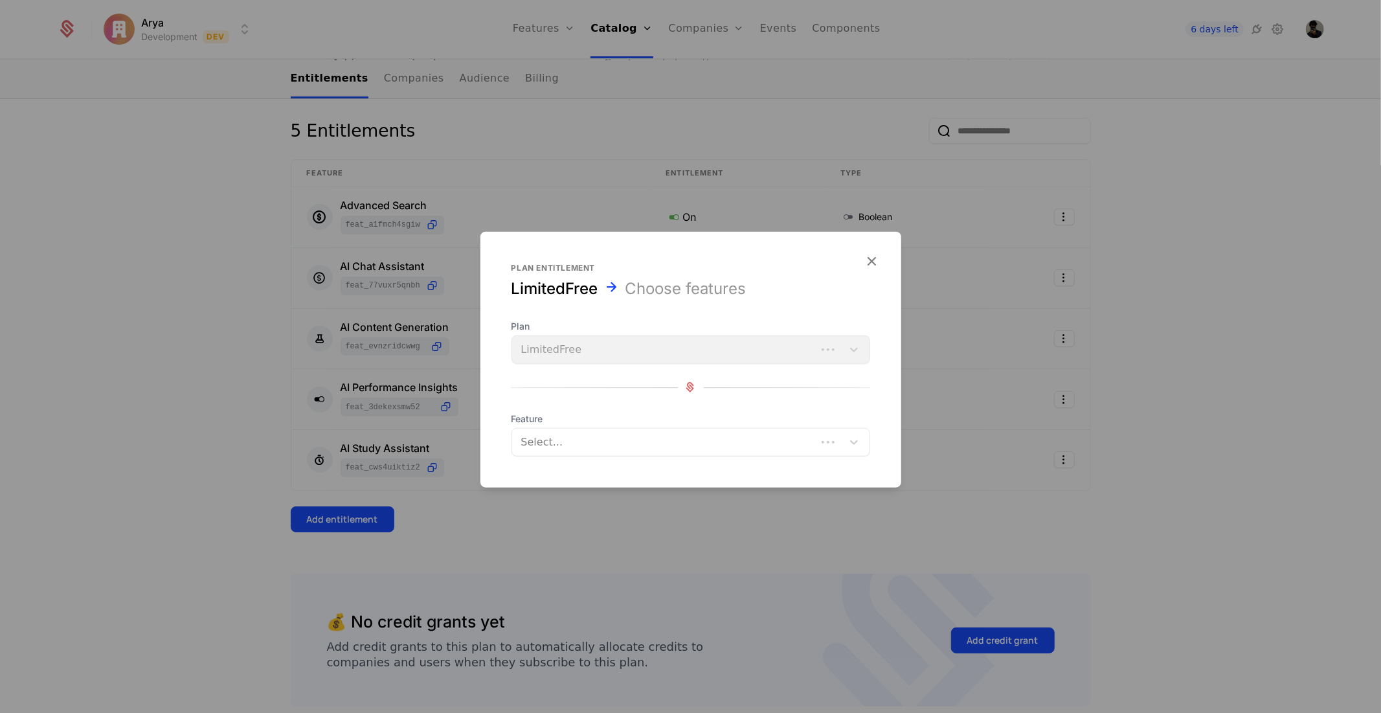
click at [596, 444] on div at bounding box center [666, 442] width 286 height 18
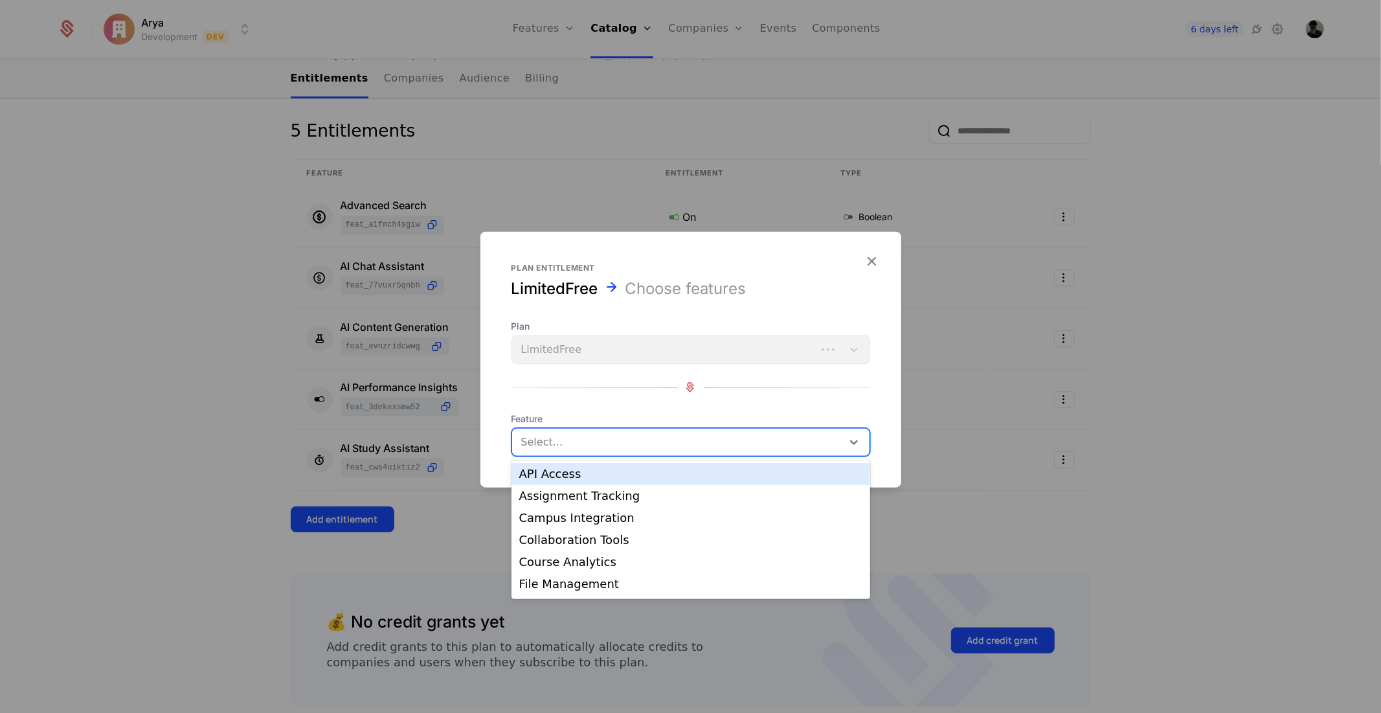
click at [584, 474] on div "API Access" at bounding box center [690, 474] width 343 height 12
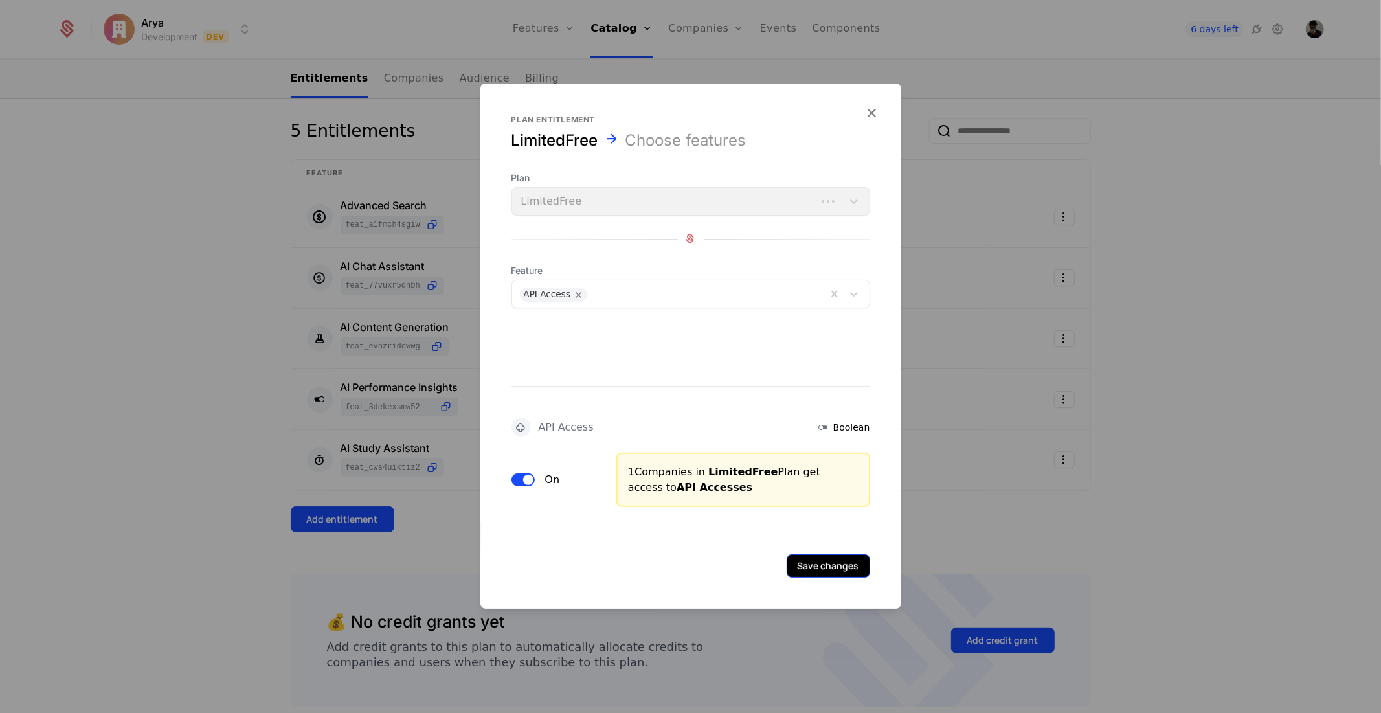
click at [828, 567] on button "Save changes" at bounding box center [829, 565] width 84 height 23
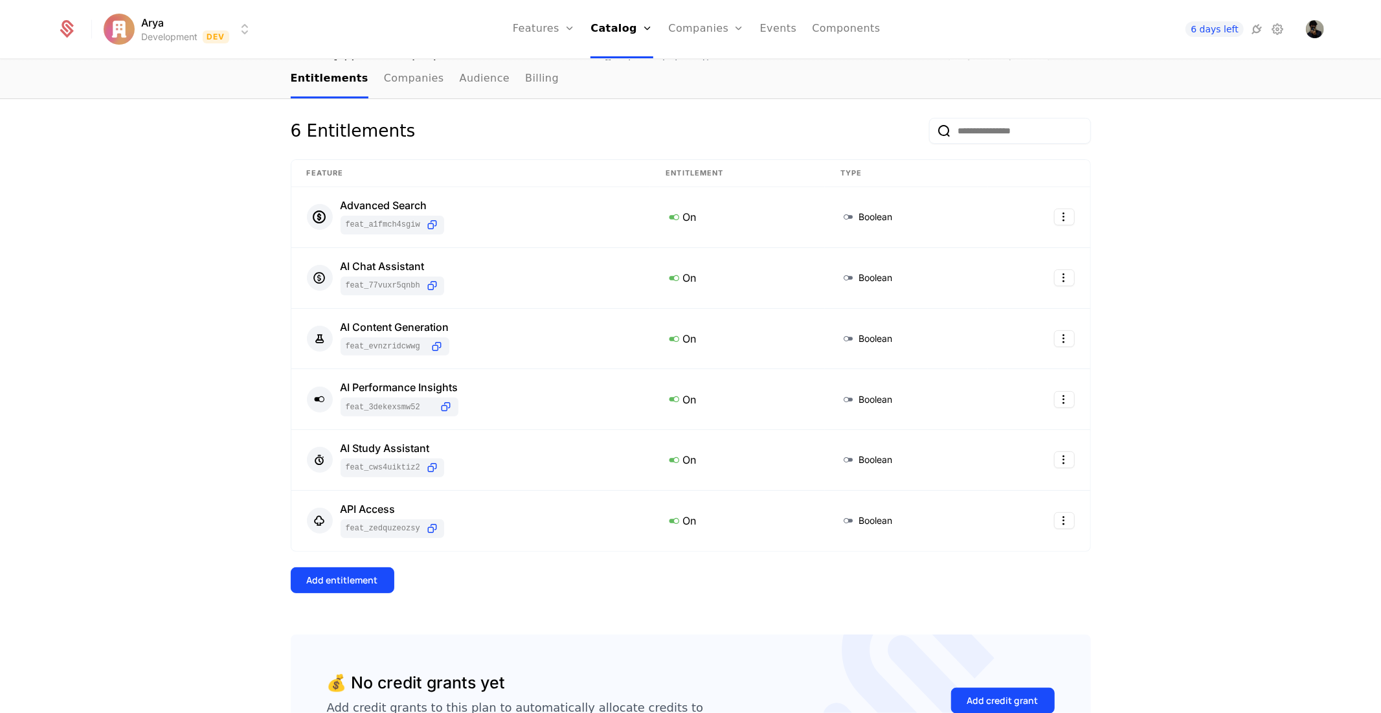
click at [358, 566] on div "6 Entitlements Feature Entitlement Type Advanced Search feat_A1fmcH4sgiw On Boo…" at bounding box center [691, 376] width 801 height 516
click at [358, 574] on div "Add entitlement" at bounding box center [342, 580] width 71 height 13
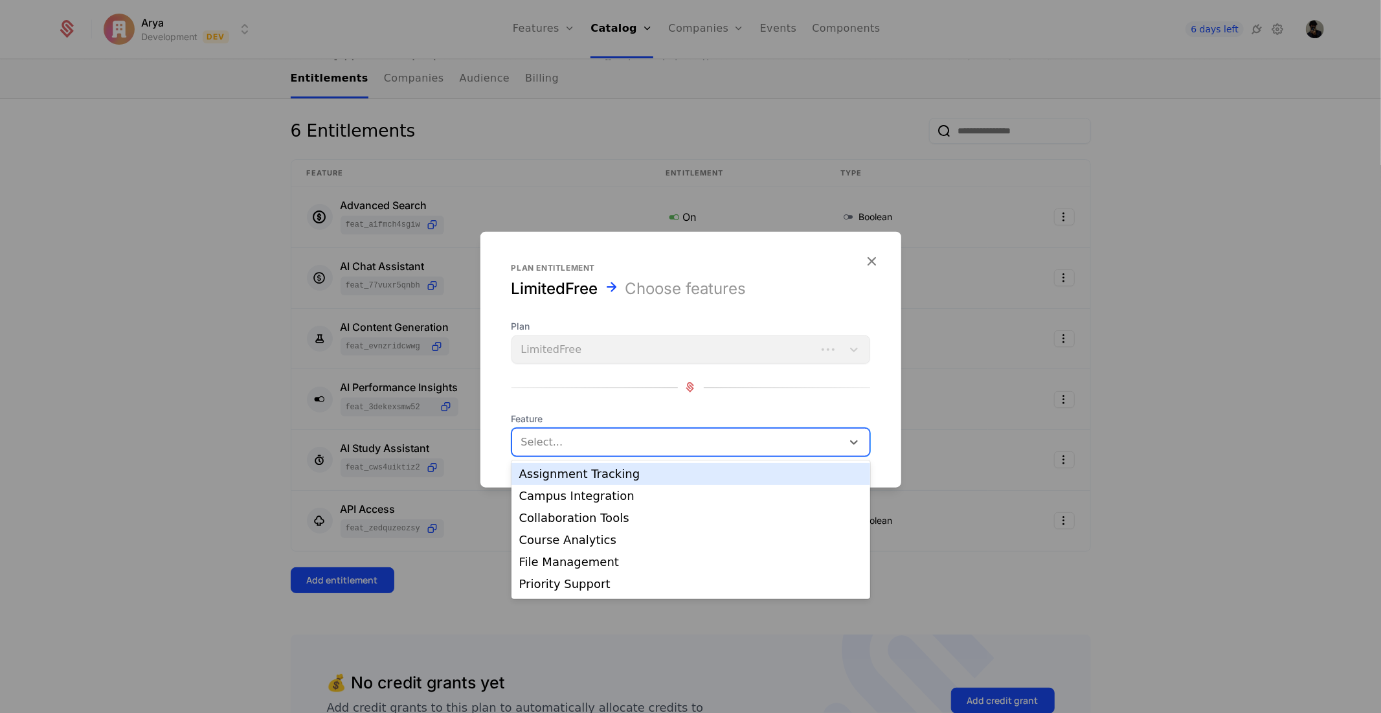
click at [638, 452] on div "Select..." at bounding box center [677, 441] width 330 height 23
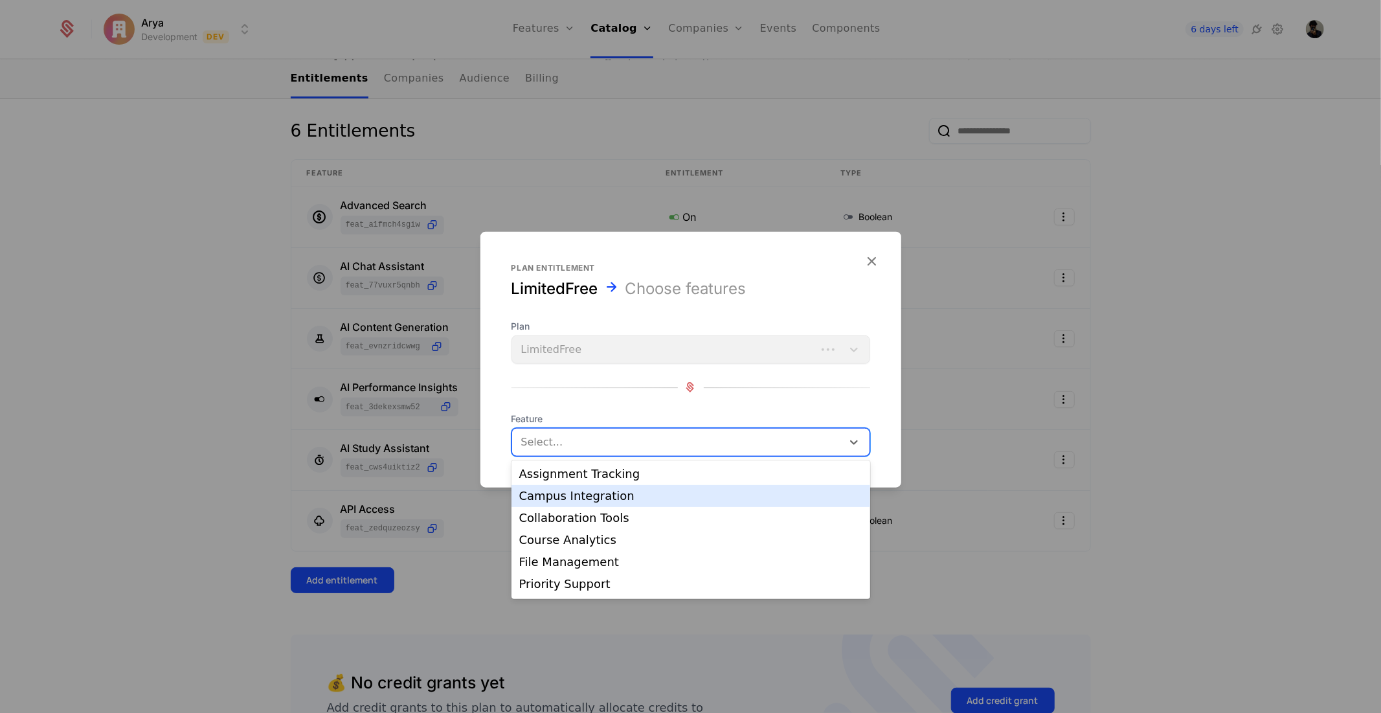
click at [606, 472] on div "Assignment Tracking" at bounding box center [690, 474] width 343 height 12
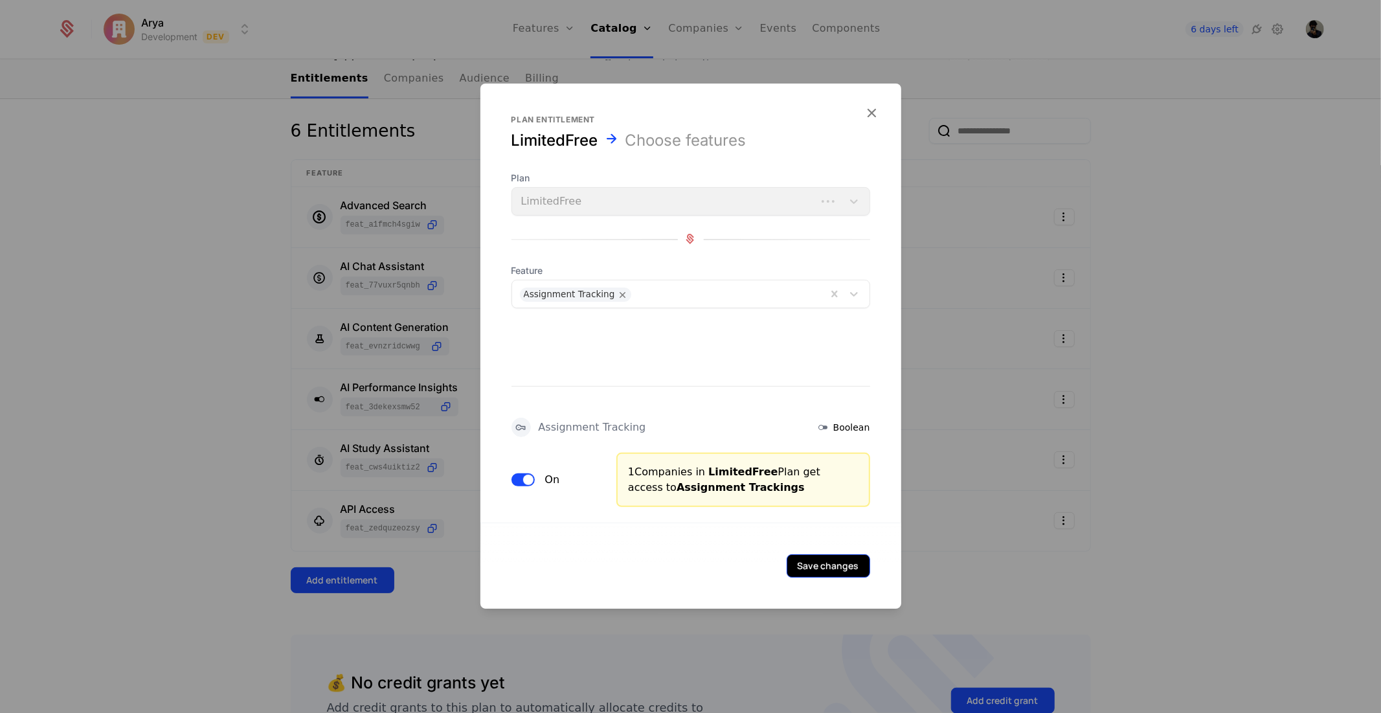
click at [836, 567] on button "Save changes" at bounding box center [829, 565] width 84 height 23
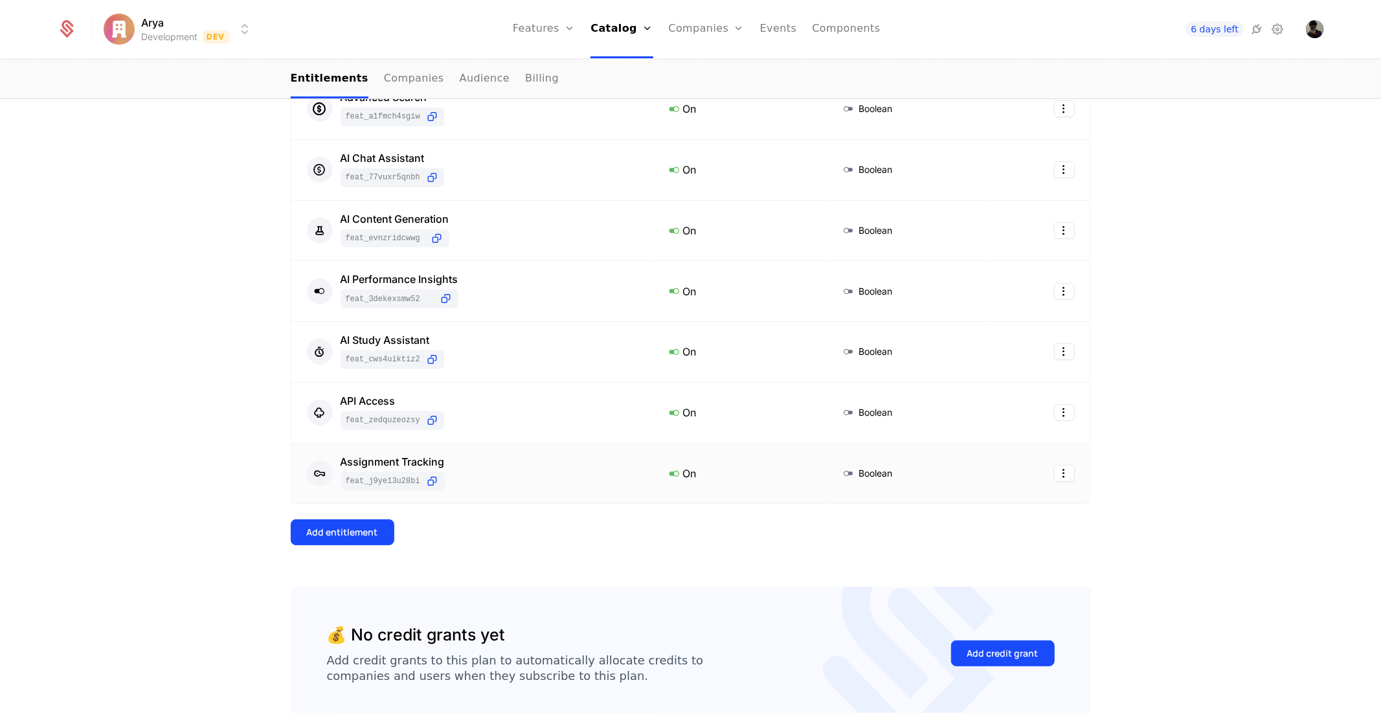
scroll to position [383, 0]
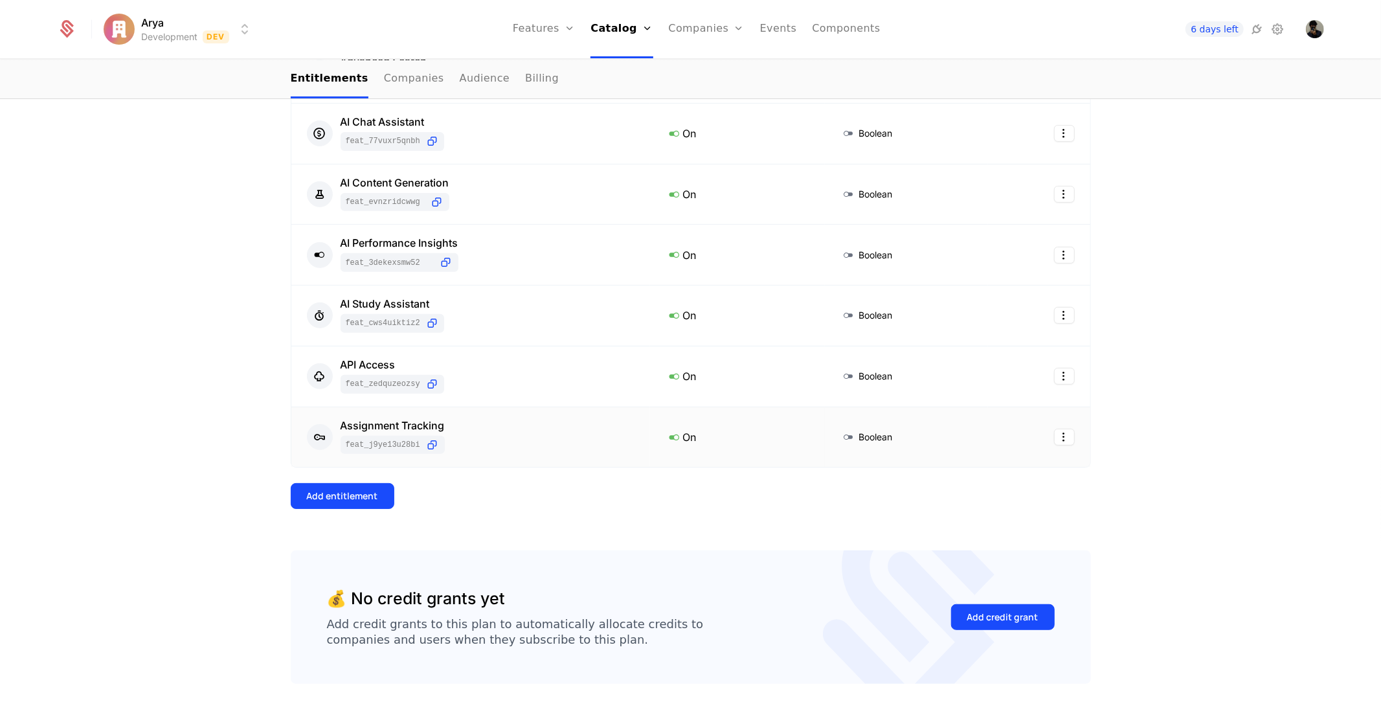
click at [368, 493] on div "Add entitlement" at bounding box center [342, 496] width 71 height 13
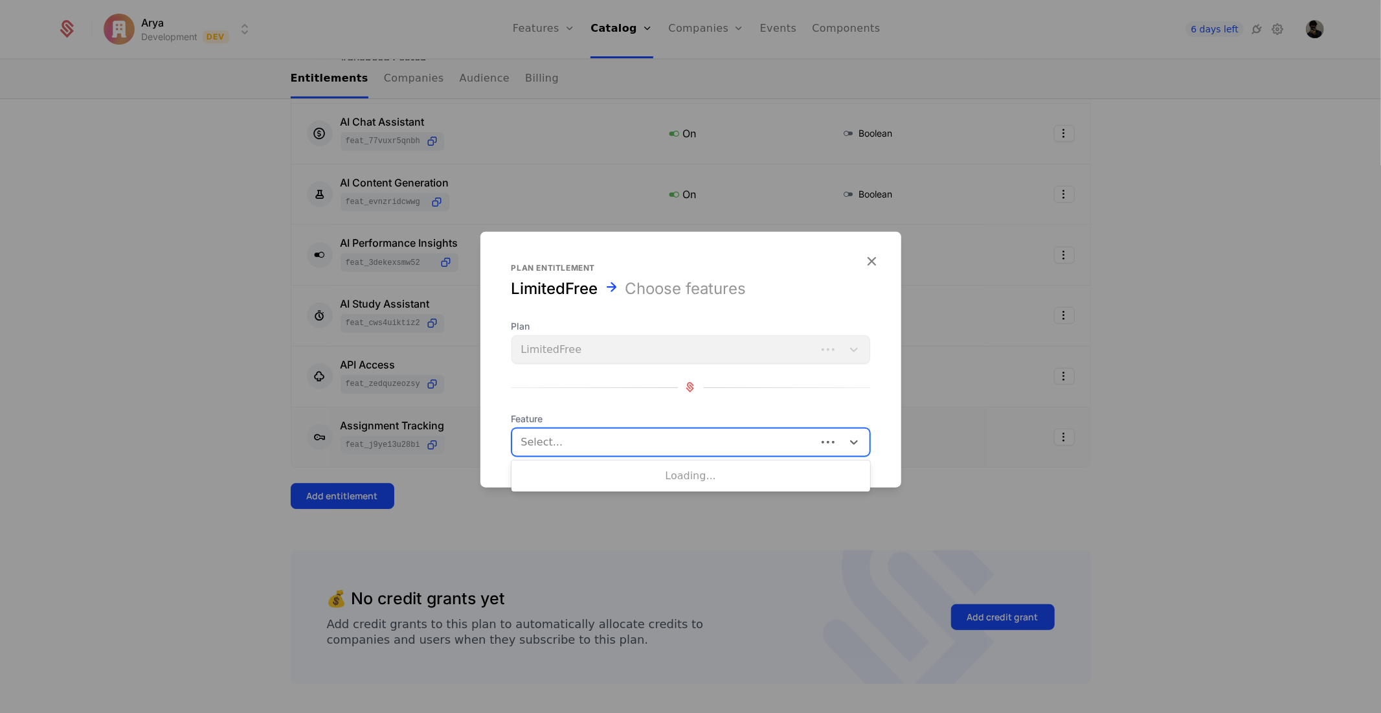
click at [659, 434] on div at bounding box center [666, 442] width 286 height 18
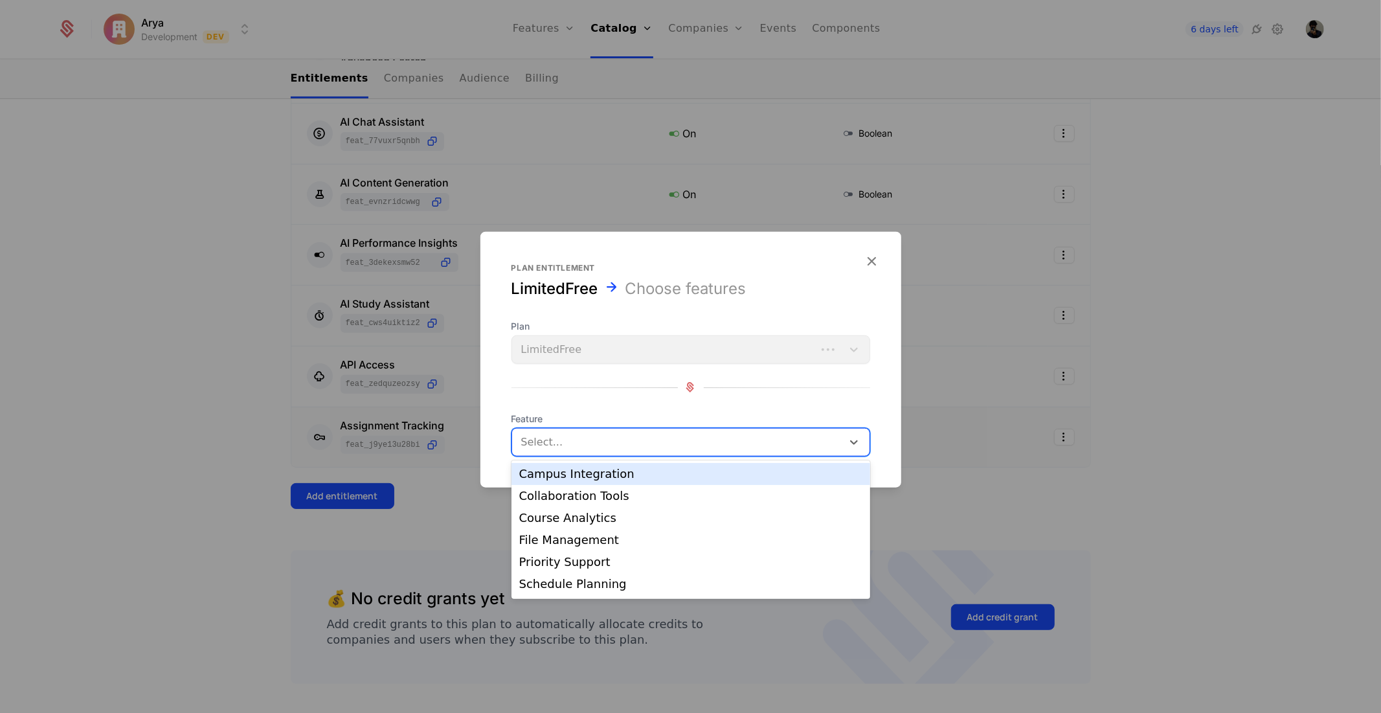
click at [604, 477] on div "Campus Integration" at bounding box center [690, 474] width 343 height 12
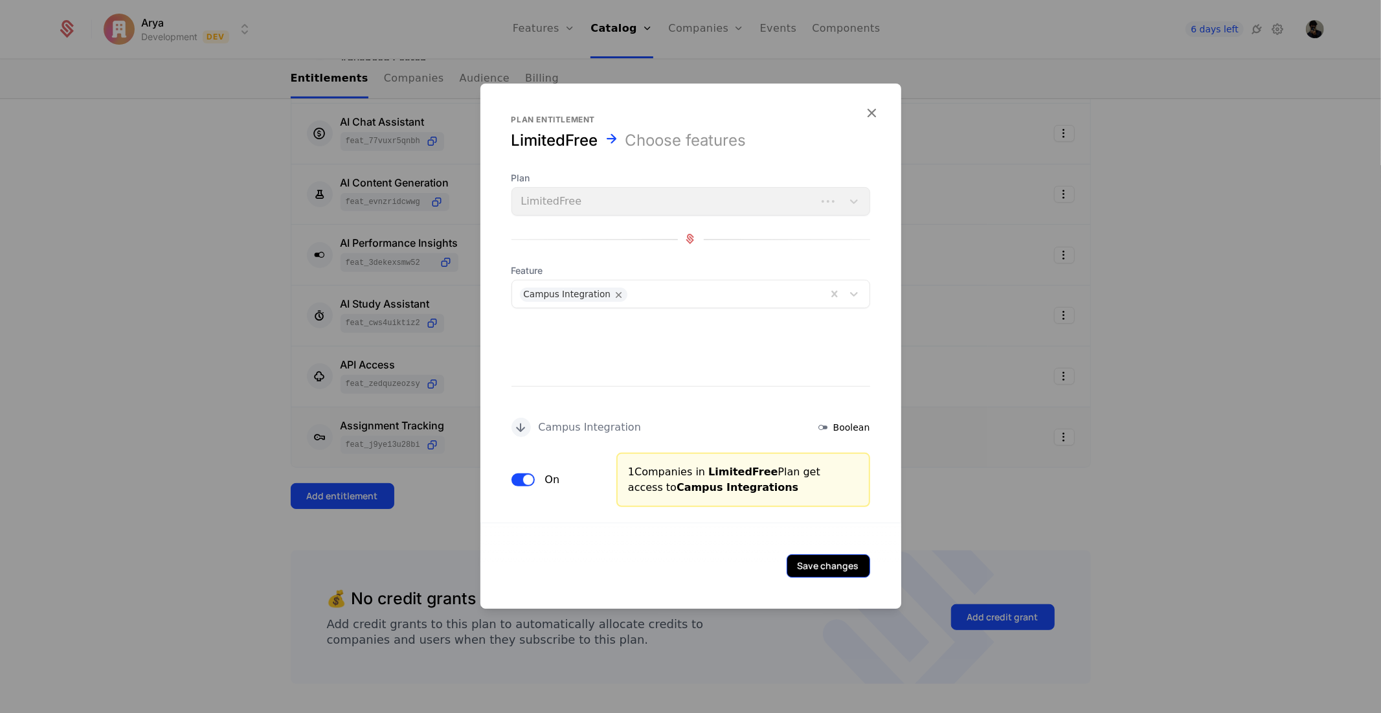
drag, startPoint x: 879, startPoint y: 567, endPoint x: 838, endPoint y: 566, distance: 40.8
click at [865, 566] on div "Save changes" at bounding box center [691, 565] width 421 height 86
click at [838, 566] on button "Save changes" at bounding box center [829, 565] width 84 height 23
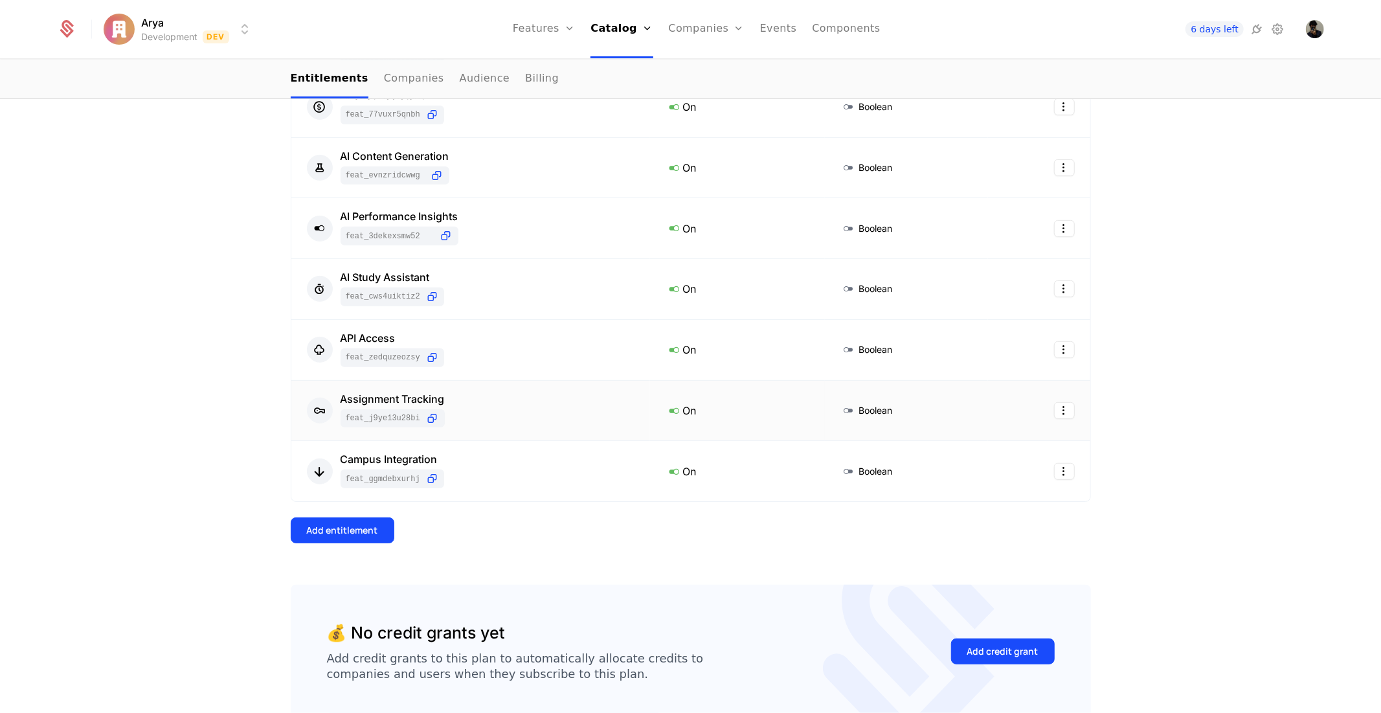
scroll to position [455, 0]
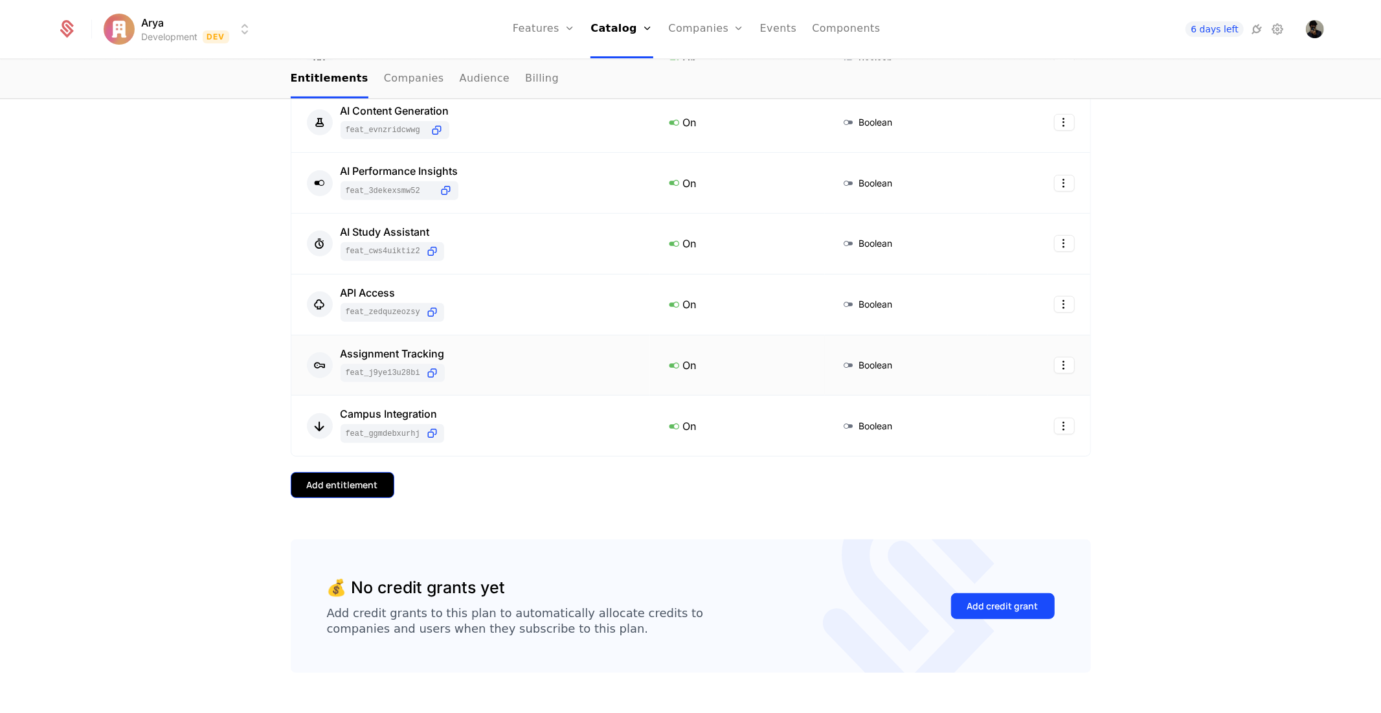
click at [328, 496] on button "Add entitlement" at bounding box center [343, 485] width 104 height 26
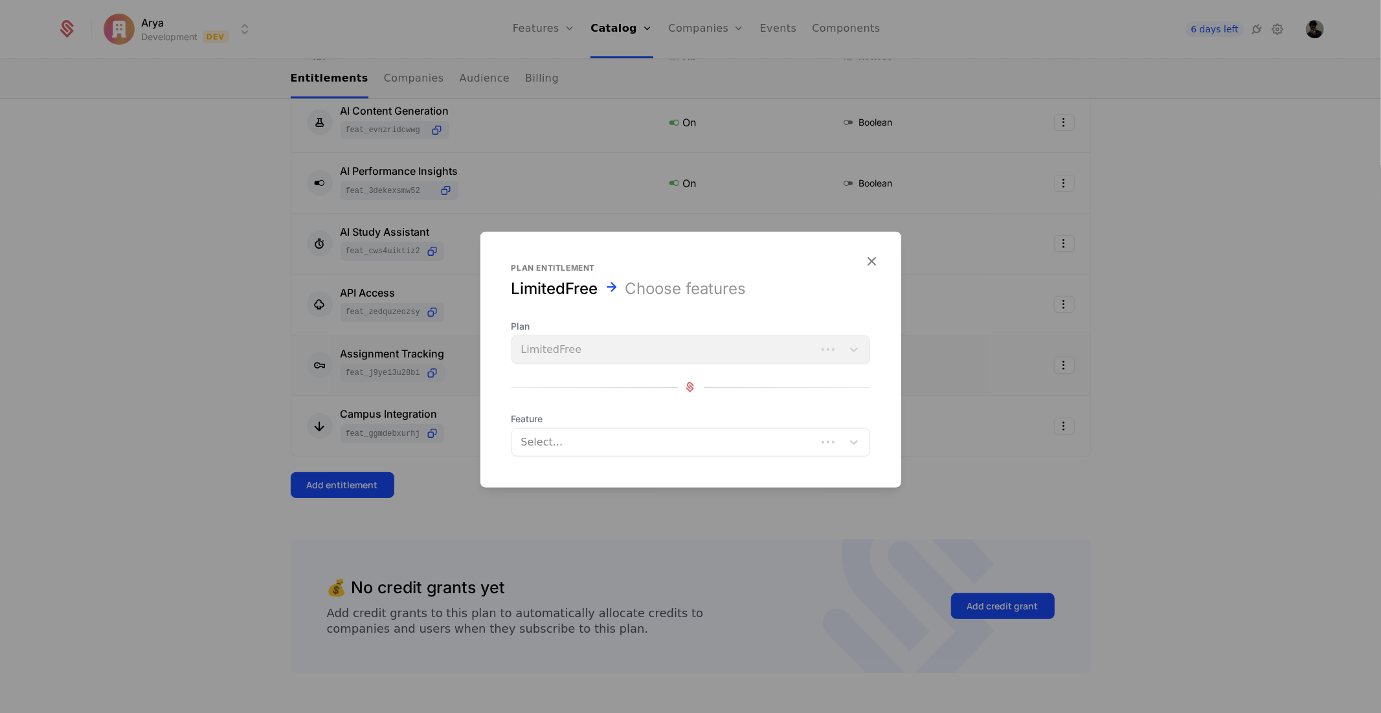
click at [599, 441] on div at bounding box center [666, 442] width 286 height 18
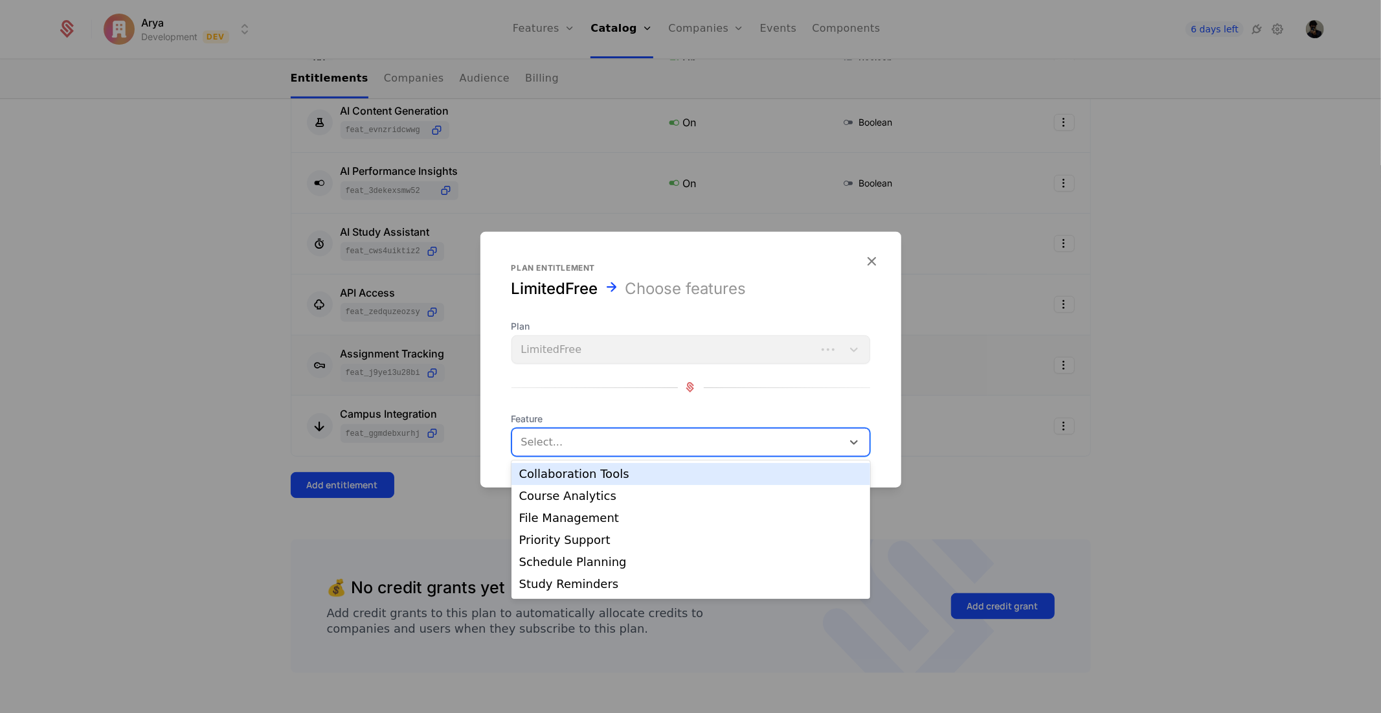
click at [588, 480] on div "Collaboration Tools" at bounding box center [690, 474] width 343 height 12
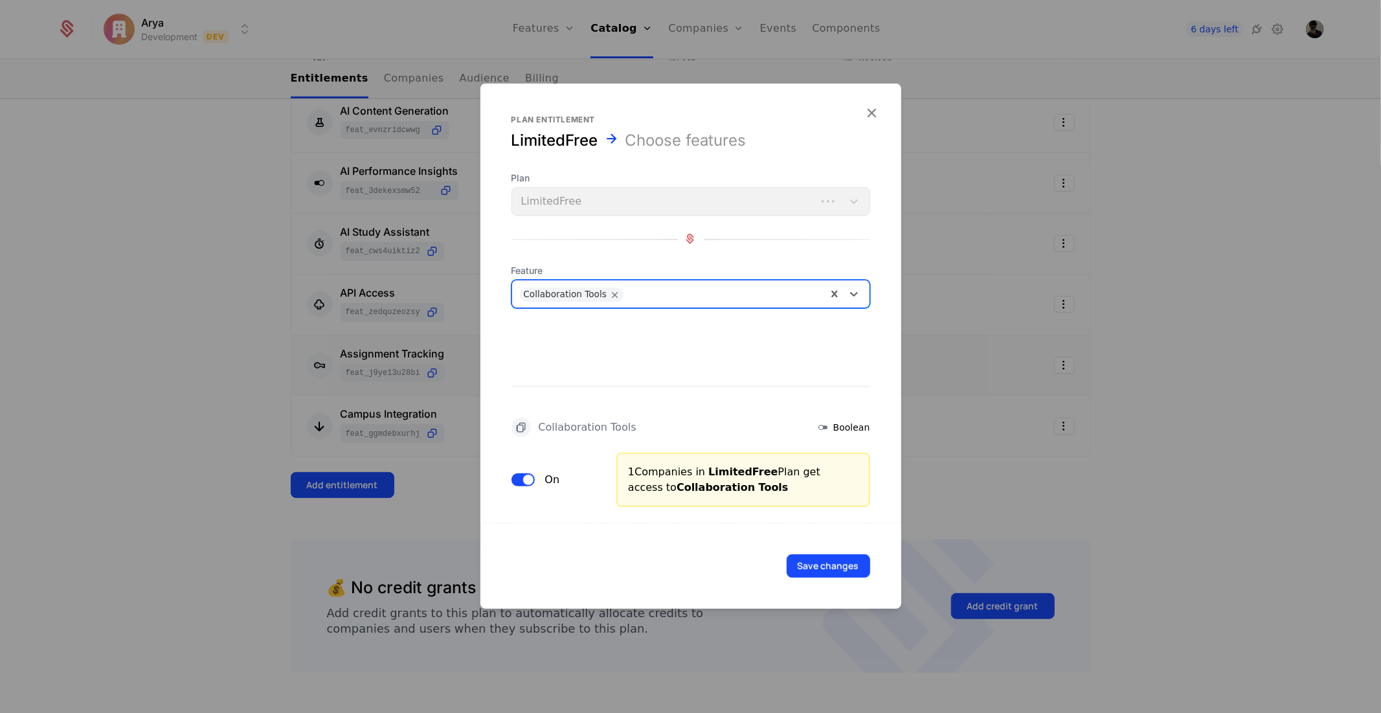
click at [853, 540] on div "Save changes" at bounding box center [691, 565] width 421 height 86
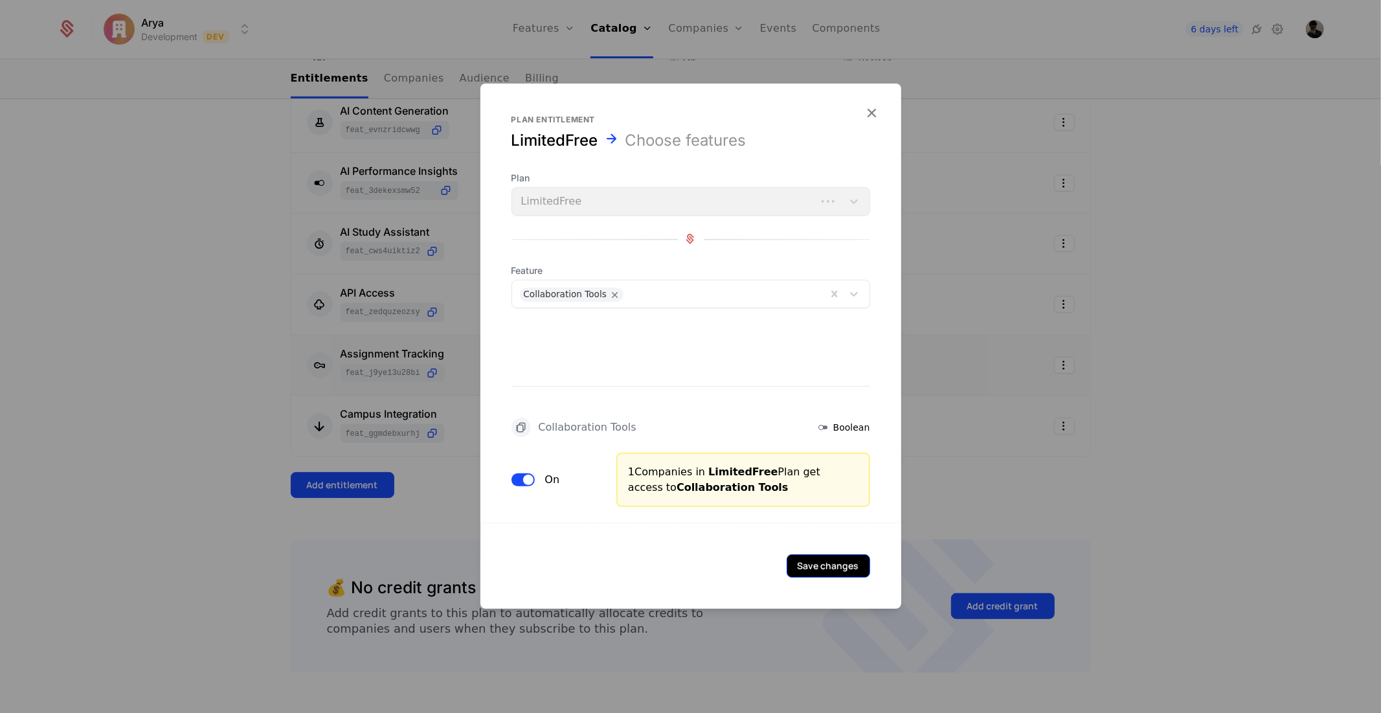
click at [845, 554] on button "Save changes" at bounding box center [829, 565] width 84 height 23
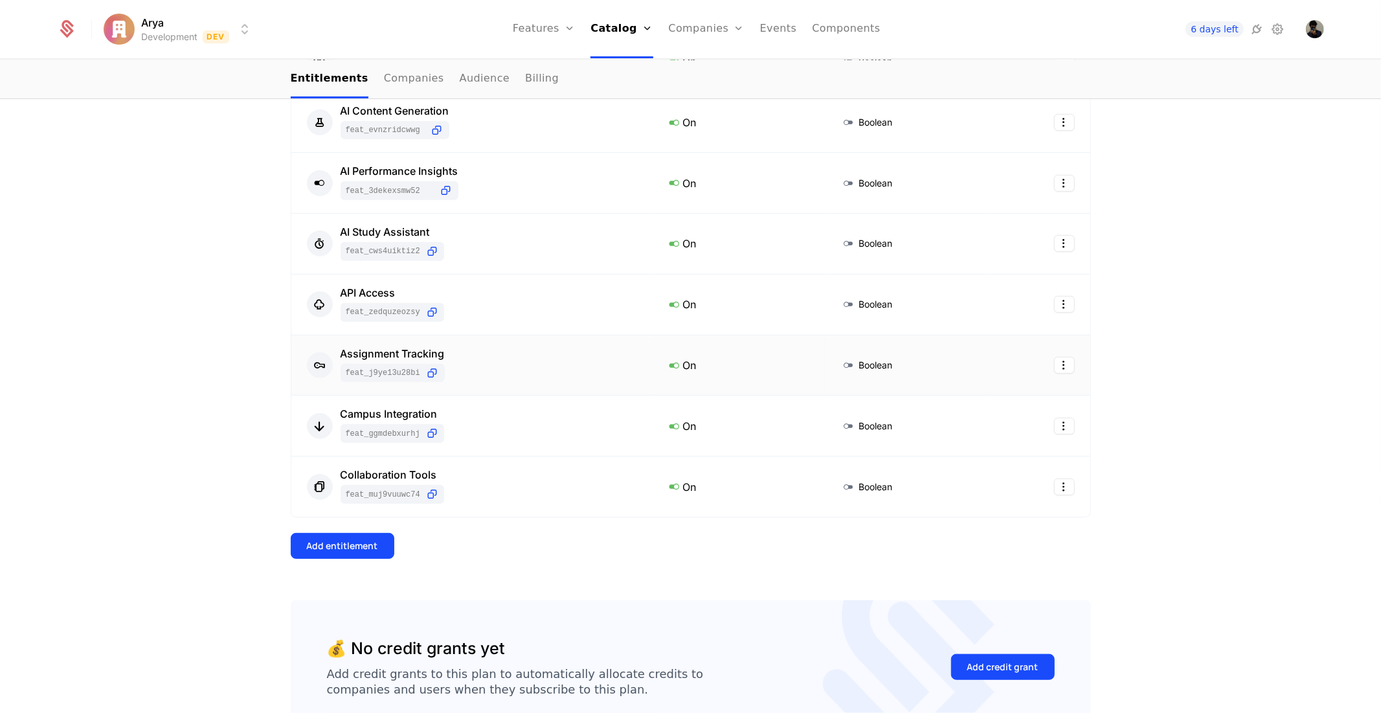
click at [358, 560] on div "9 Entitlements Feature Entitlement Type Advanced Search feat_A1fmcH4sgiw On Boo…" at bounding box center [691, 251] width 801 height 699
click at [357, 552] on div "Add entitlement" at bounding box center [342, 546] width 71 height 13
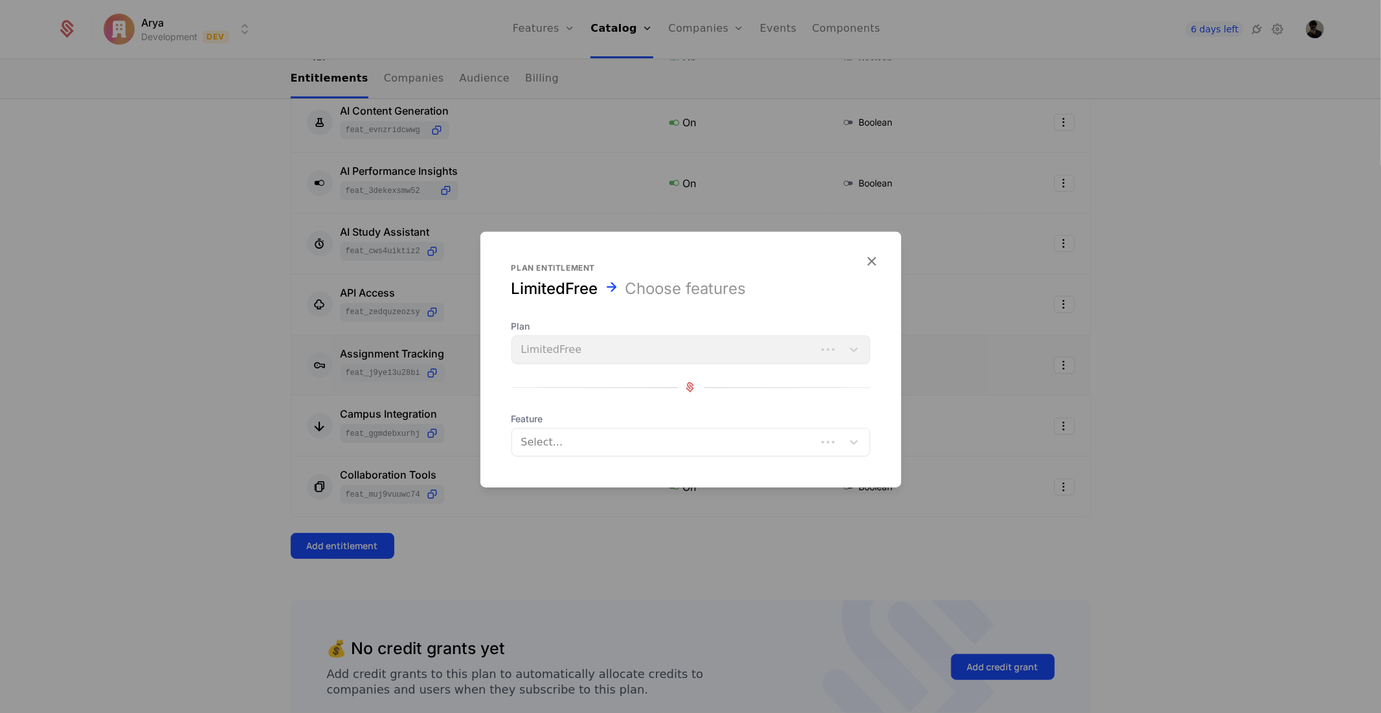
click at [609, 449] on div at bounding box center [666, 442] width 286 height 18
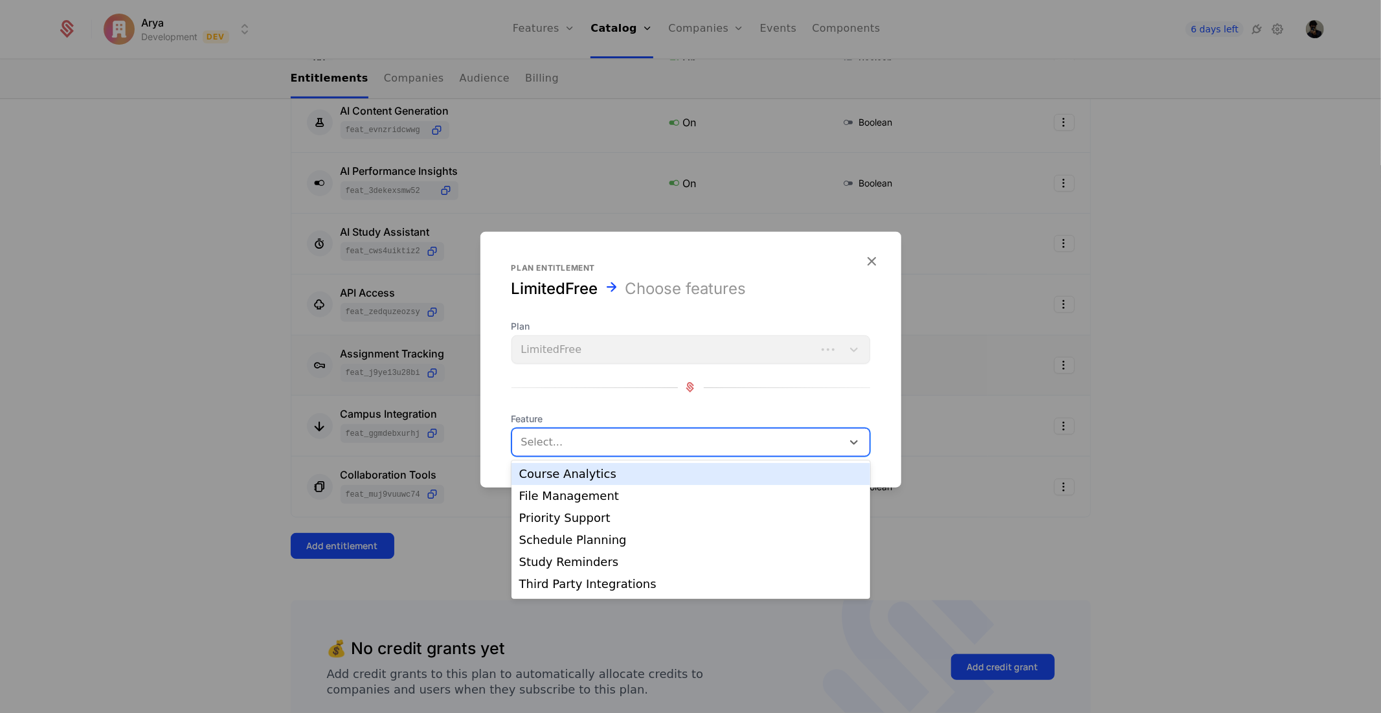
click at [586, 481] on div "Course Analytics" at bounding box center [691, 474] width 359 height 22
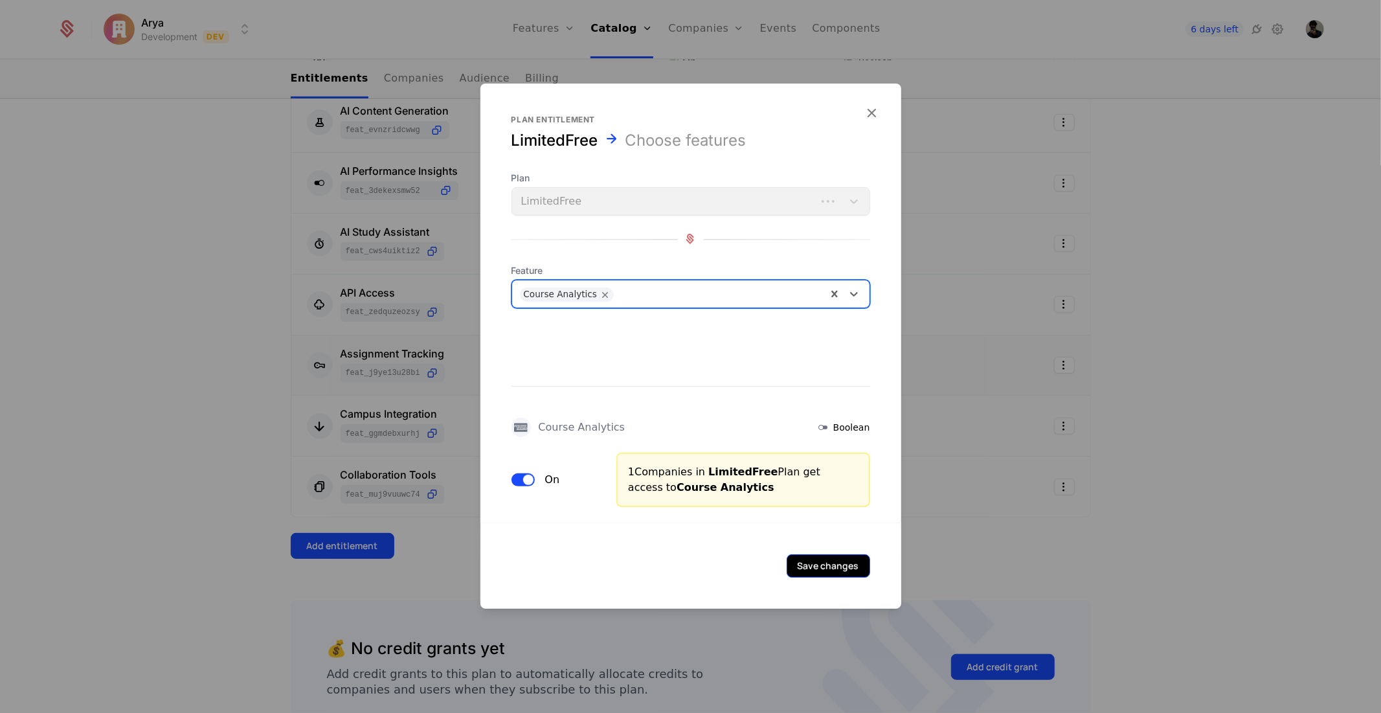
click at [834, 554] on button "Save changes" at bounding box center [829, 565] width 84 height 23
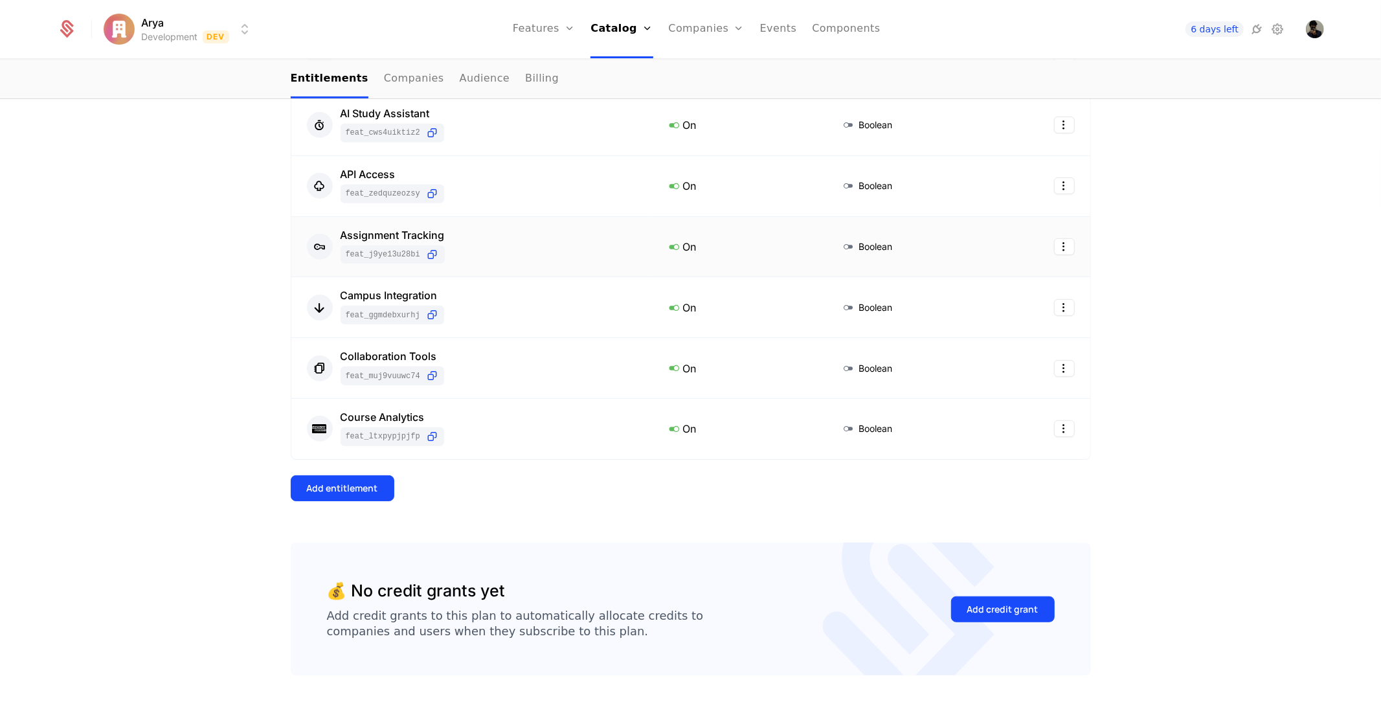
scroll to position [608, 0]
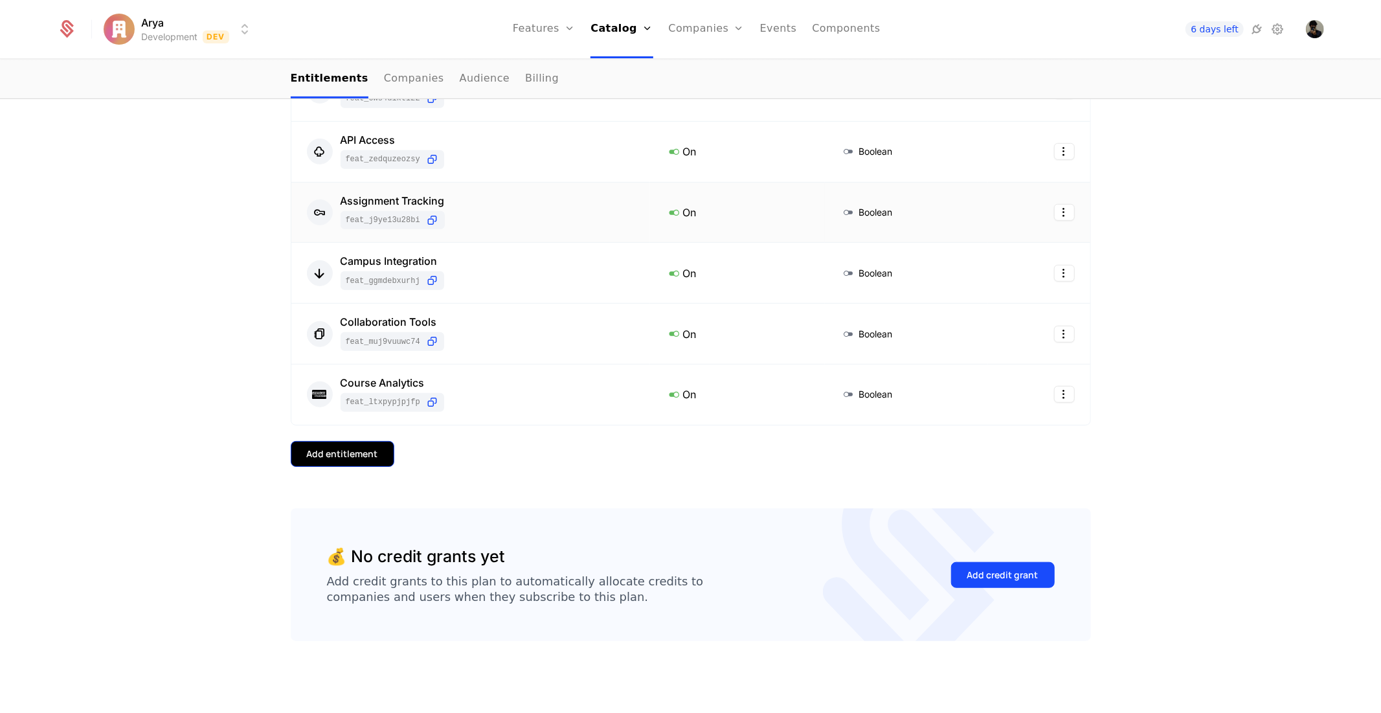
click at [332, 462] on button "Add entitlement" at bounding box center [343, 454] width 104 height 26
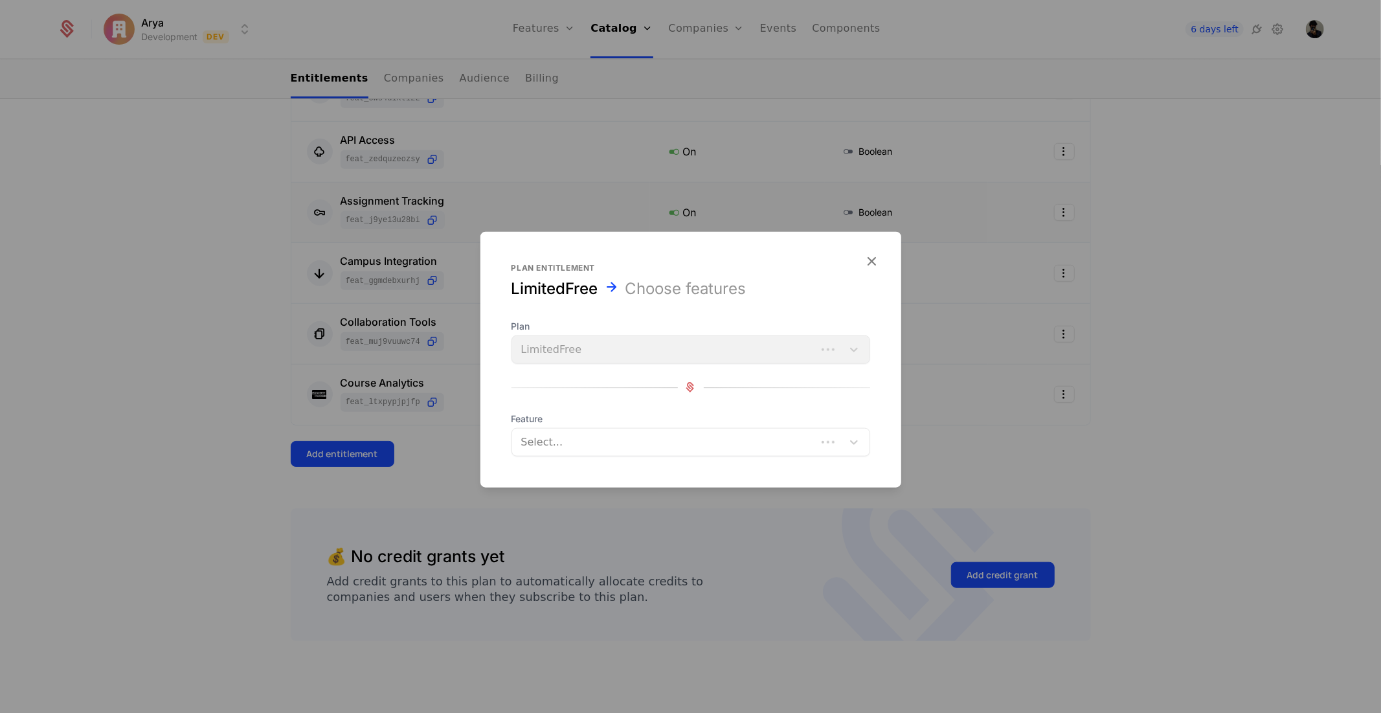
click at [594, 439] on div at bounding box center [666, 442] width 286 height 18
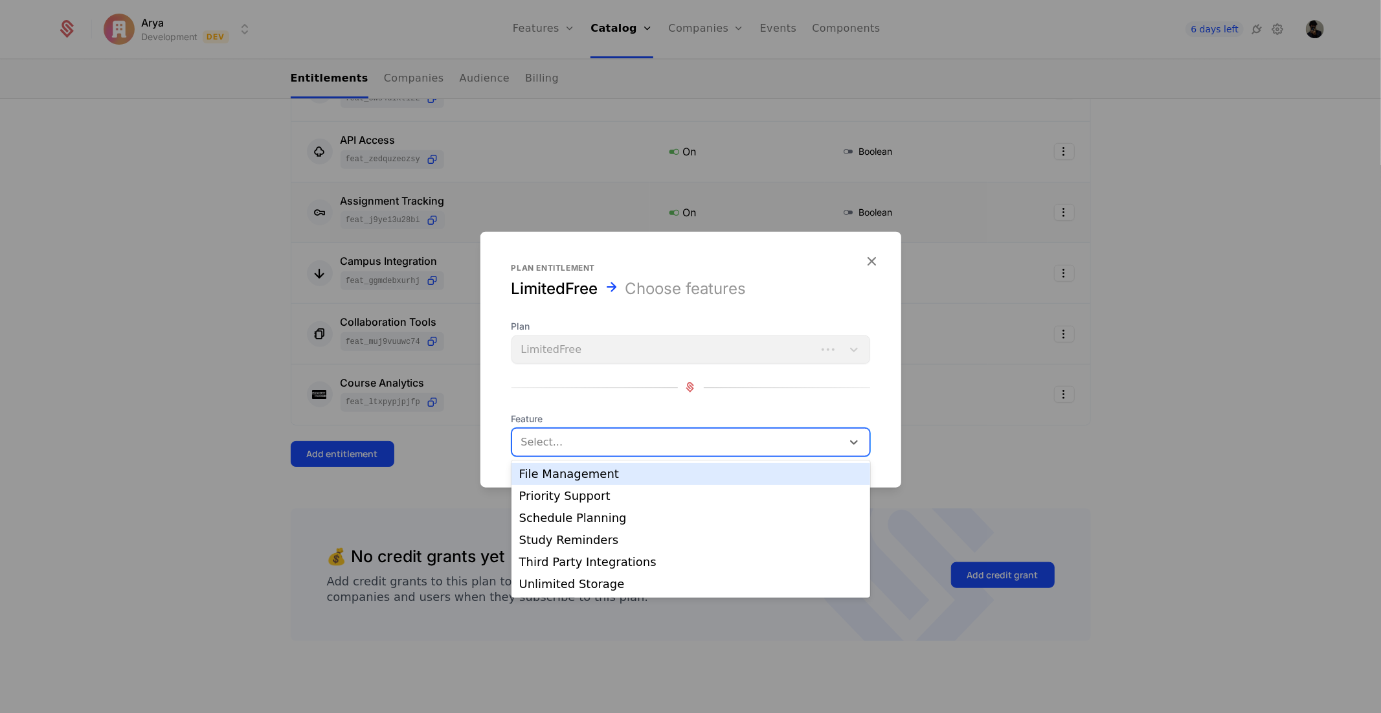
click at [580, 475] on div "File Management" at bounding box center [690, 474] width 343 height 12
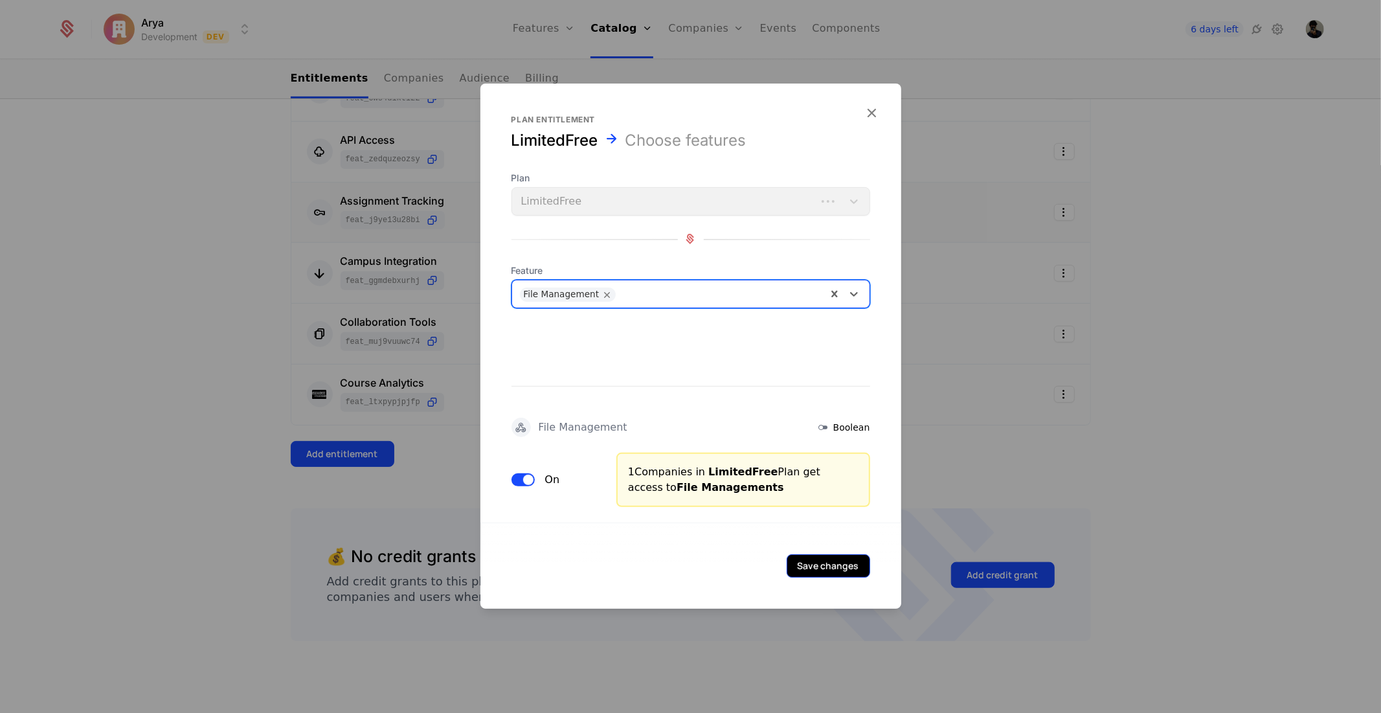
drag, startPoint x: 877, startPoint y: 551, endPoint x: 844, endPoint y: 559, distance: 33.9
click at [872, 553] on div "Save changes" at bounding box center [691, 565] width 421 height 86
click at [842, 559] on button "Save changes" at bounding box center [829, 565] width 84 height 23
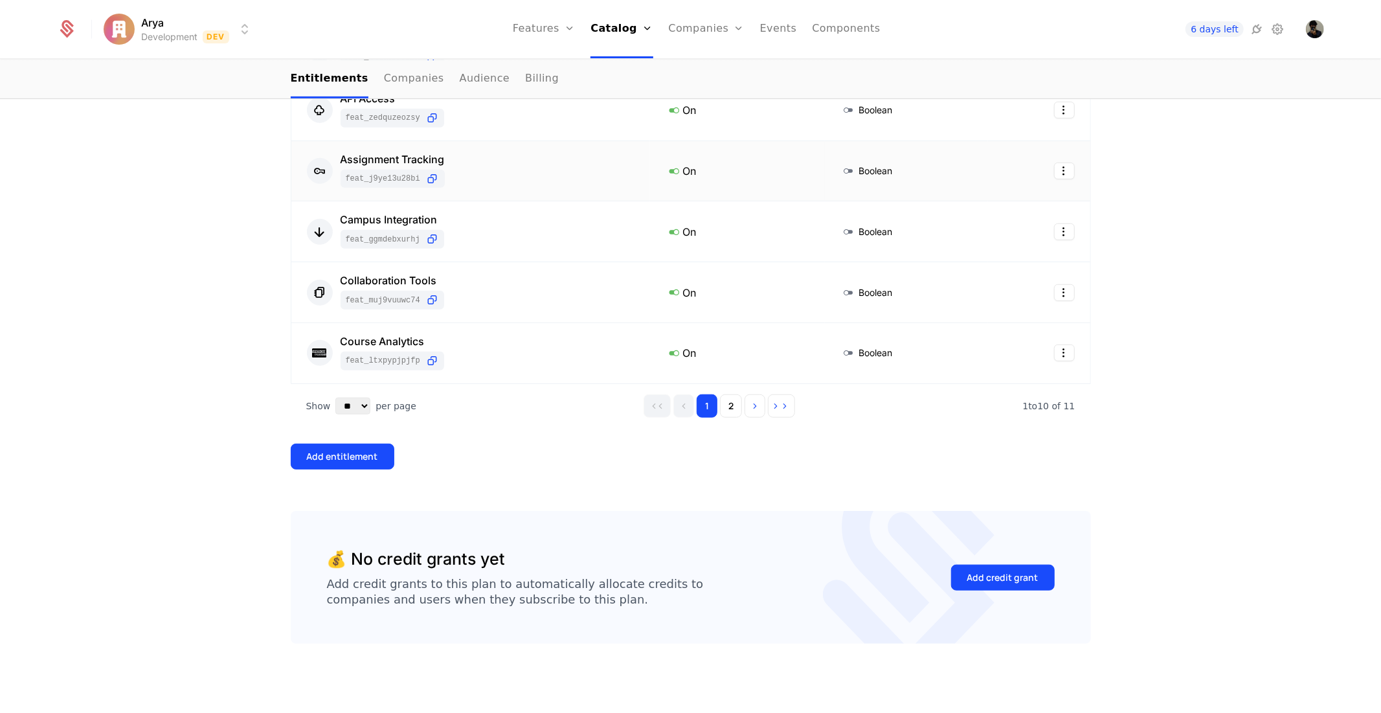
scroll to position [652, 0]
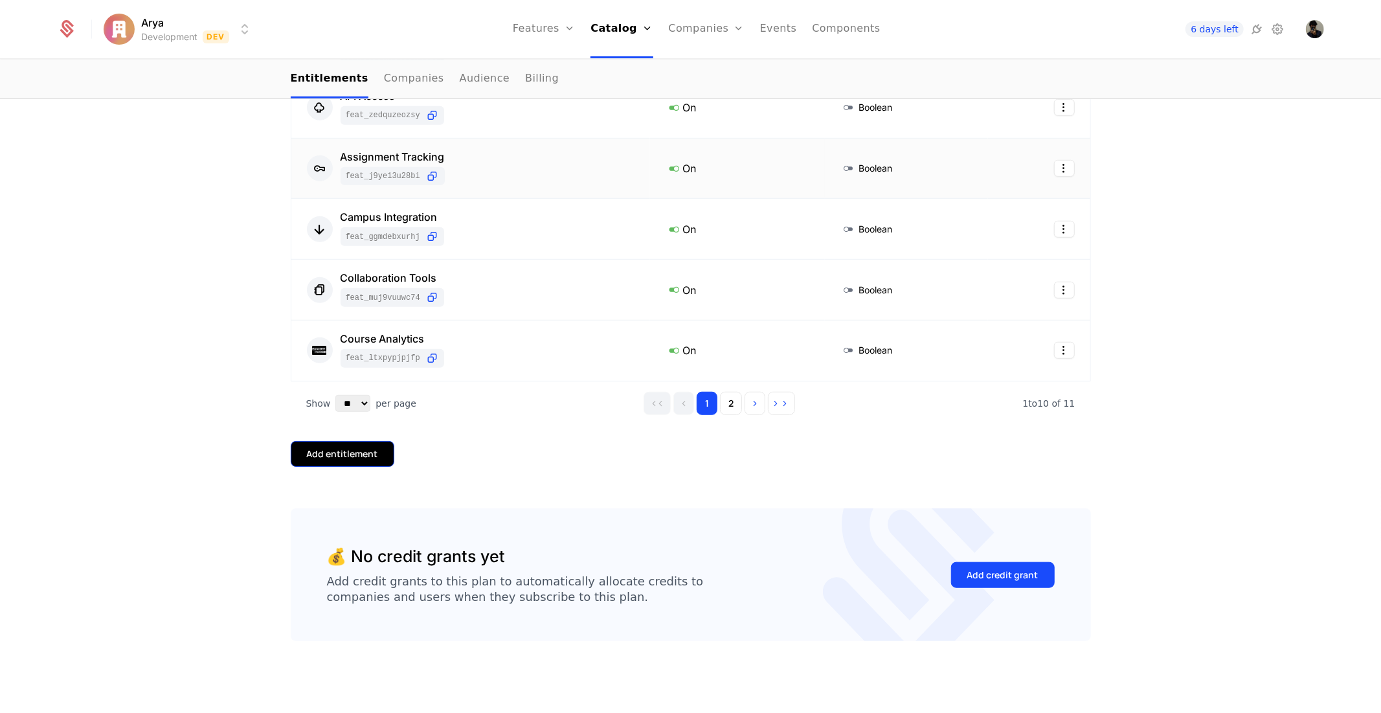
click at [364, 453] on div "Add entitlement" at bounding box center [342, 454] width 71 height 13
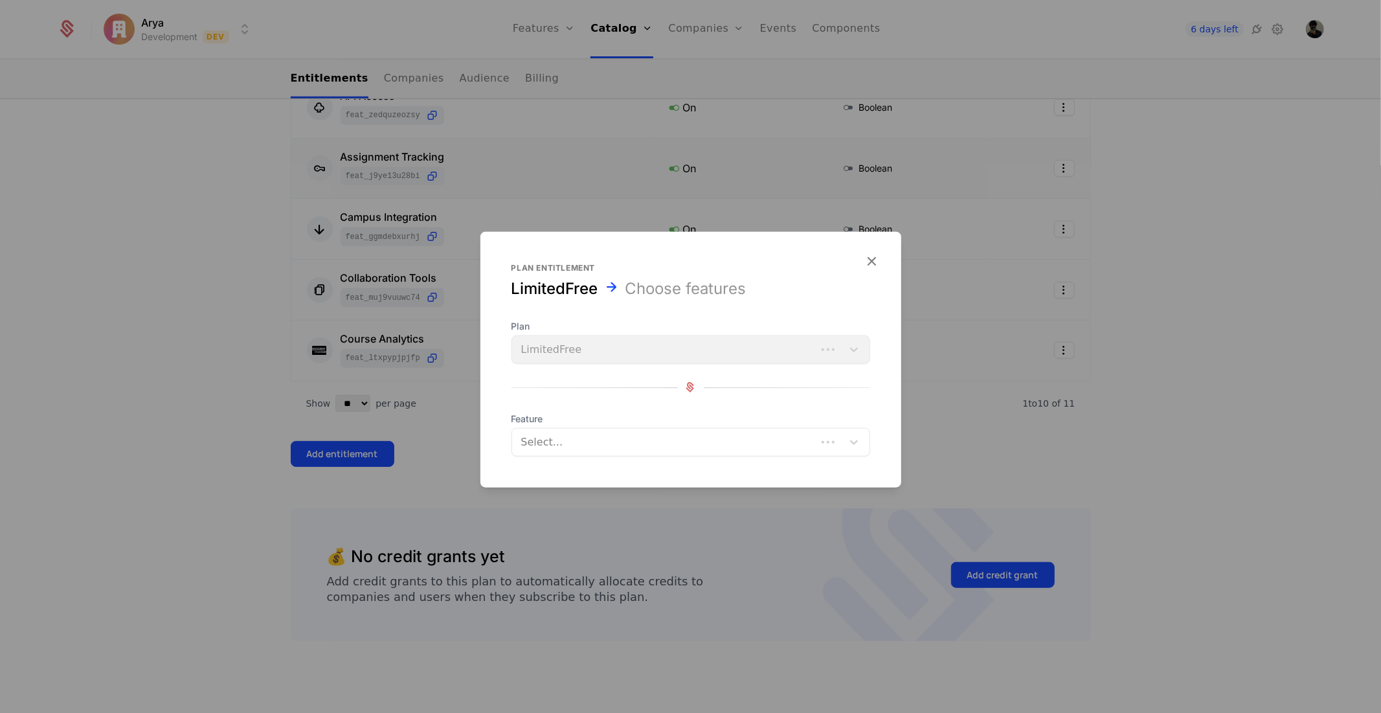
click at [659, 435] on div at bounding box center [666, 442] width 286 height 18
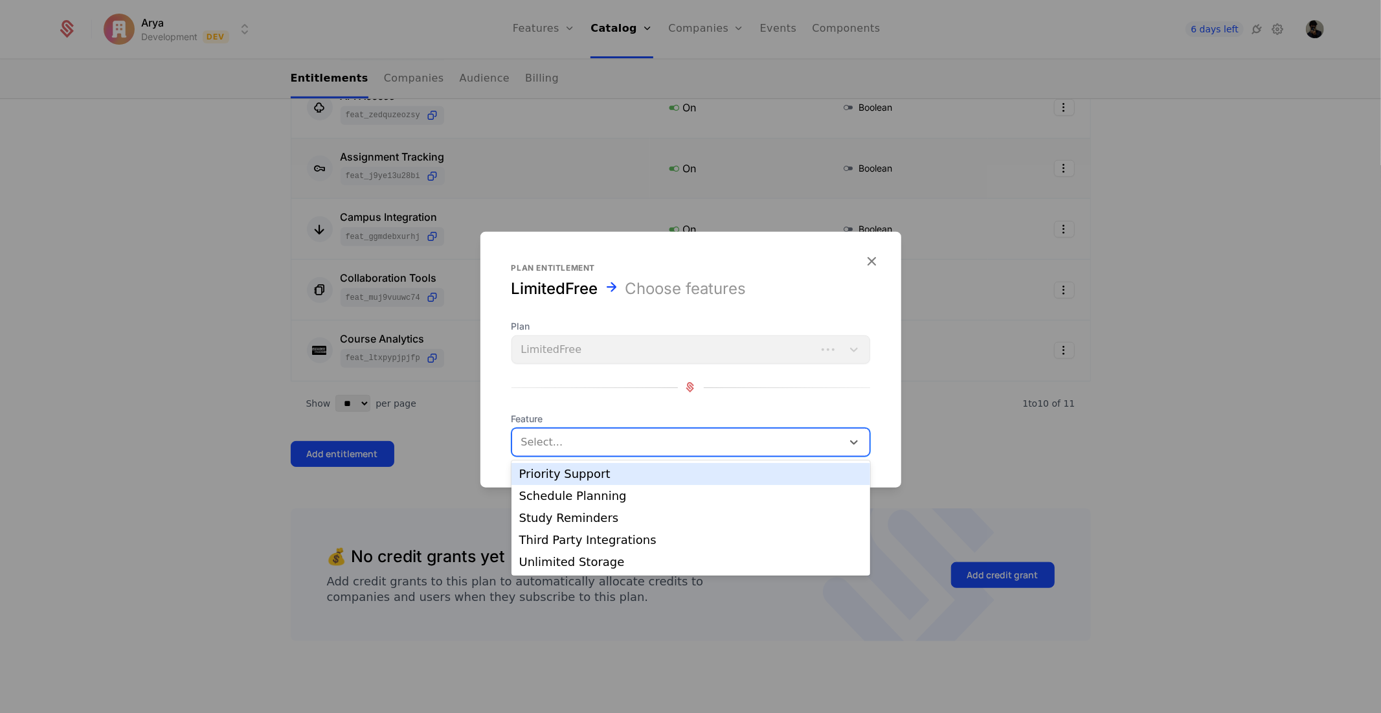
click at [613, 475] on div "Priority Support" at bounding box center [690, 474] width 343 height 12
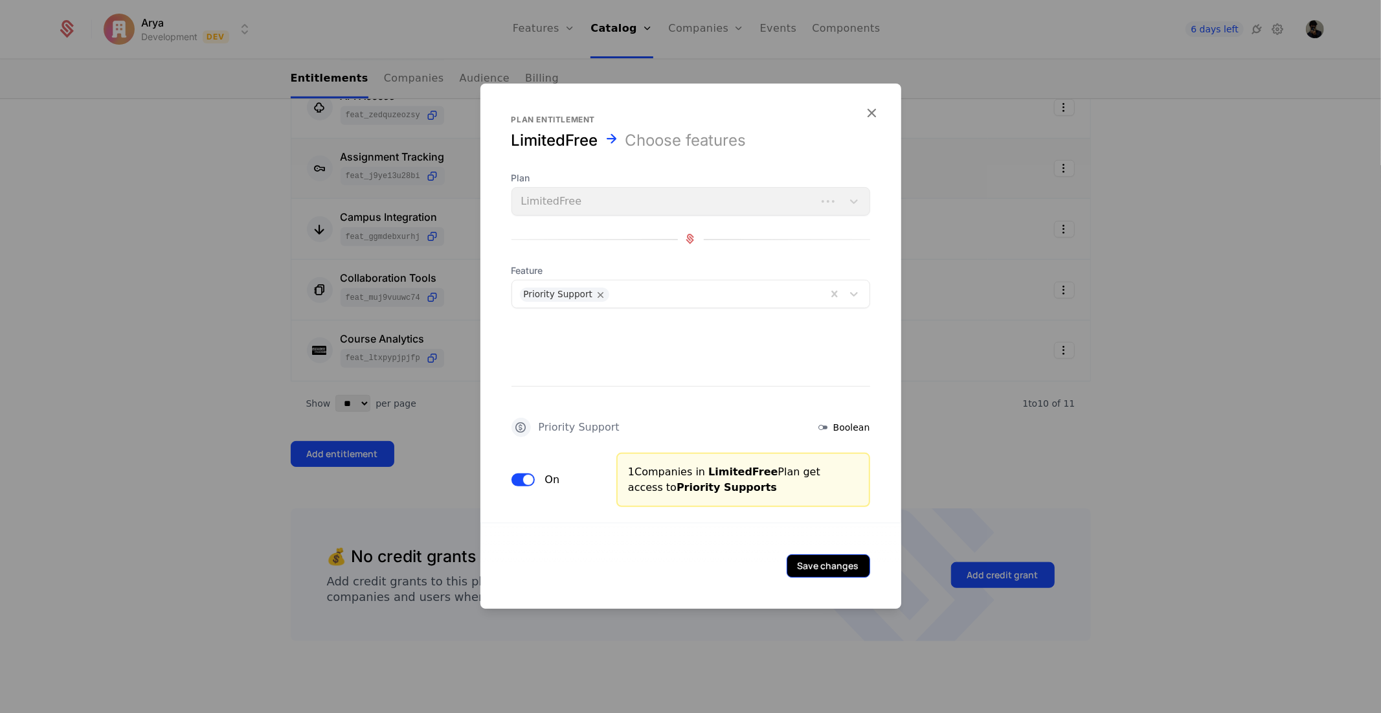
click at [831, 560] on button "Save changes" at bounding box center [829, 565] width 84 height 23
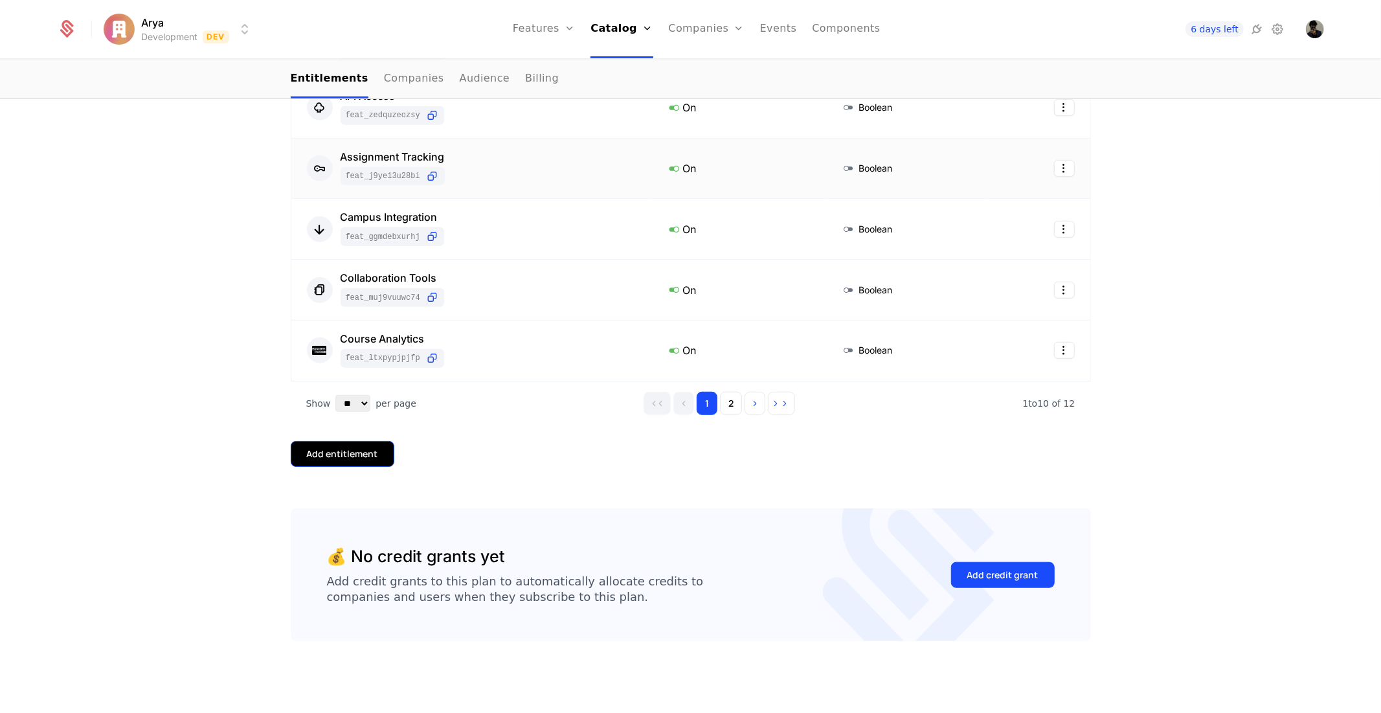
click at [347, 462] on button "Add entitlement" at bounding box center [343, 454] width 104 height 26
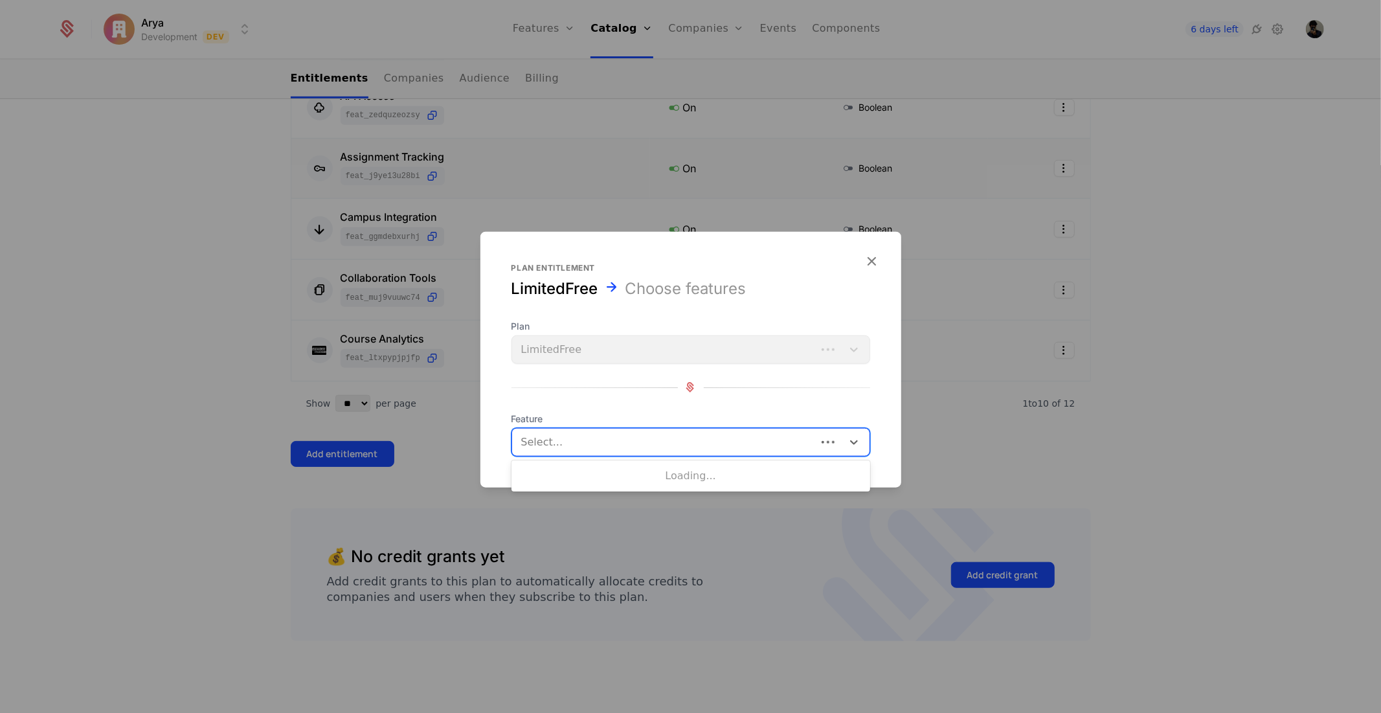
click at [622, 442] on div at bounding box center [666, 442] width 286 height 18
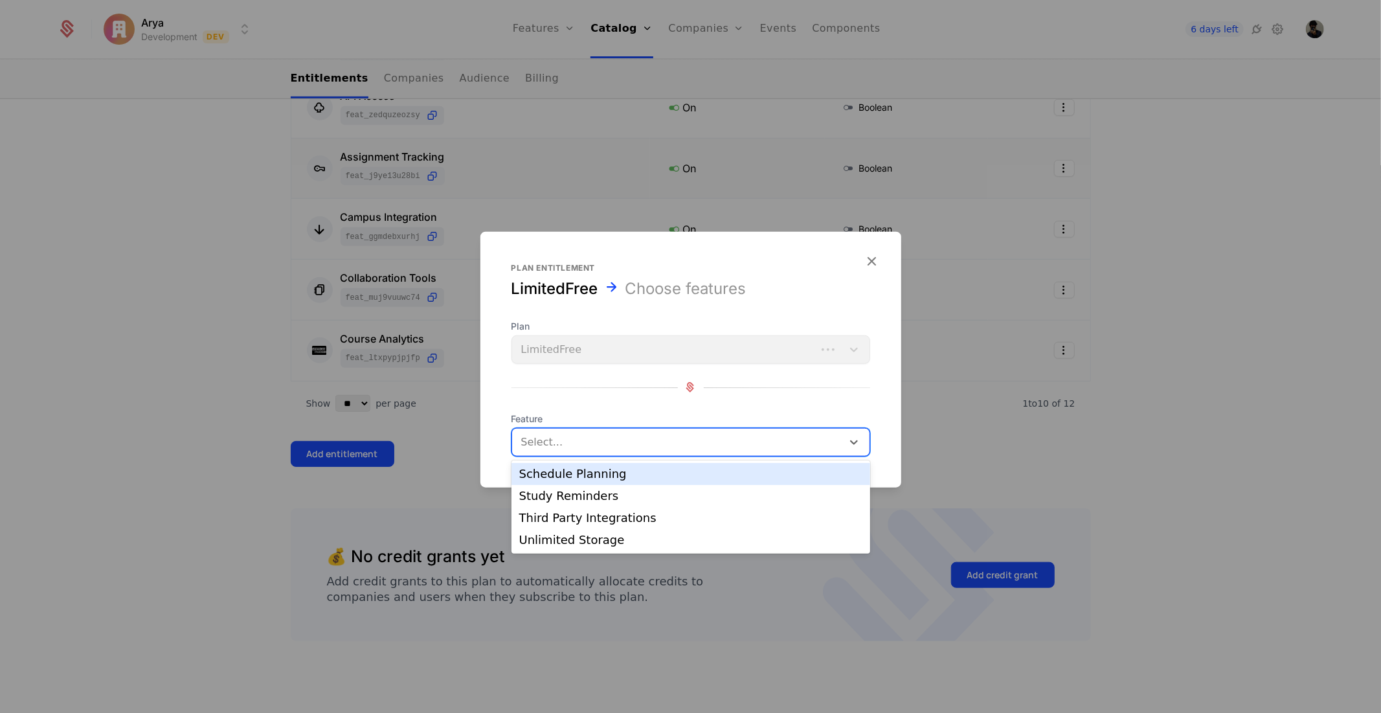
click at [591, 475] on div "Schedule Planning" at bounding box center [690, 474] width 343 height 12
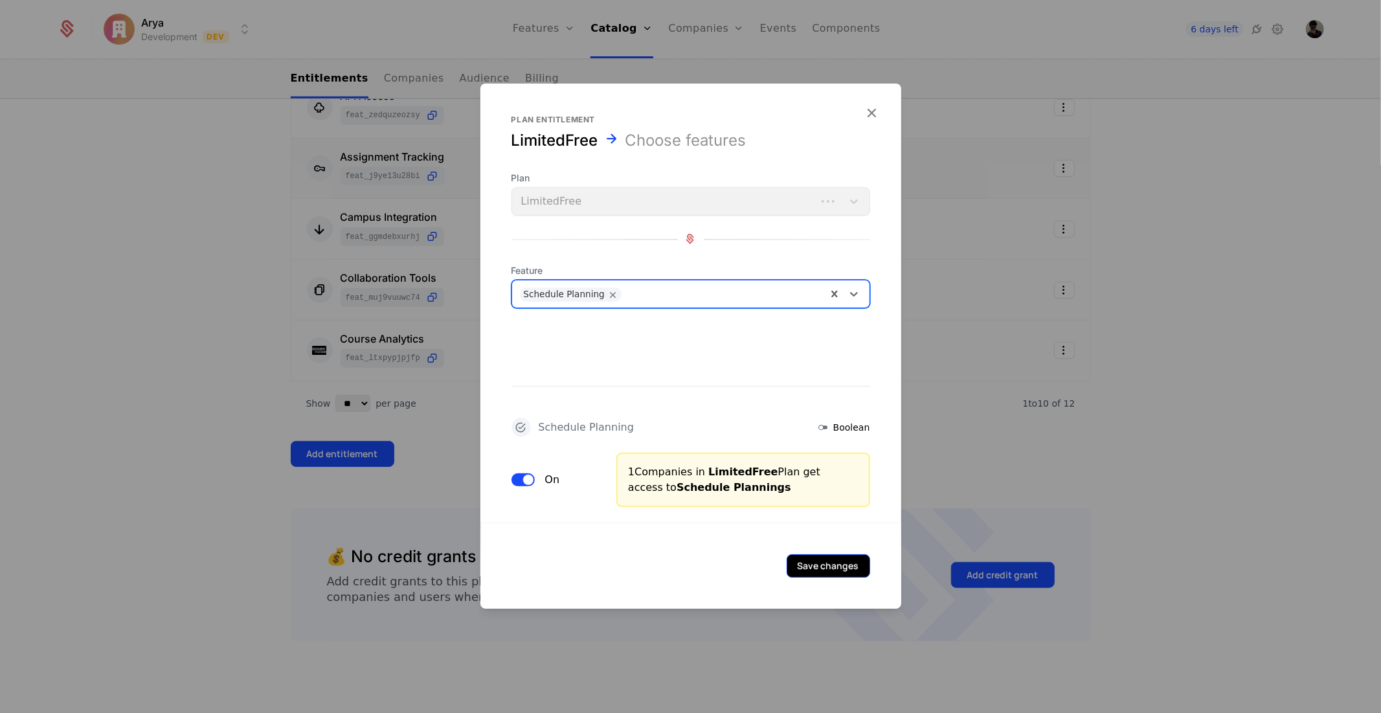
click at [829, 560] on button "Save changes" at bounding box center [829, 565] width 84 height 23
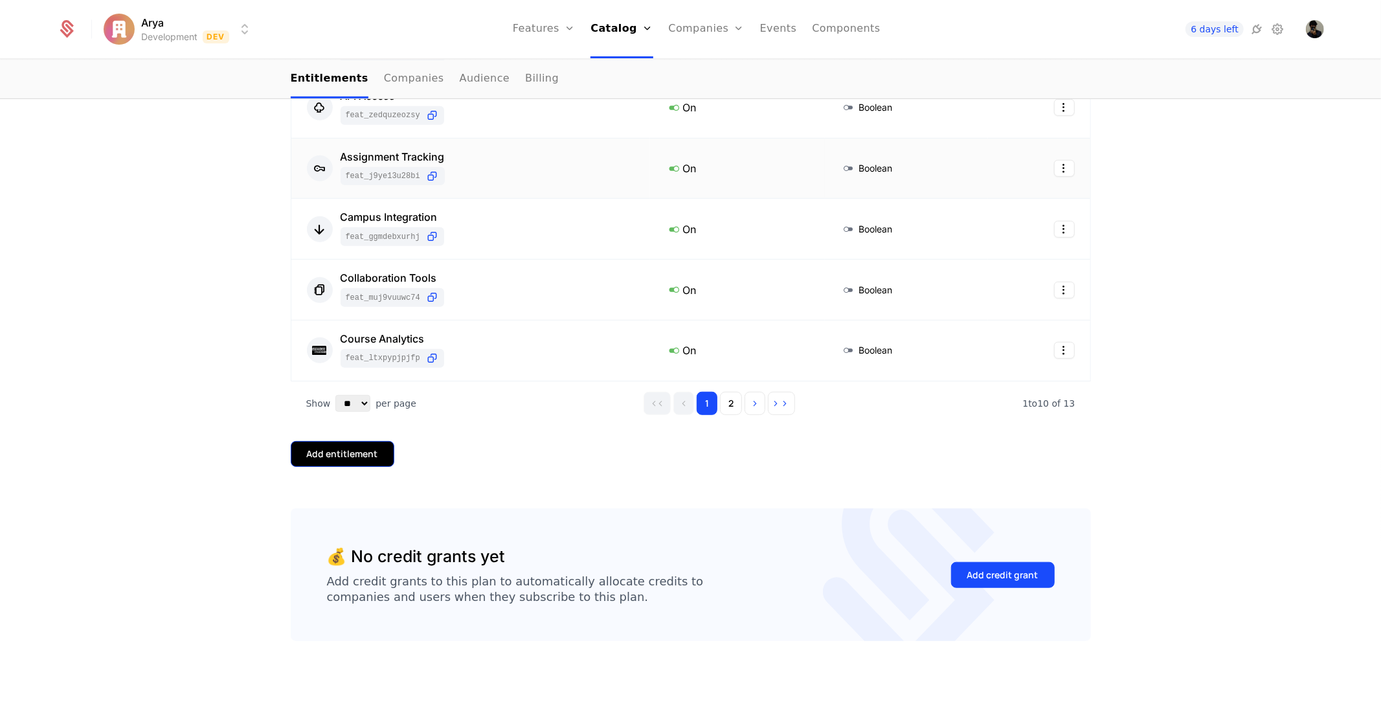
click at [351, 460] on button "Add entitlement" at bounding box center [343, 454] width 104 height 26
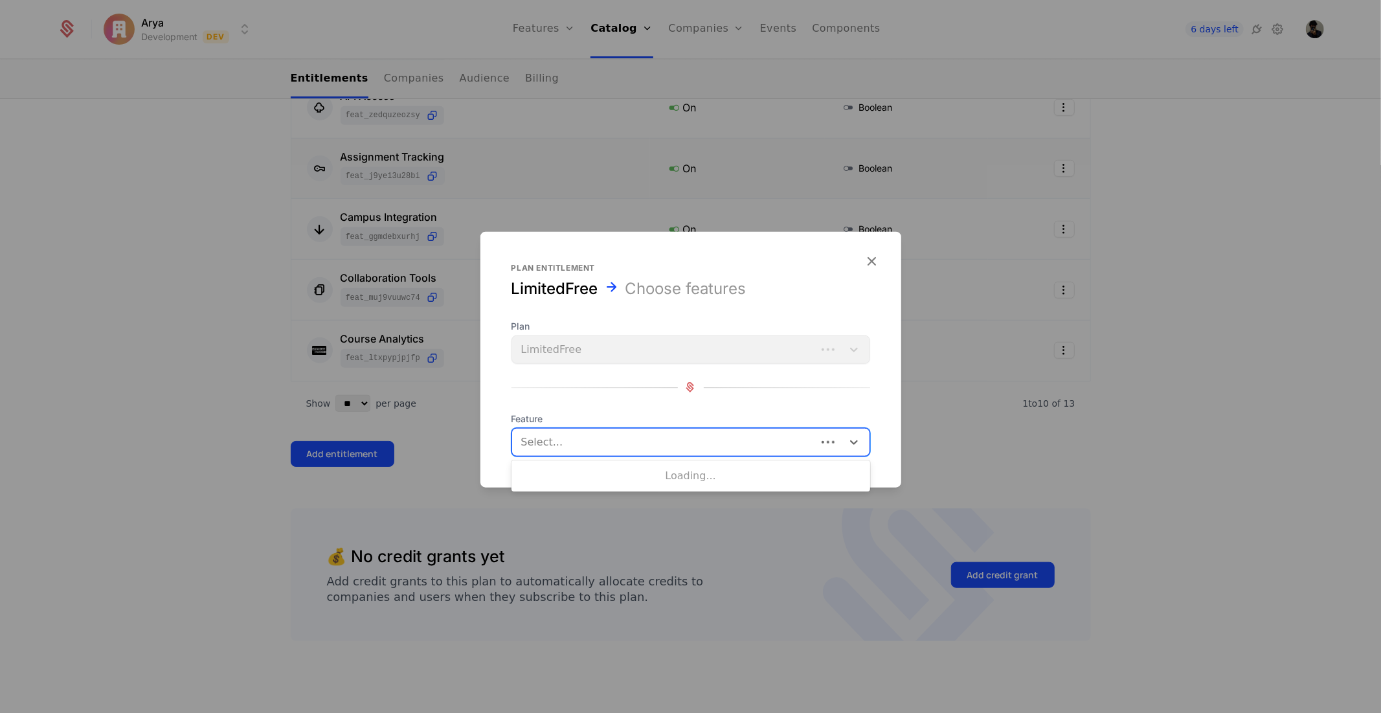
click at [622, 434] on div at bounding box center [666, 442] width 286 height 18
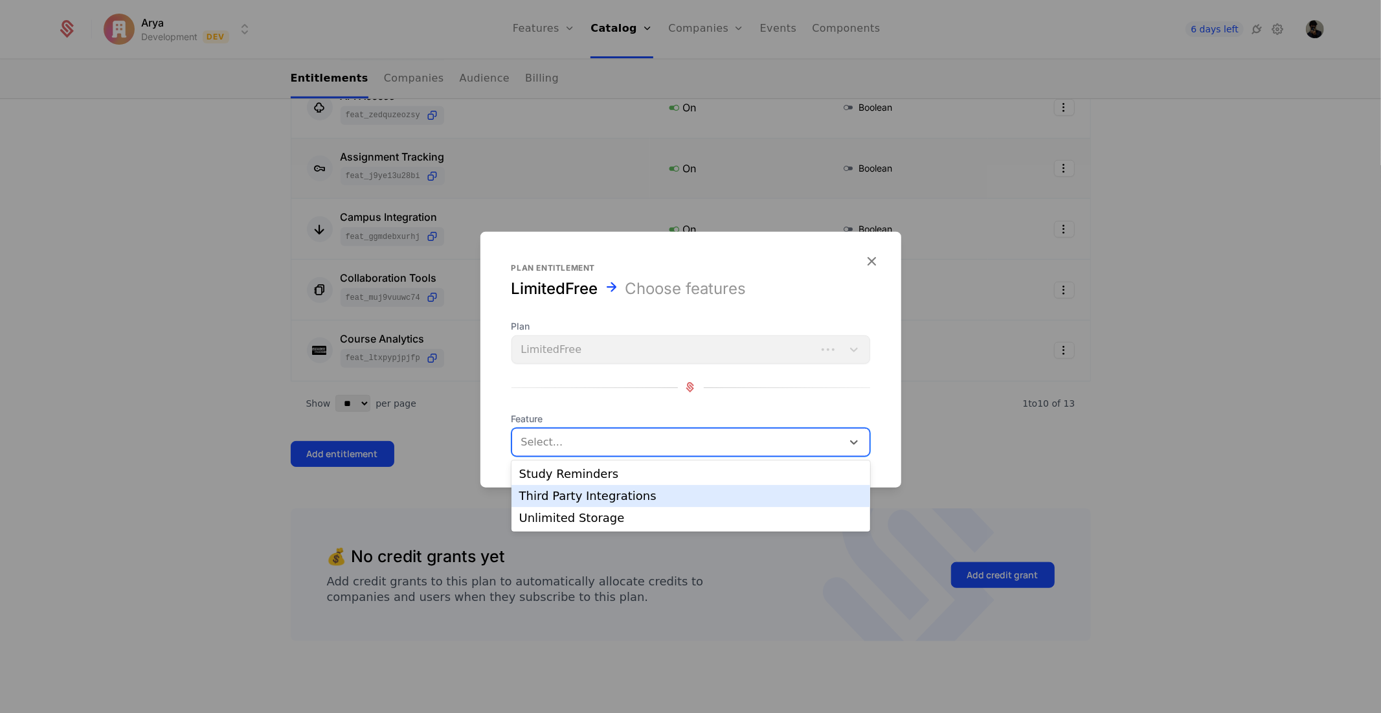
click at [616, 486] on div "Third Party Integrations" at bounding box center [691, 496] width 359 height 22
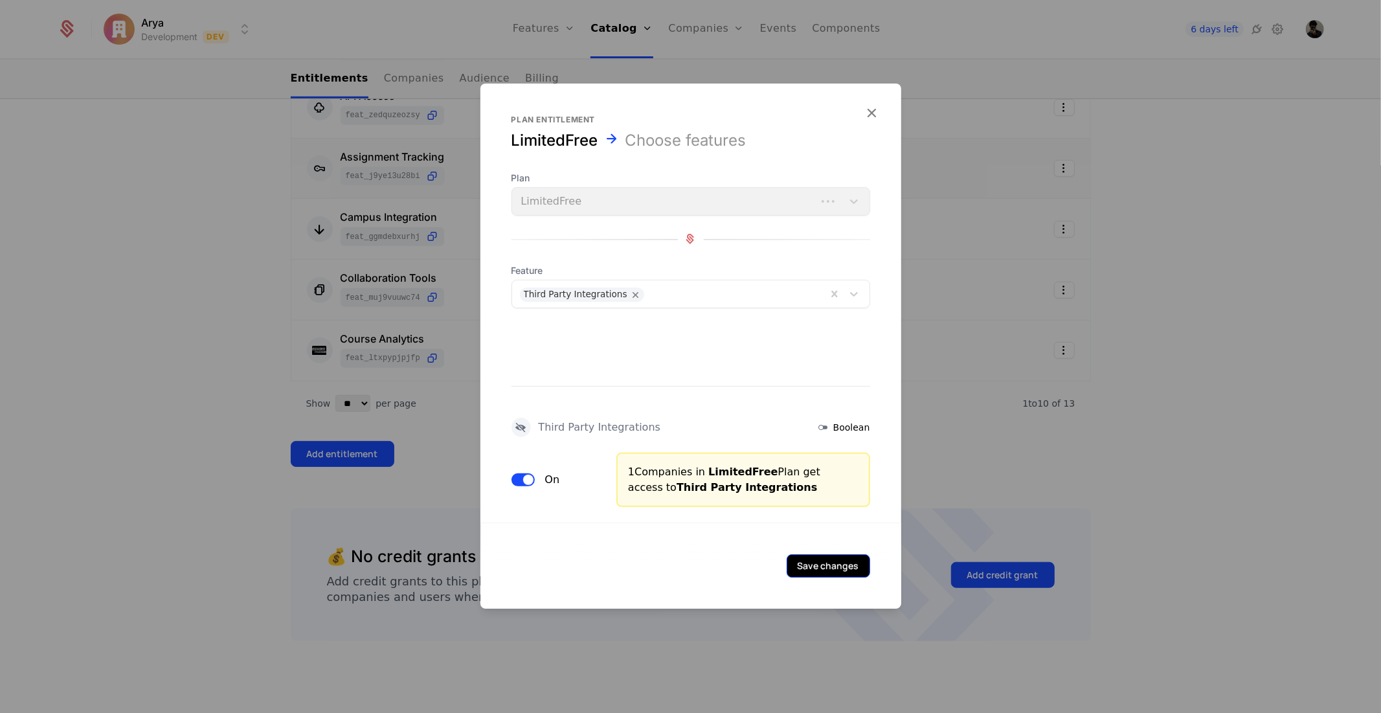
click at [827, 556] on button "Save changes" at bounding box center [829, 565] width 84 height 23
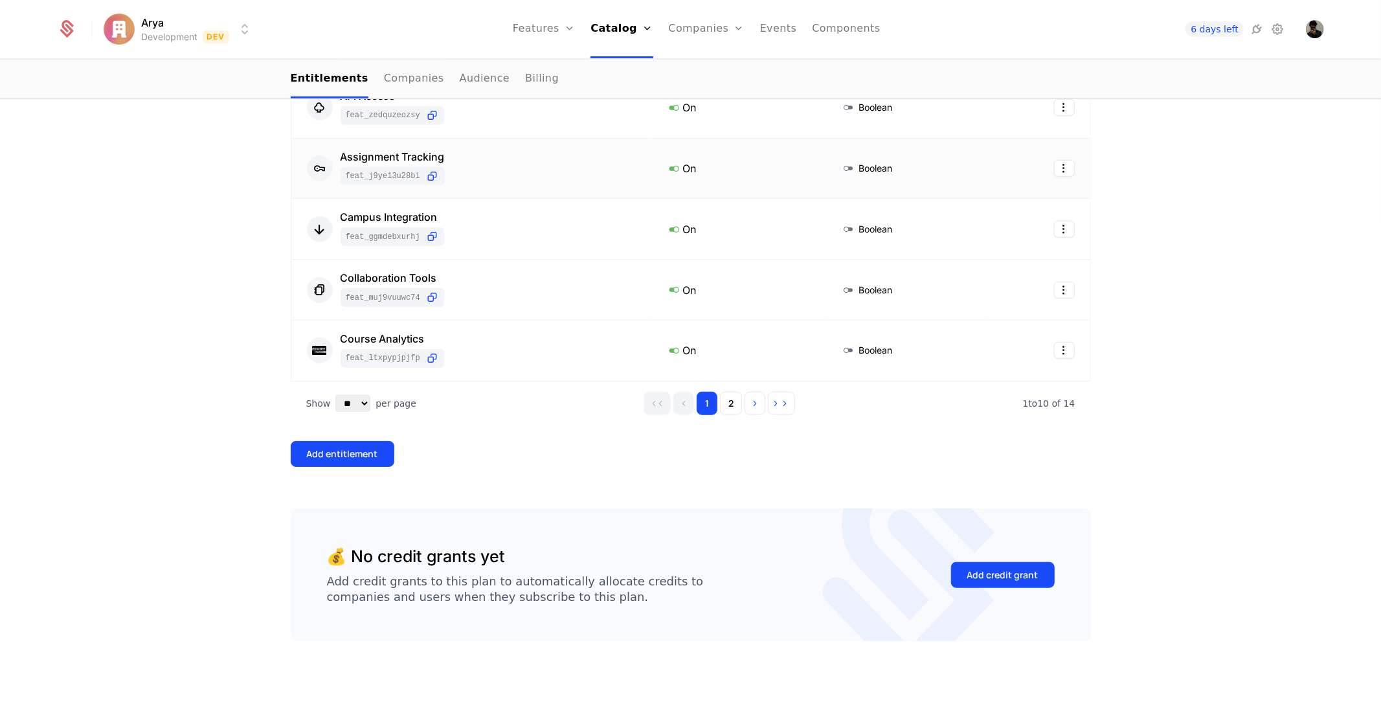
click at [368, 471] on div "14 Entitlements Feature Entitlement Type Advanced Search feat_A1fmcH4sgiw On Bo…" at bounding box center [691, 106] width 801 height 803
click at [359, 464] on button "Add entitlement" at bounding box center [343, 454] width 104 height 26
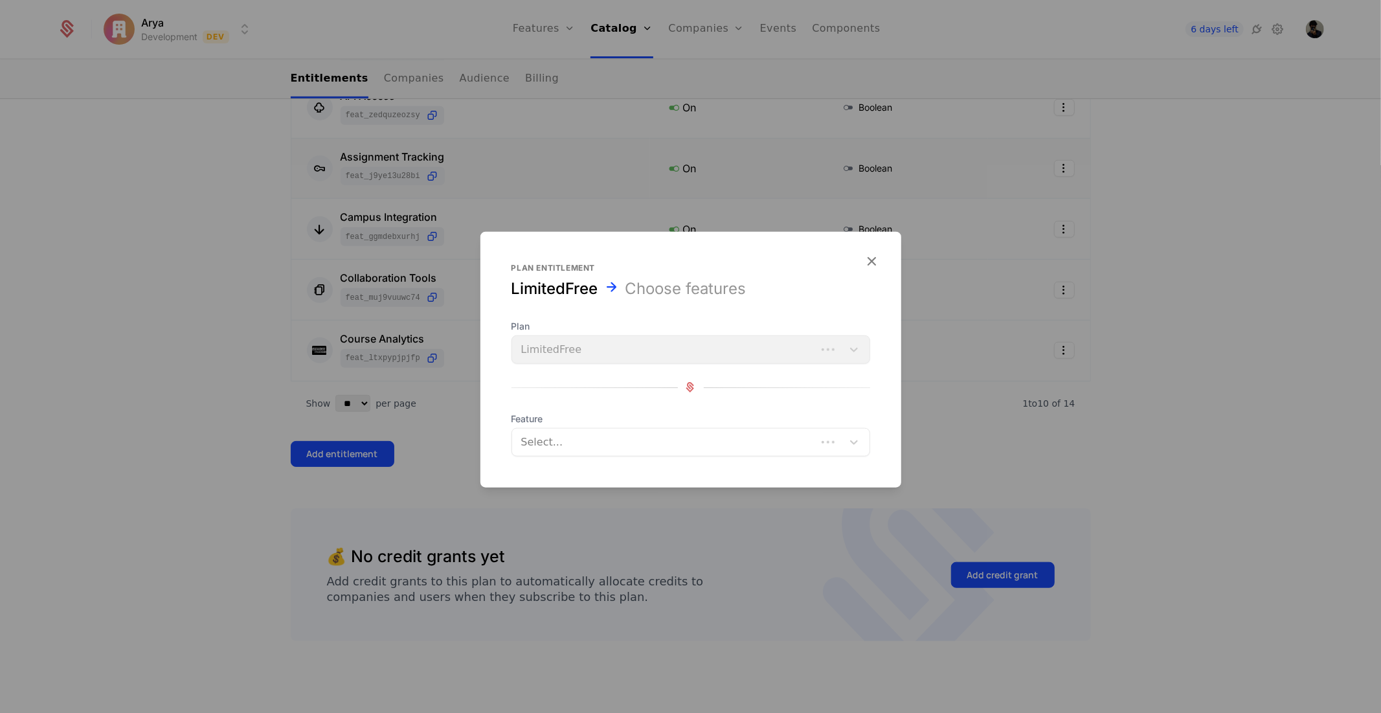
click at [617, 442] on div at bounding box center [666, 442] width 286 height 18
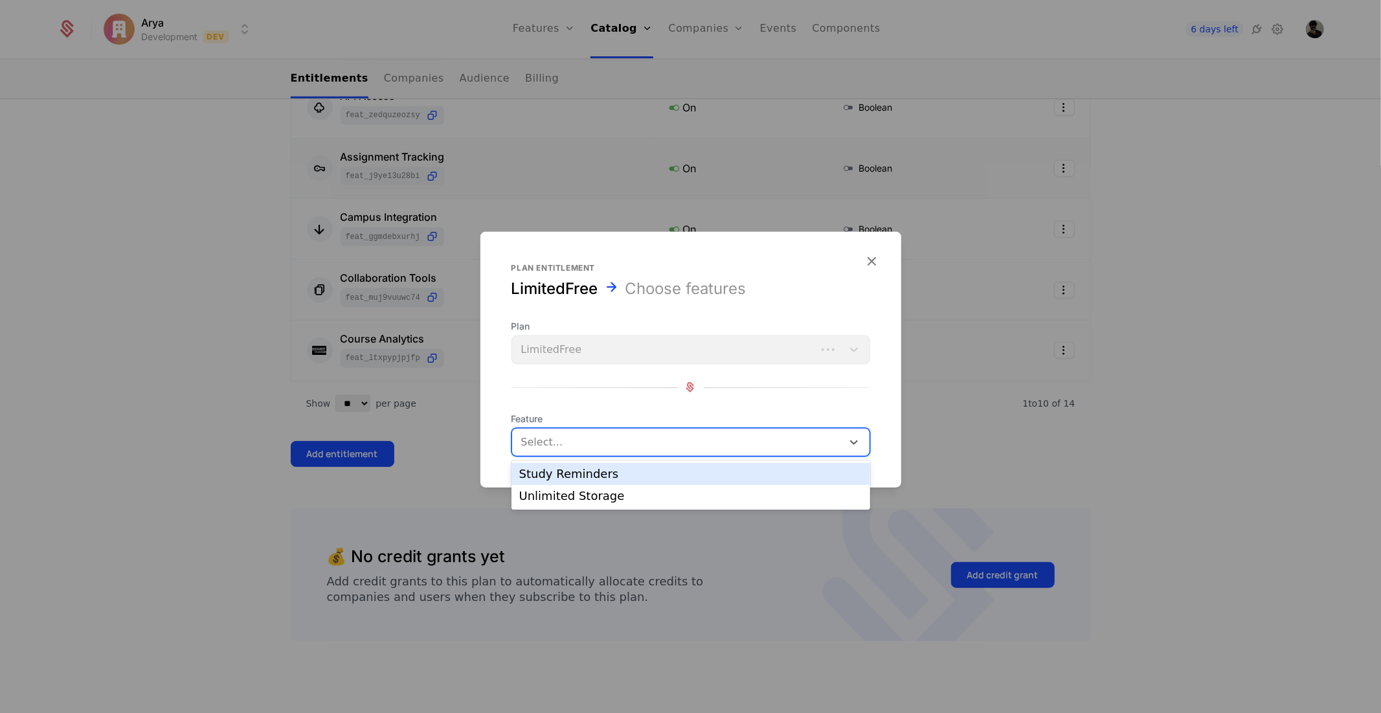
click at [610, 484] on div "Study Reminders" at bounding box center [691, 474] width 359 height 22
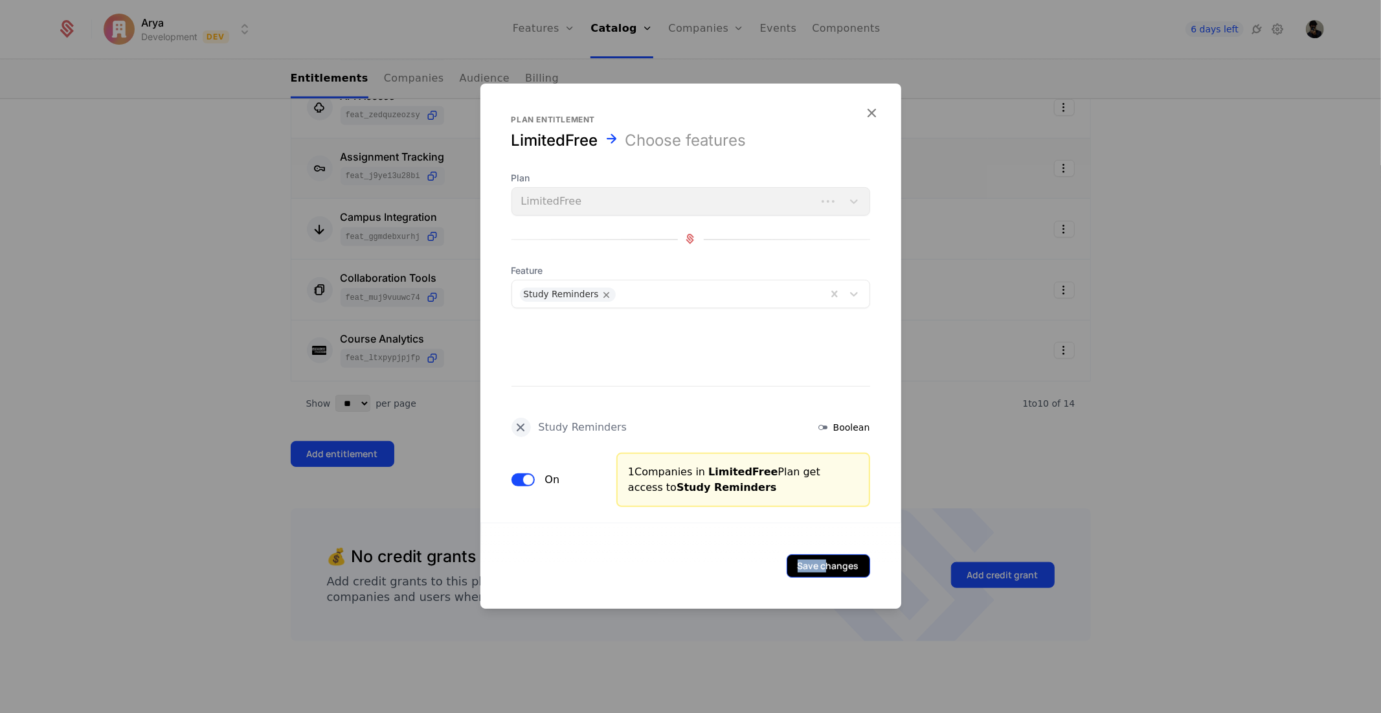
drag, startPoint x: 799, startPoint y: 546, endPoint x: 827, endPoint y: 565, distance: 34.5
click at [827, 565] on div "Save changes" at bounding box center [691, 565] width 421 height 86
click at [827, 565] on button "Save changes" at bounding box center [829, 565] width 84 height 23
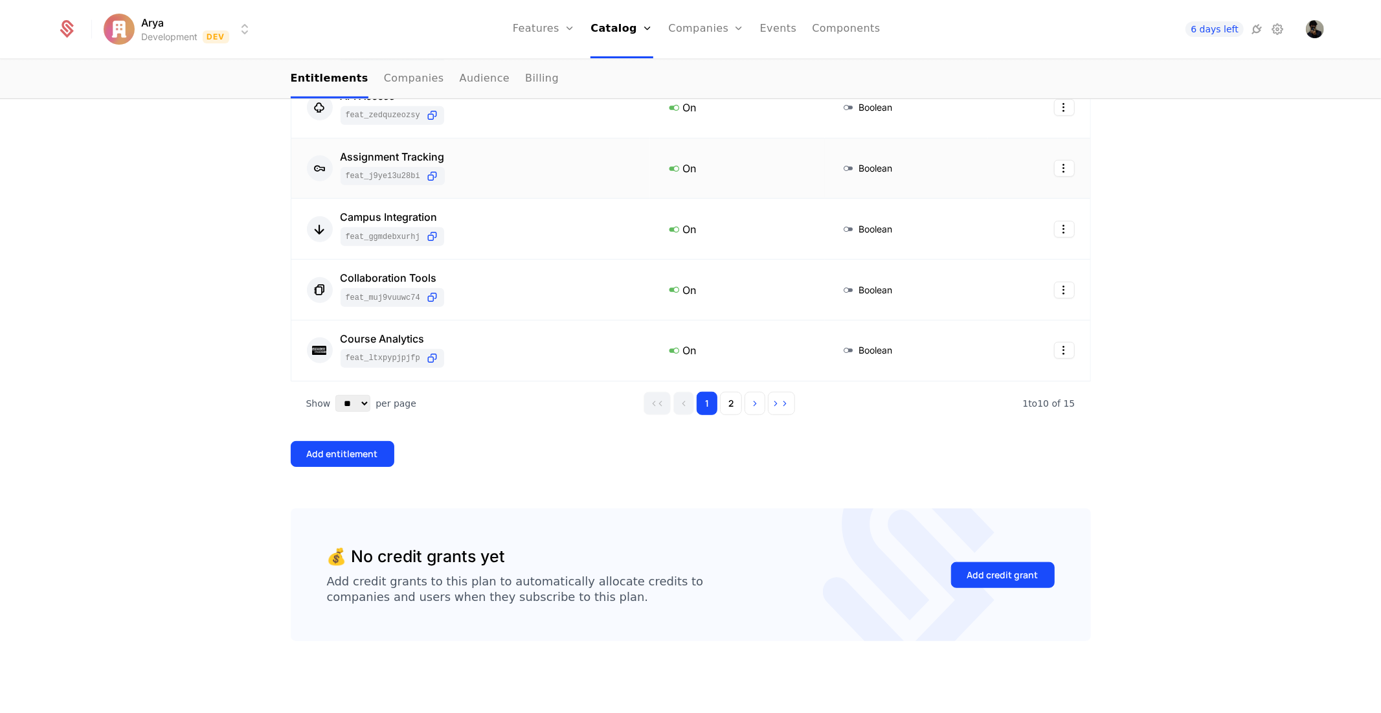
click at [331, 470] on div "15 Entitlements Feature Entitlement Type Advanced Search feat_A1fmcH4sgiw On Bo…" at bounding box center [691, 106] width 801 height 803
click at [392, 474] on div "15 Entitlements Feature Entitlement Type Advanced Search feat_A1fmcH4sgiw On Bo…" at bounding box center [691, 106] width 801 height 803
click at [363, 455] on div "Add entitlement" at bounding box center [342, 454] width 71 height 13
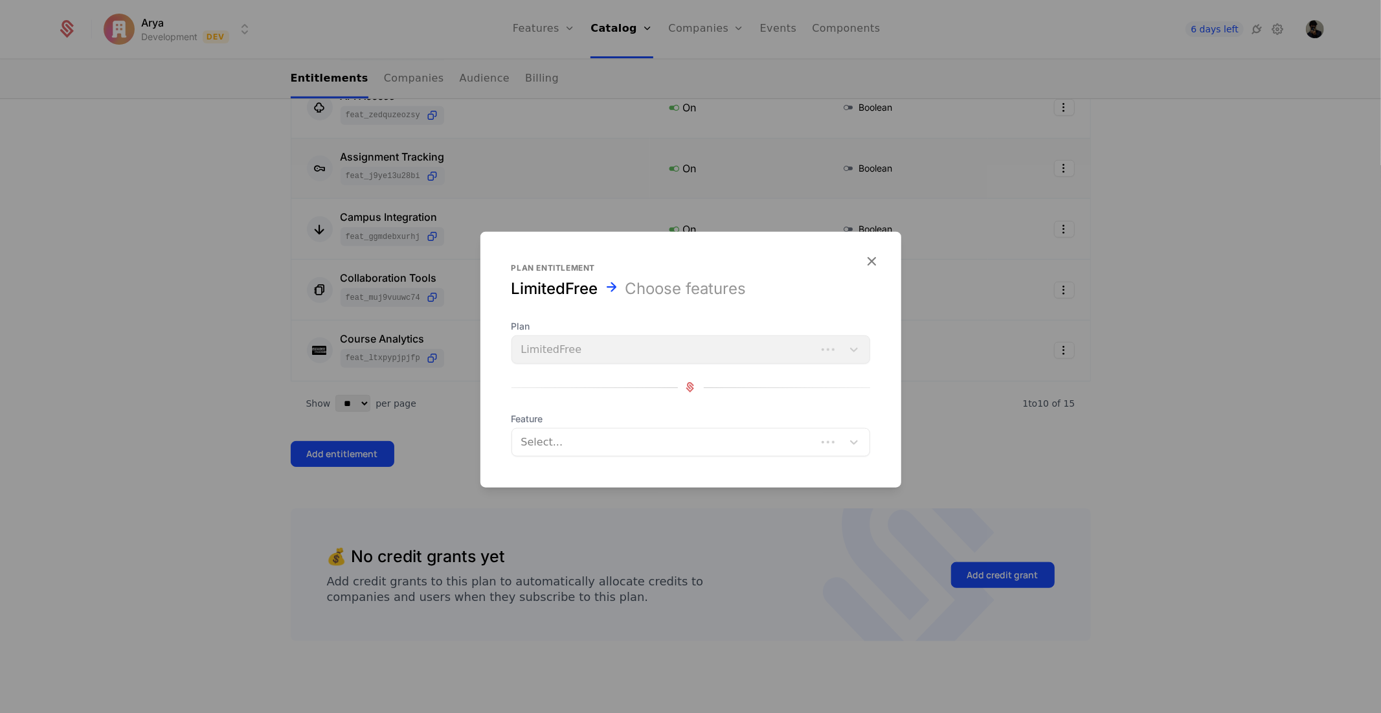
click at [662, 449] on div at bounding box center [666, 442] width 286 height 18
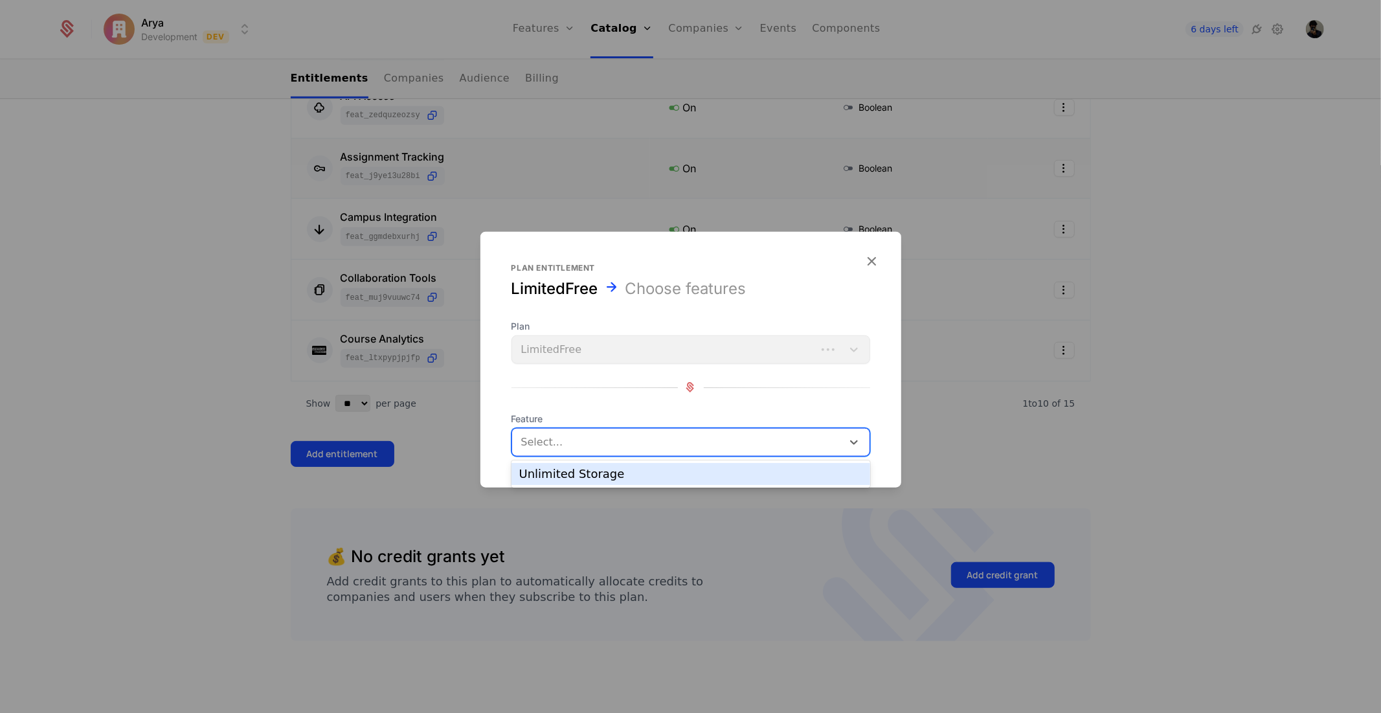
click at [620, 484] on div "Unlimited Storage" at bounding box center [691, 474] width 359 height 22
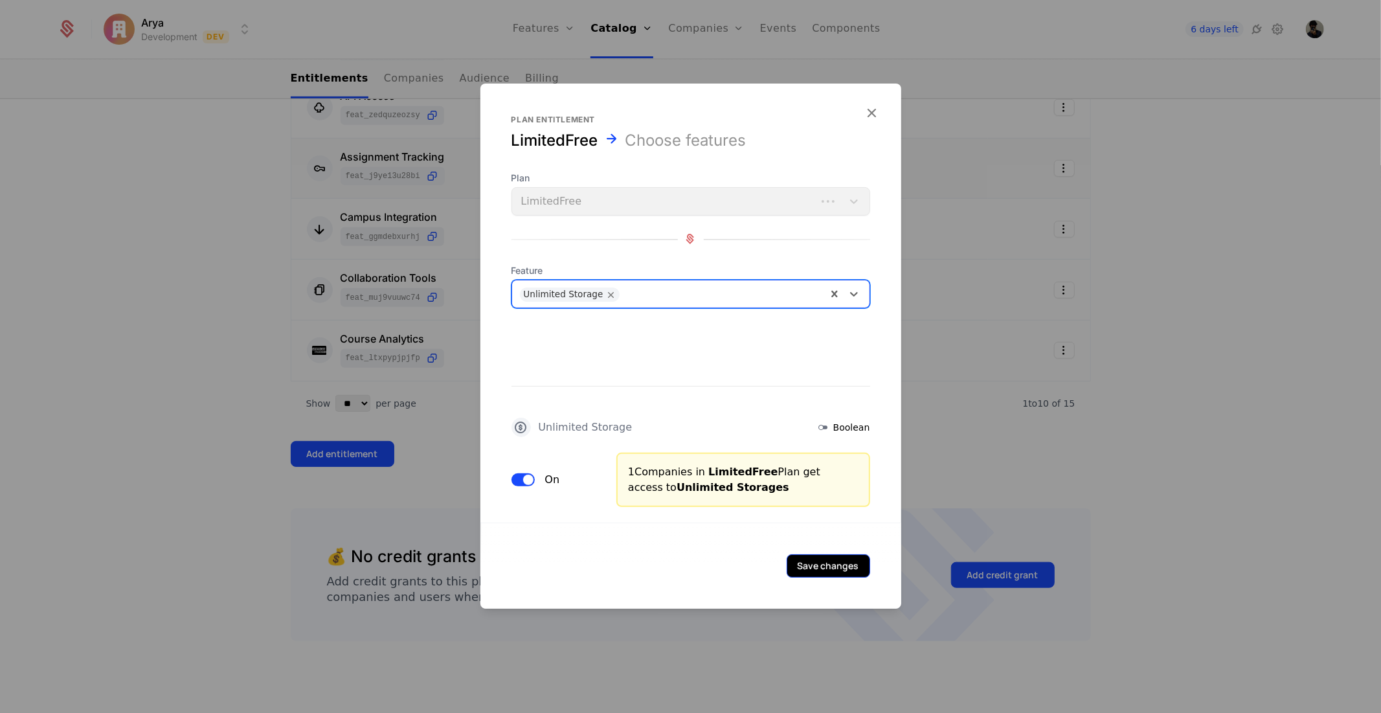
click at [826, 554] on button "Save changes" at bounding box center [829, 565] width 84 height 23
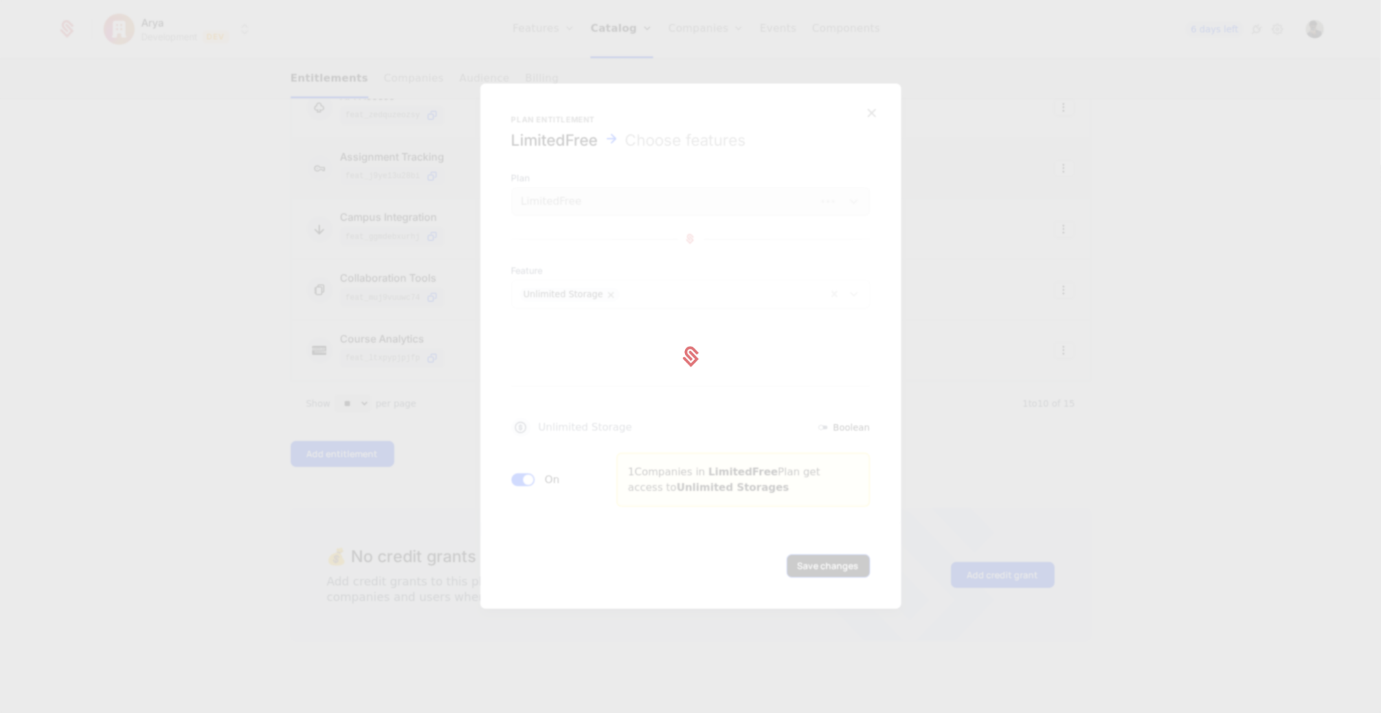
click at [826, 554] on div at bounding box center [690, 356] width 1381 height 713
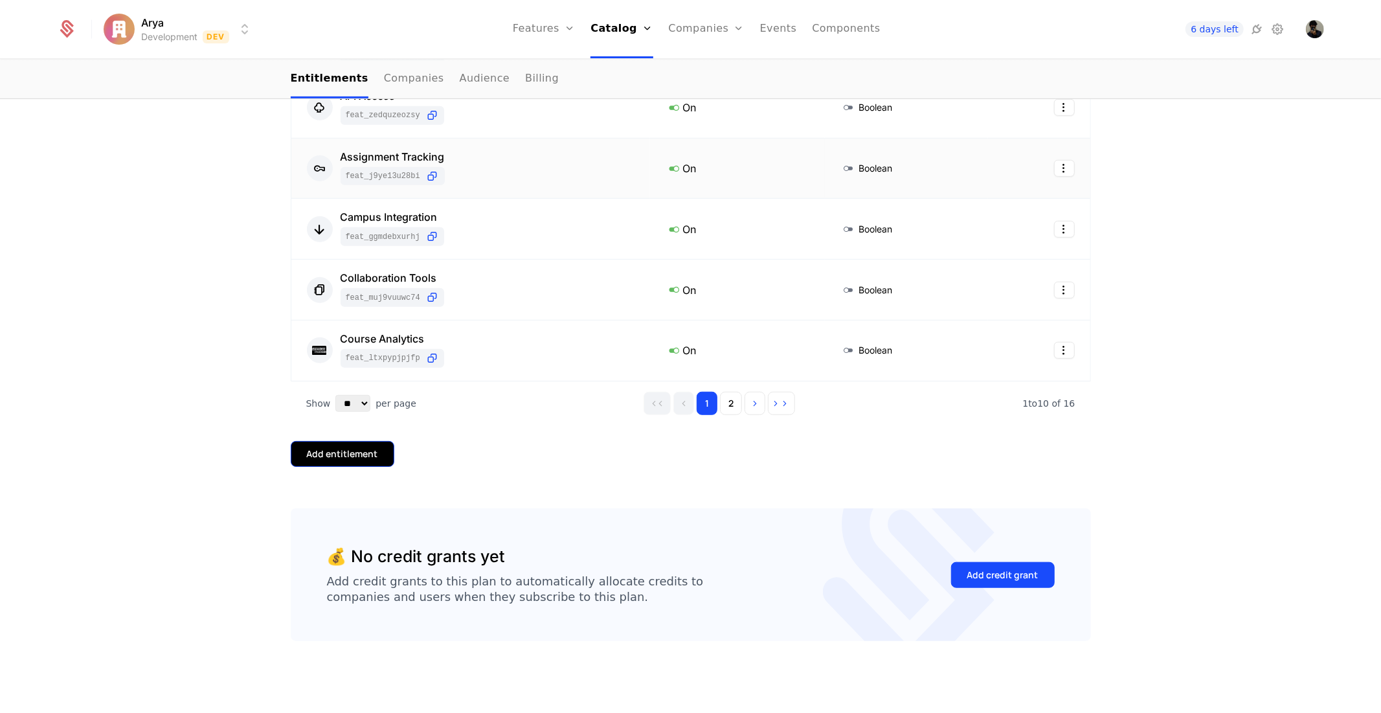
click at [318, 459] on div "Add entitlement" at bounding box center [342, 454] width 71 height 13
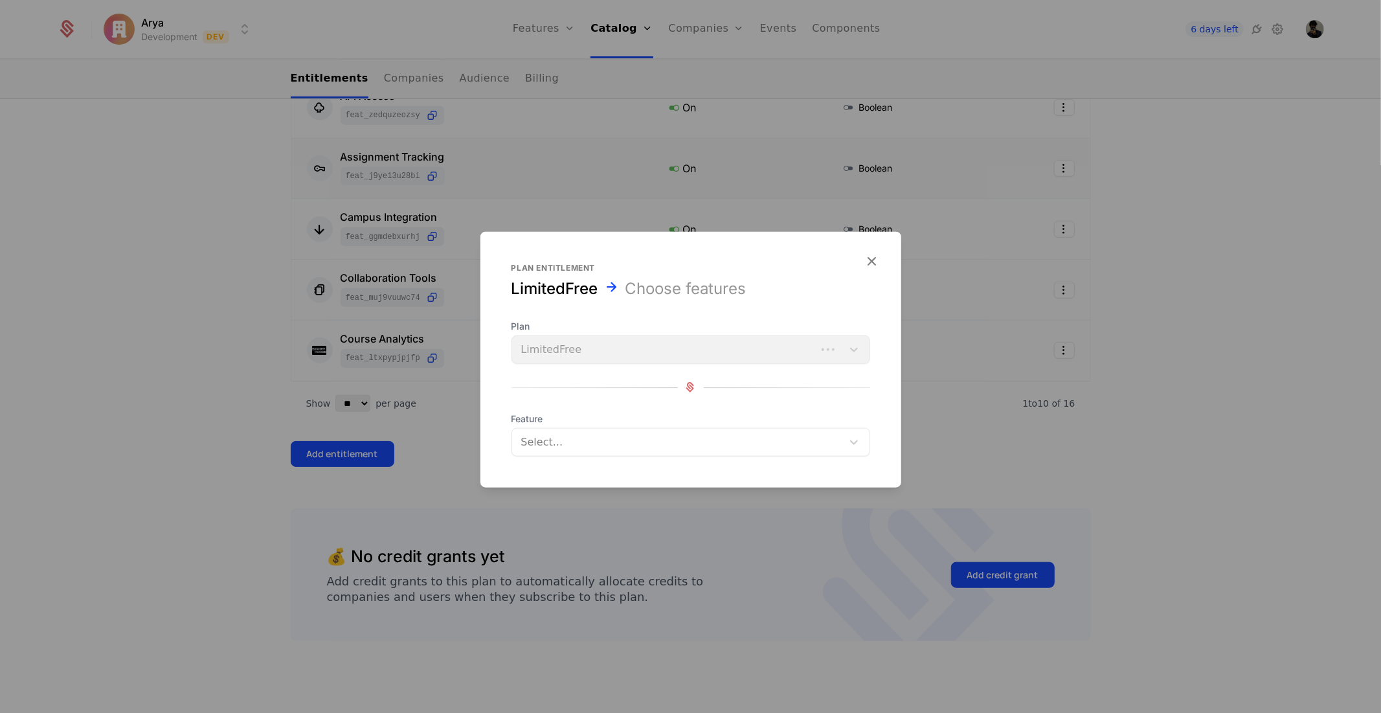
click at [734, 439] on div at bounding box center [679, 442] width 312 height 18
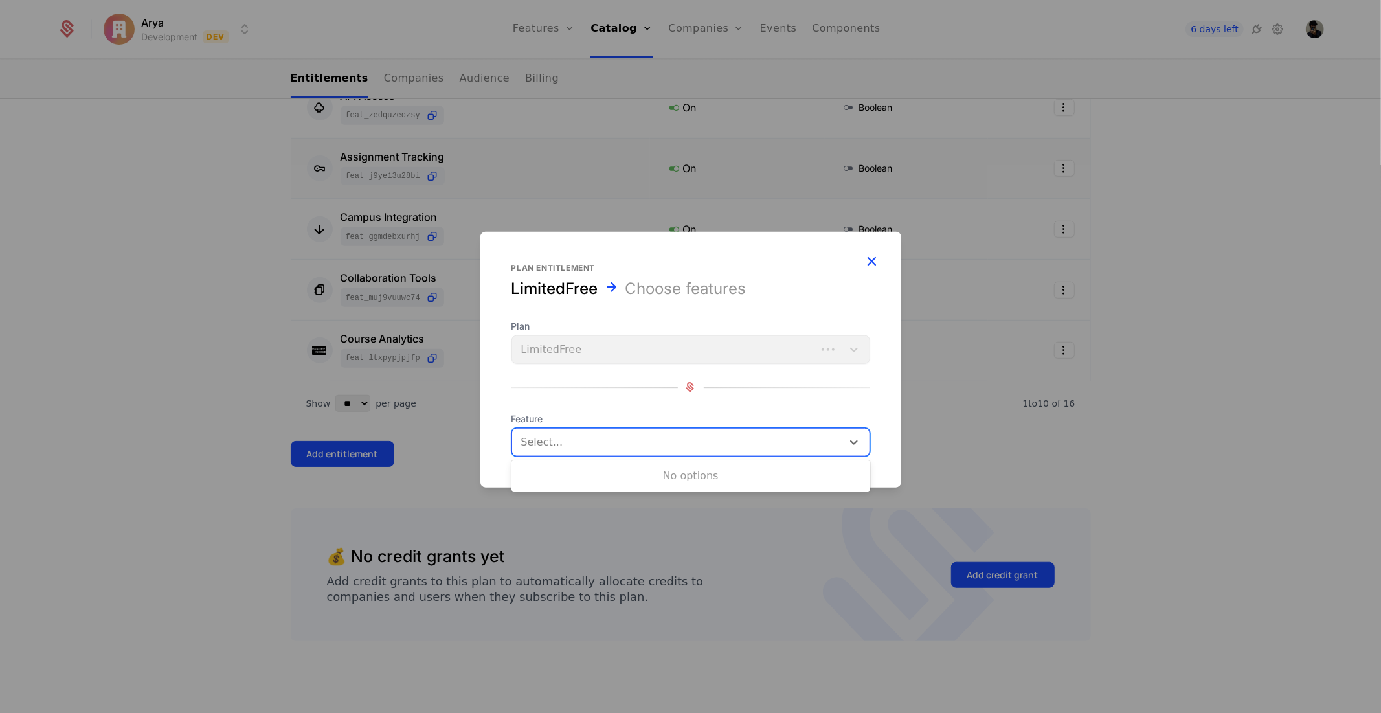
click at [864, 267] on icon "button" at bounding box center [872, 260] width 17 height 17
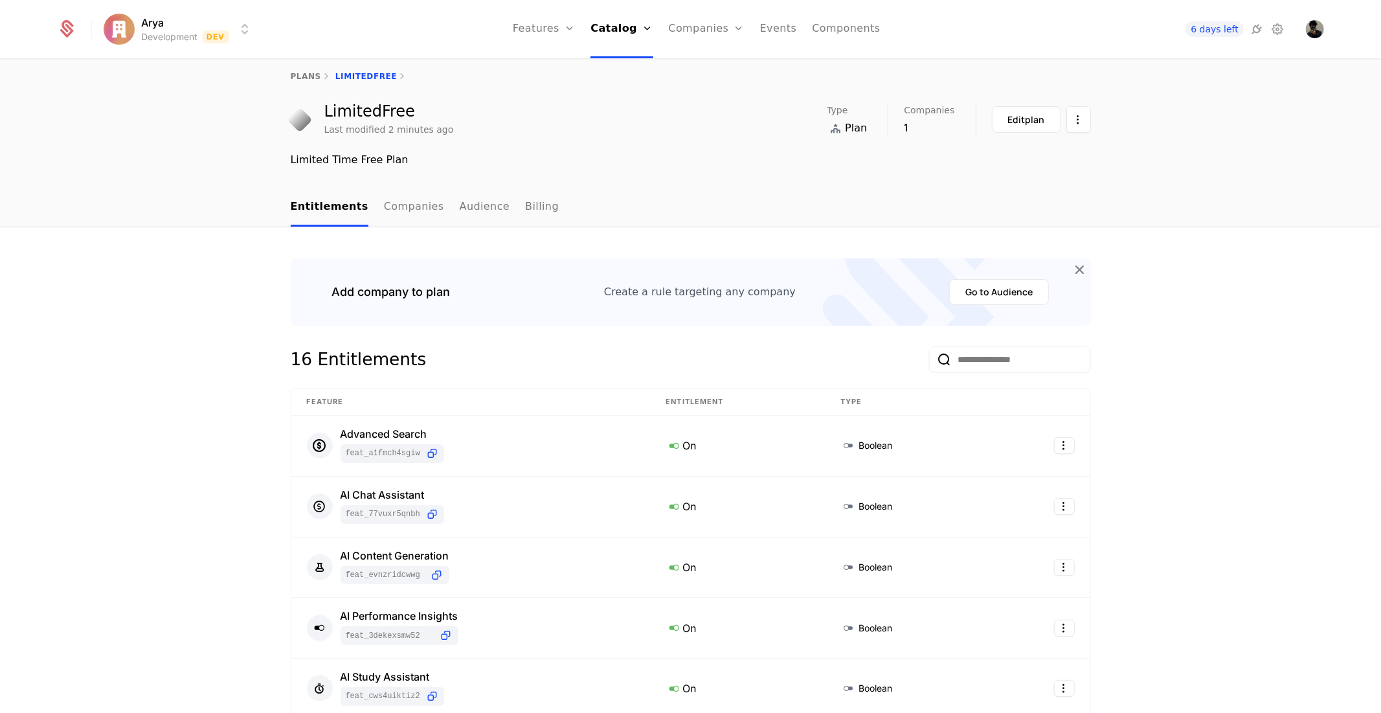
scroll to position [0, 0]
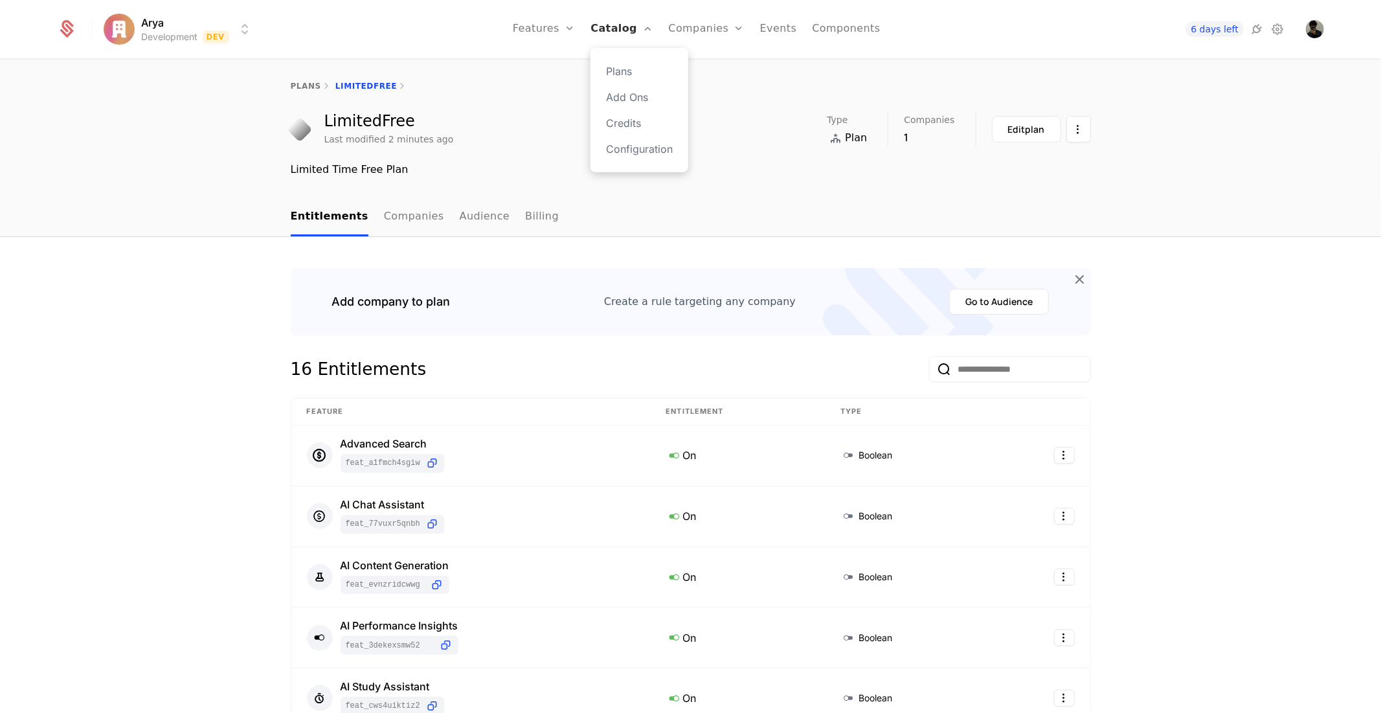
click at [633, 32] on link "Catalog" at bounding box center [622, 29] width 62 height 58
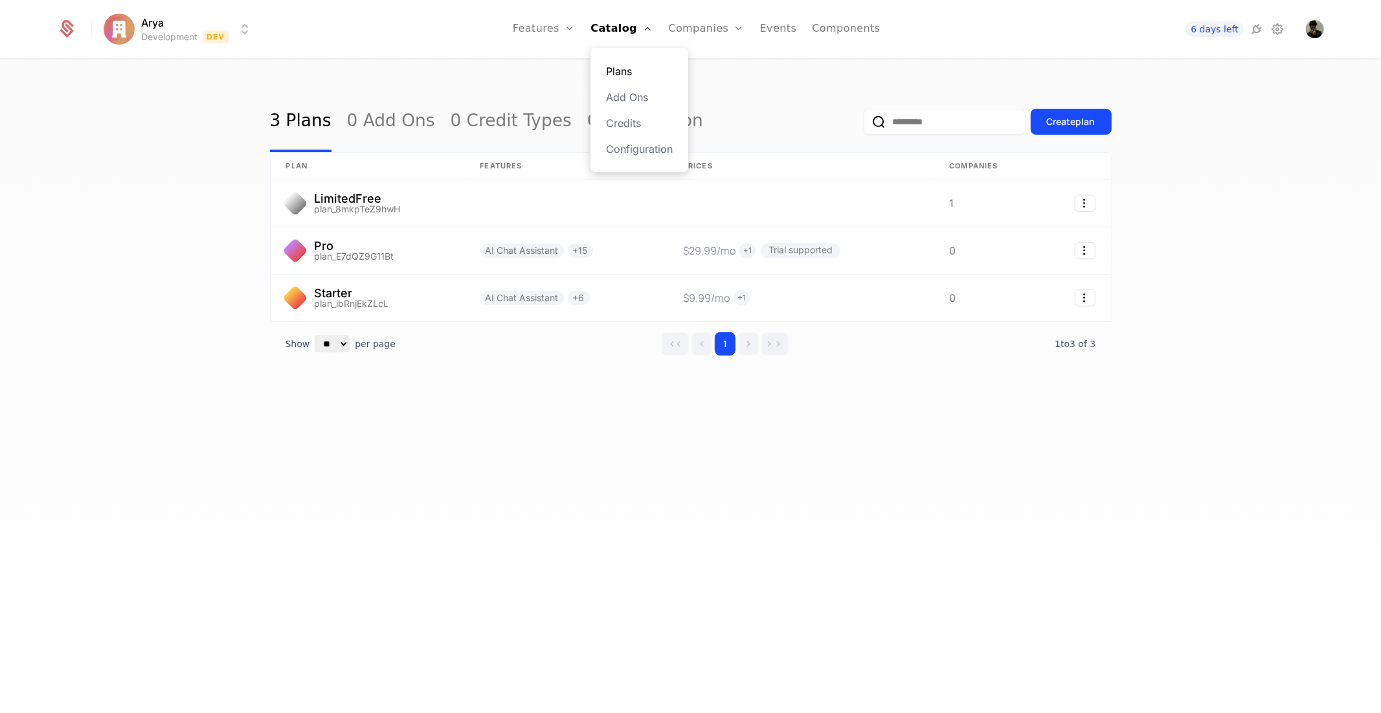
click at [644, 74] on link "Plans" at bounding box center [639, 71] width 67 height 16
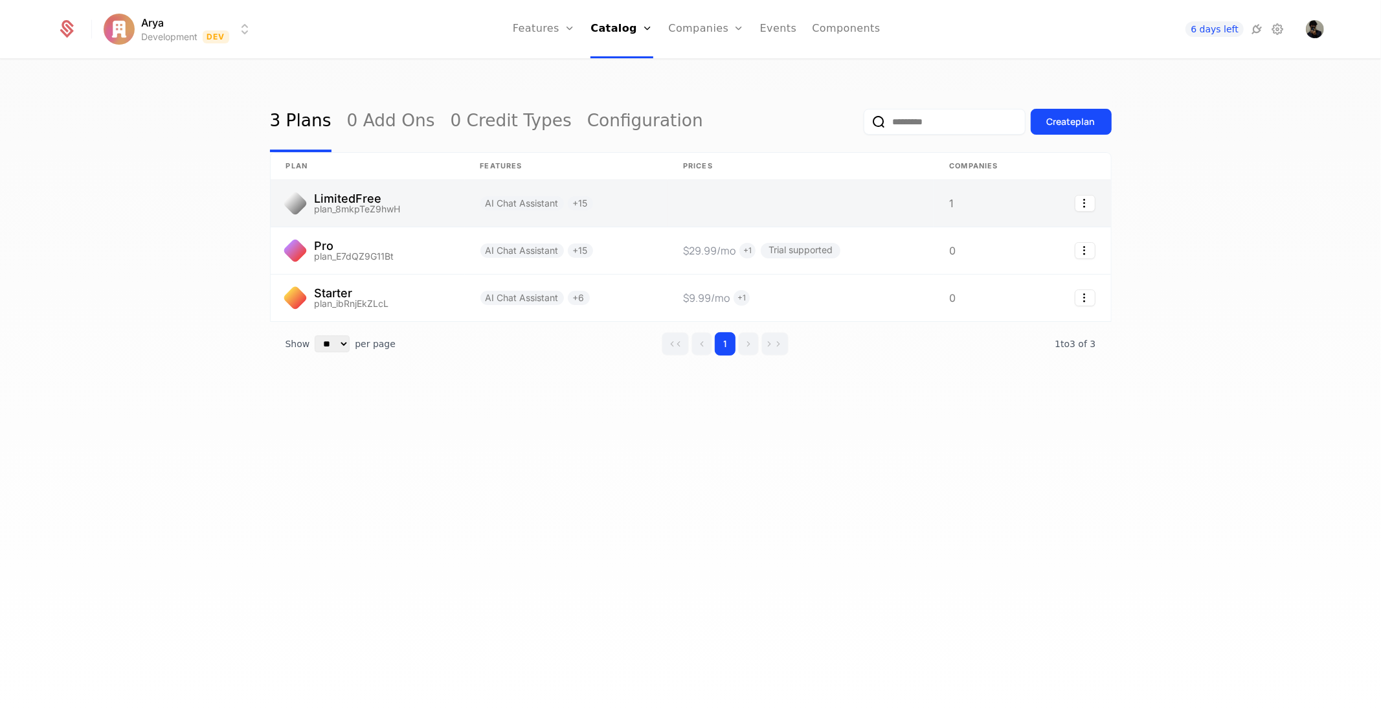
click at [741, 188] on link at bounding box center [801, 203] width 266 height 47
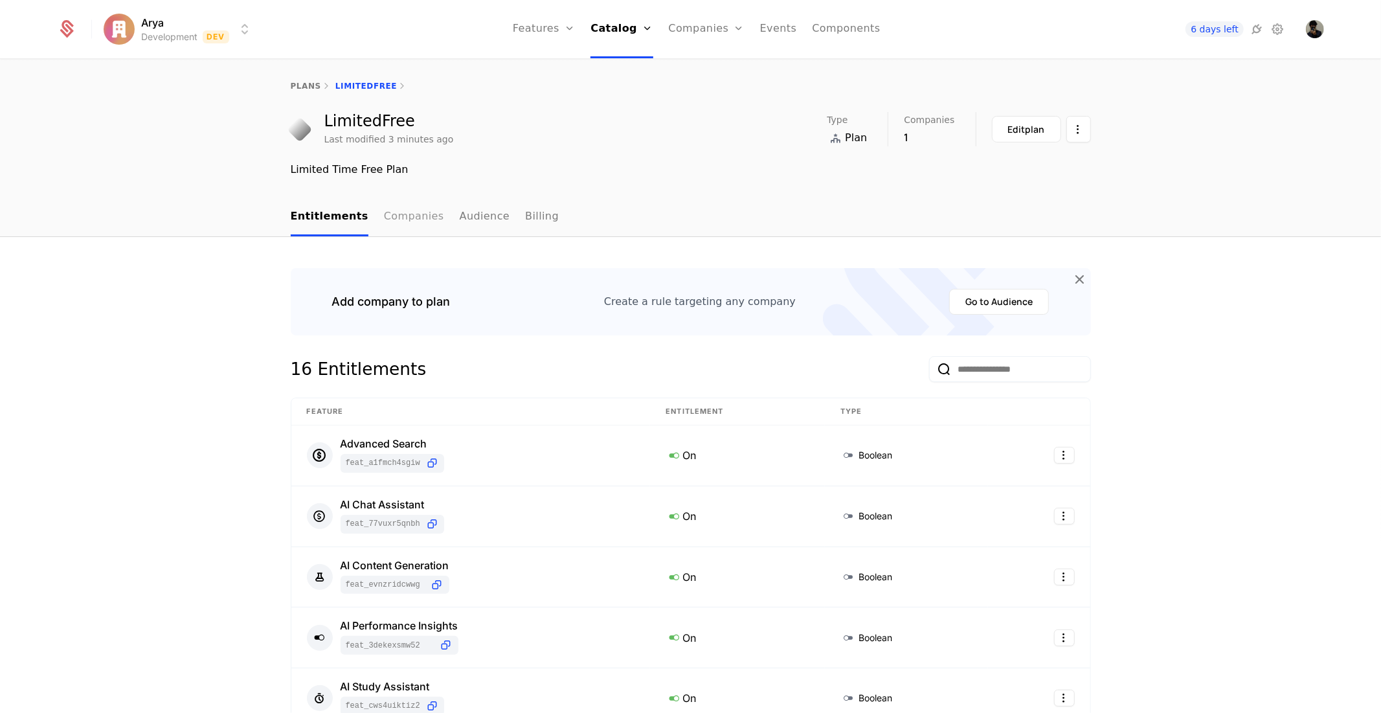
click at [413, 215] on link "Companies" at bounding box center [414, 217] width 60 height 38
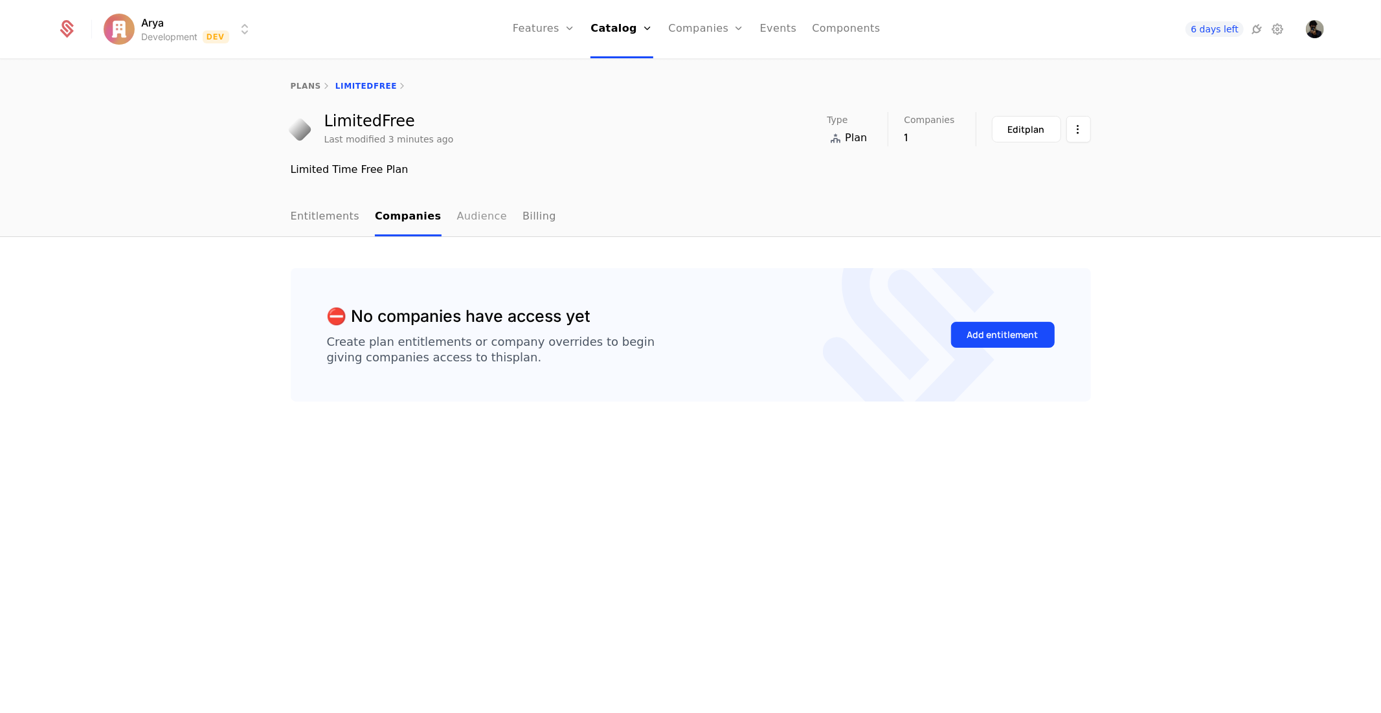
click at [464, 215] on link "Audience" at bounding box center [482, 217] width 51 height 38
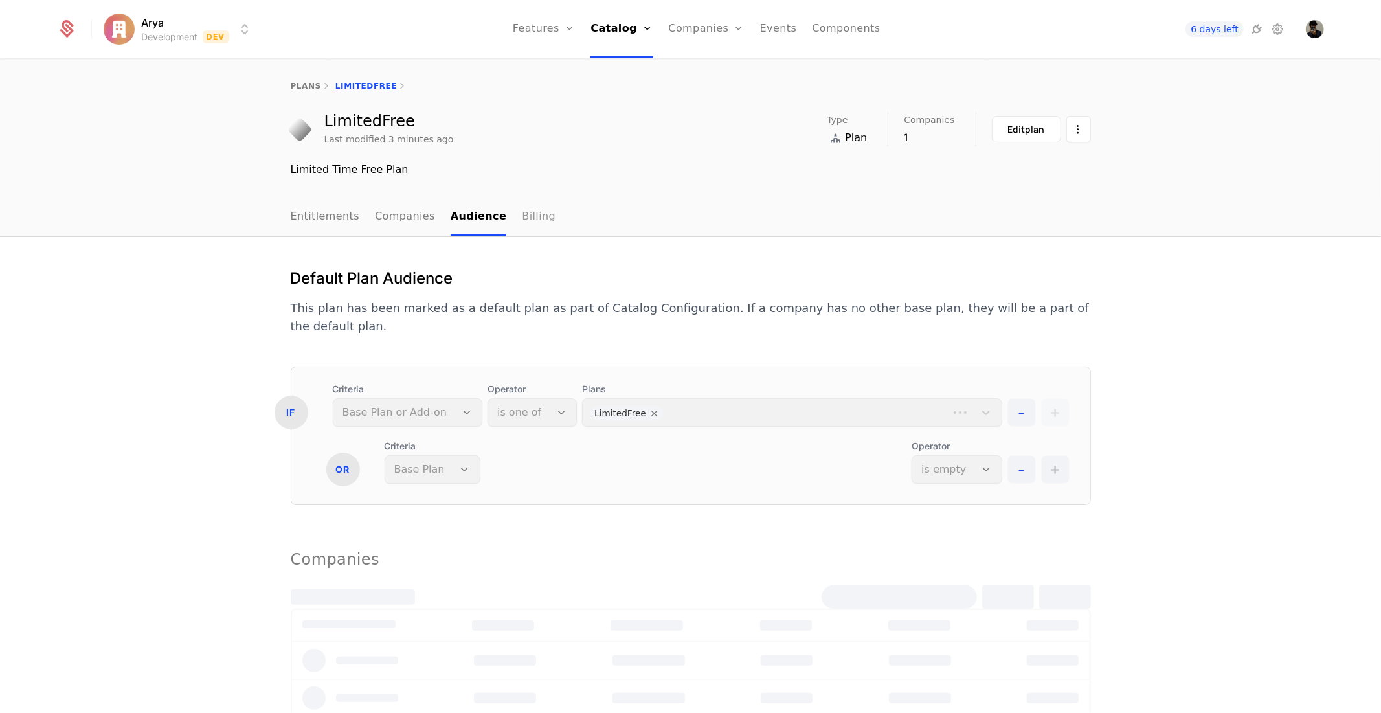
click at [525, 223] on link "Billing" at bounding box center [539, 217] width 34 height 38
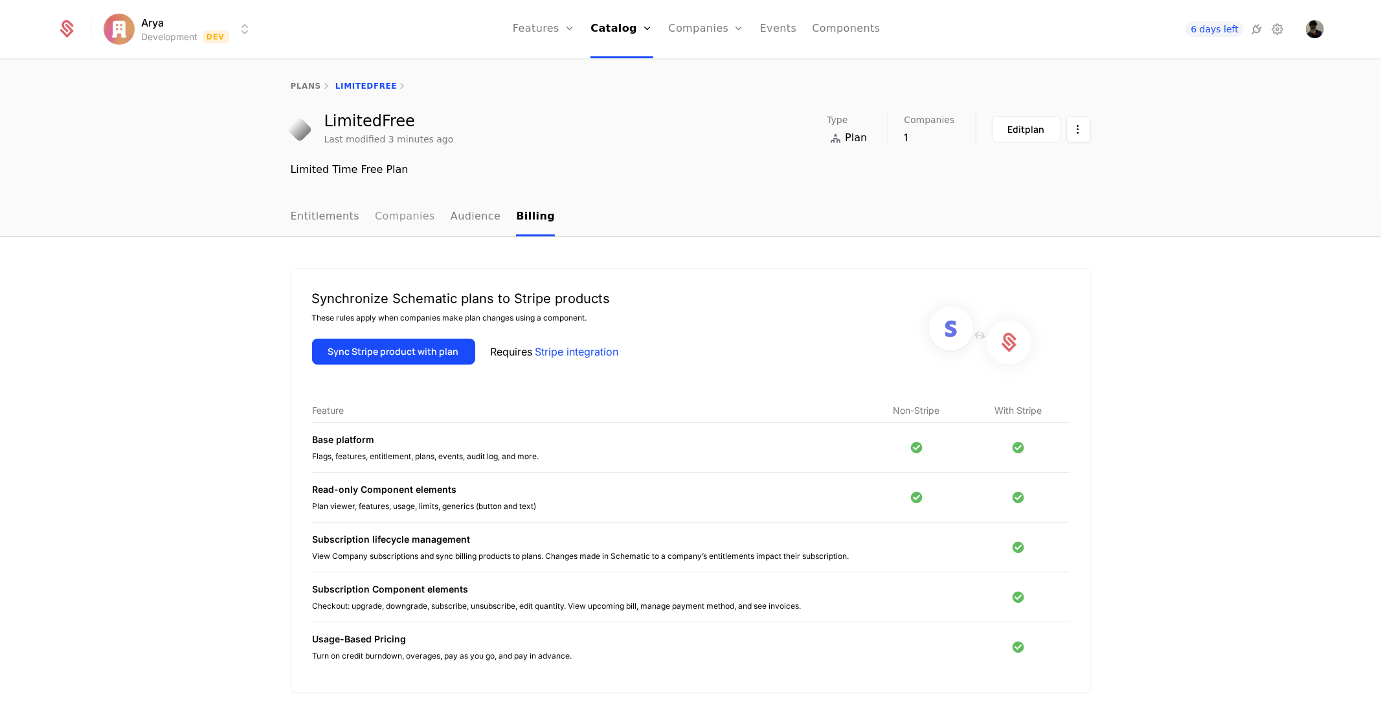
click at [404, 215] on link "Companies" at bounding box center [405, 217] width 60 height 38
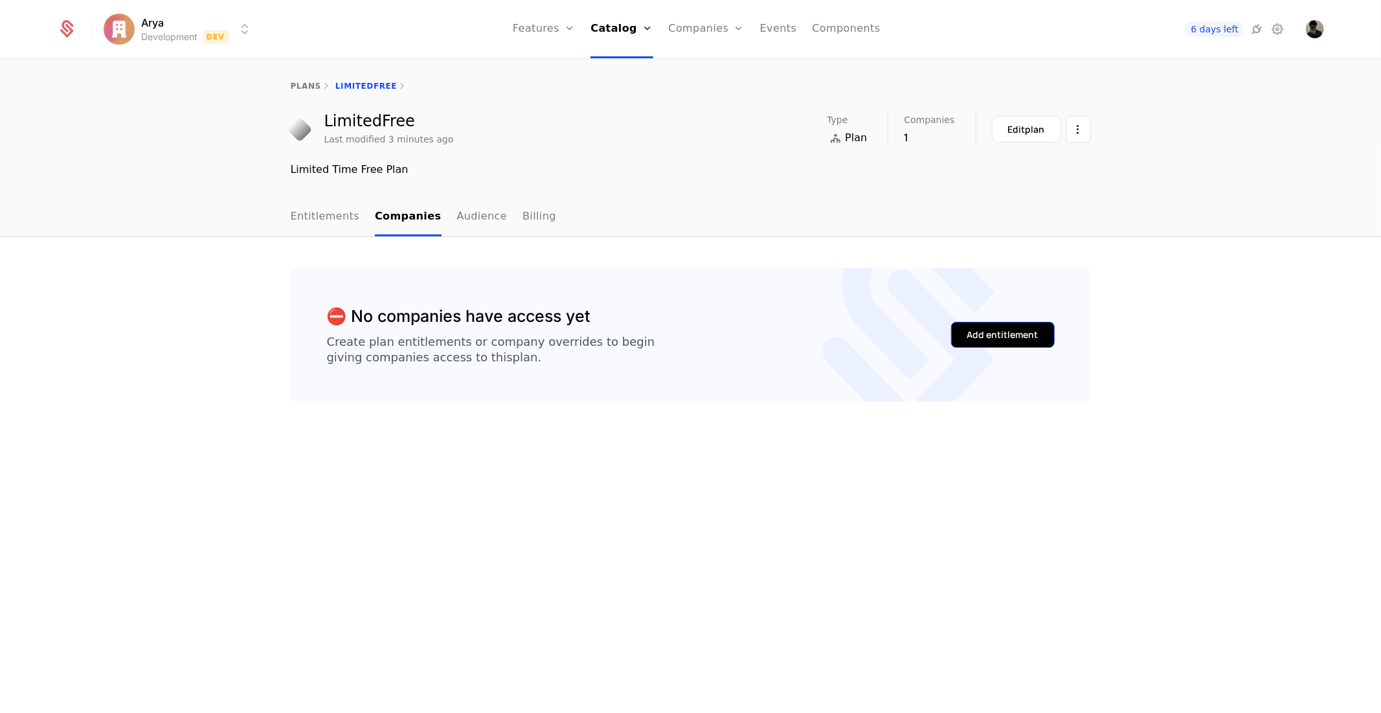
click at [981, 334] on div "Add entitlement" at bounding box center [1003, 334] width 71 height 13
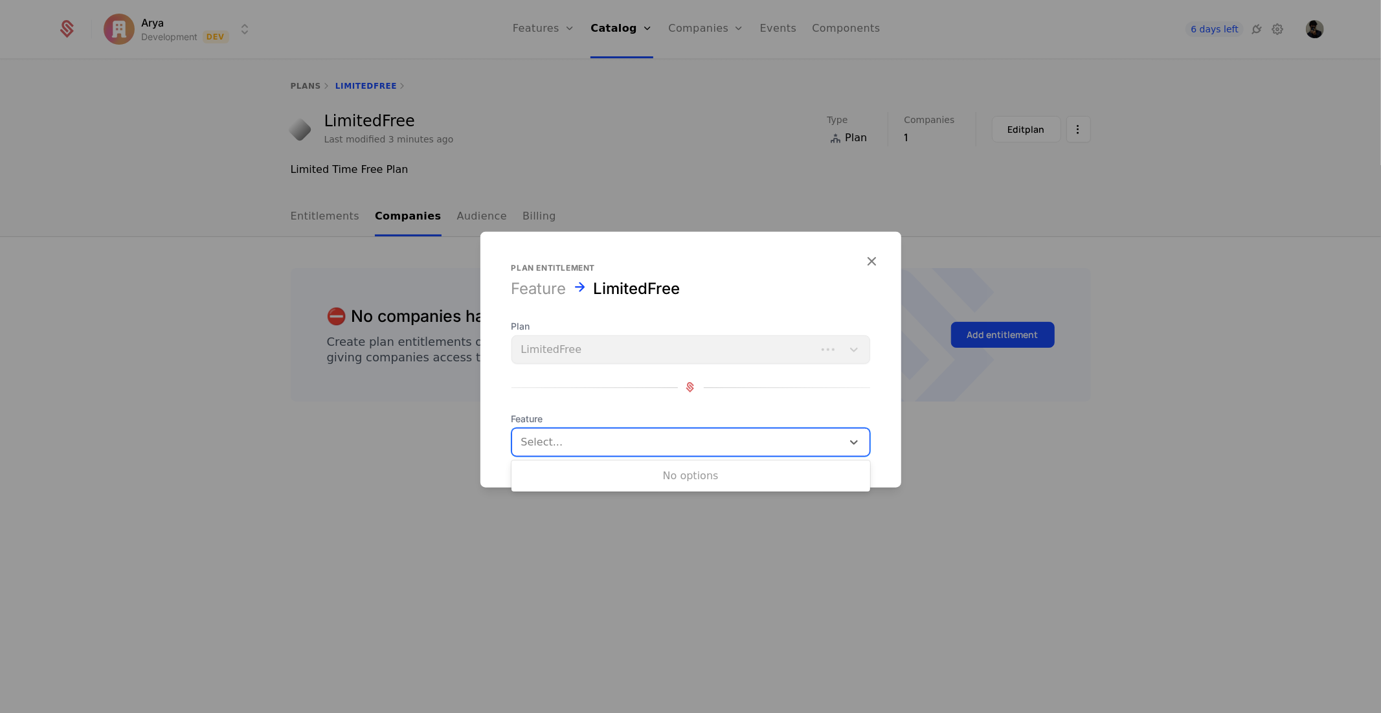
click at [620, 433] on div at bounding box center [677, 442] width 312 height 18
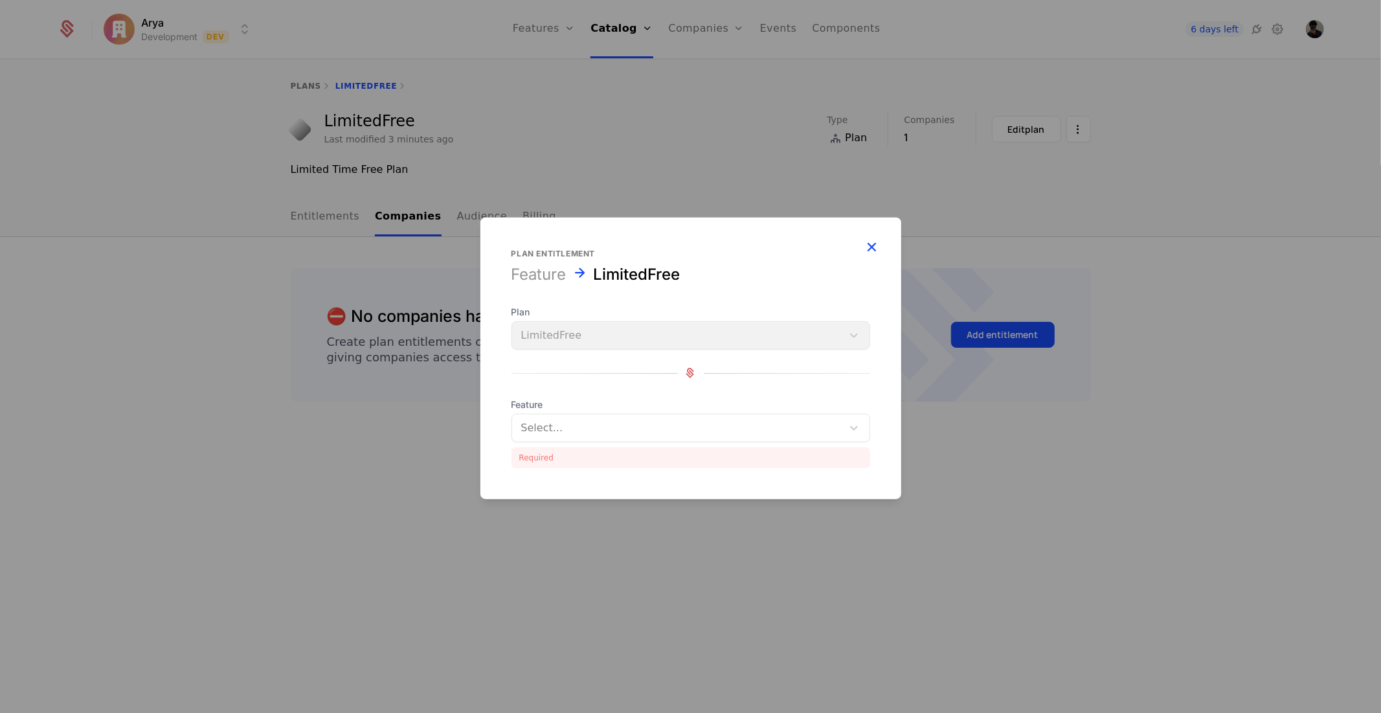
click at [870, 254] on icon "button" at bounding box center [872, 246] width 17 height 17
